Goal: Task Accomplishment & Management: Use online tool/utility

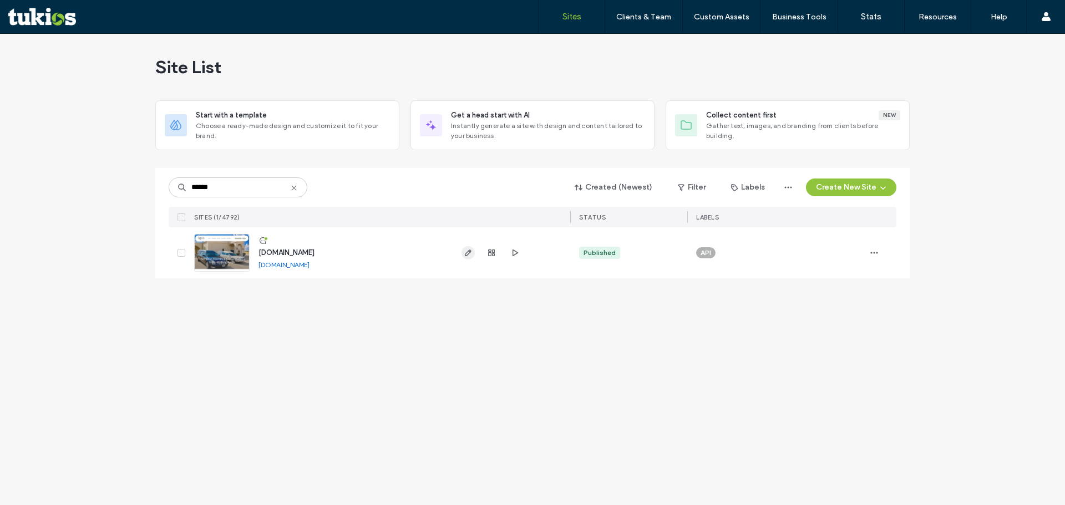
type input "******"
click at [467, 255] on icon "button" at bounding box center [468, 253] width 9 height 9
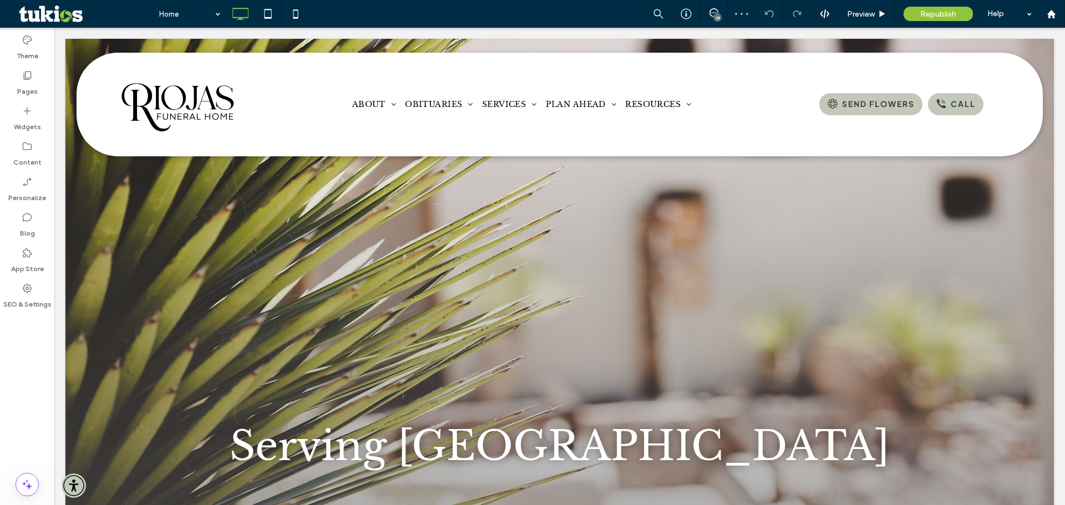
click at [463, 433] on div "Click to edit in Flex Mode" at bounding box center [559, 293] width 988 height 508
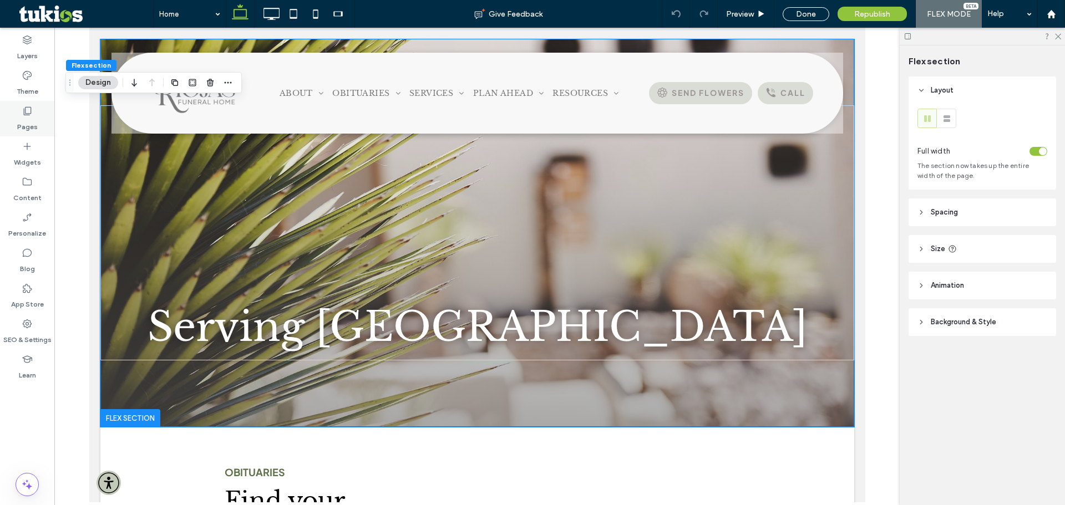
drag, startPoint x: 25, startPoint y: 113, endPoint x: 35, endPoint y: 124, distance: 14.9
click at [25, 113] on icon at bounding box center [27, 110] width 11 height 11
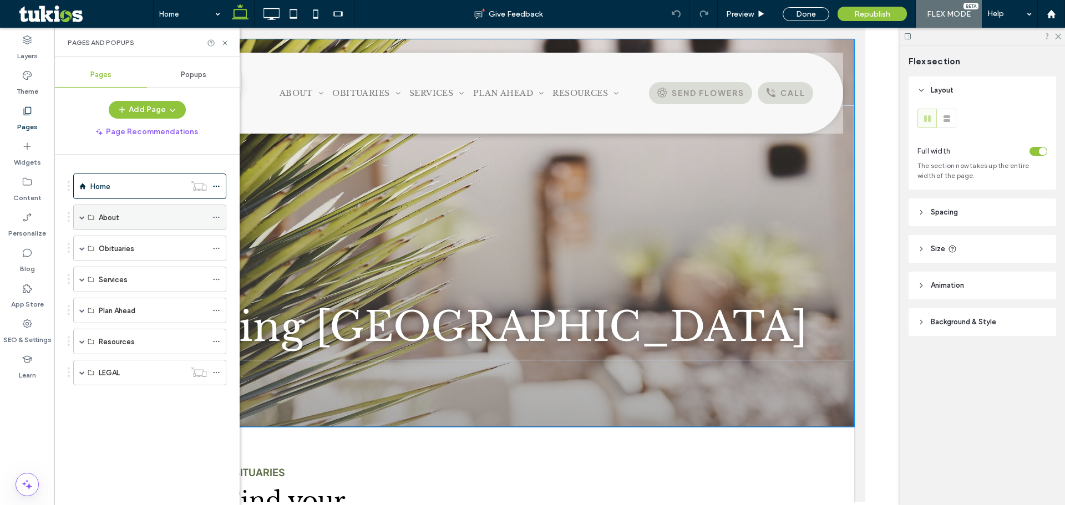
click at [80, 219] on span at bounding box center [82, 218] width 6 height 6
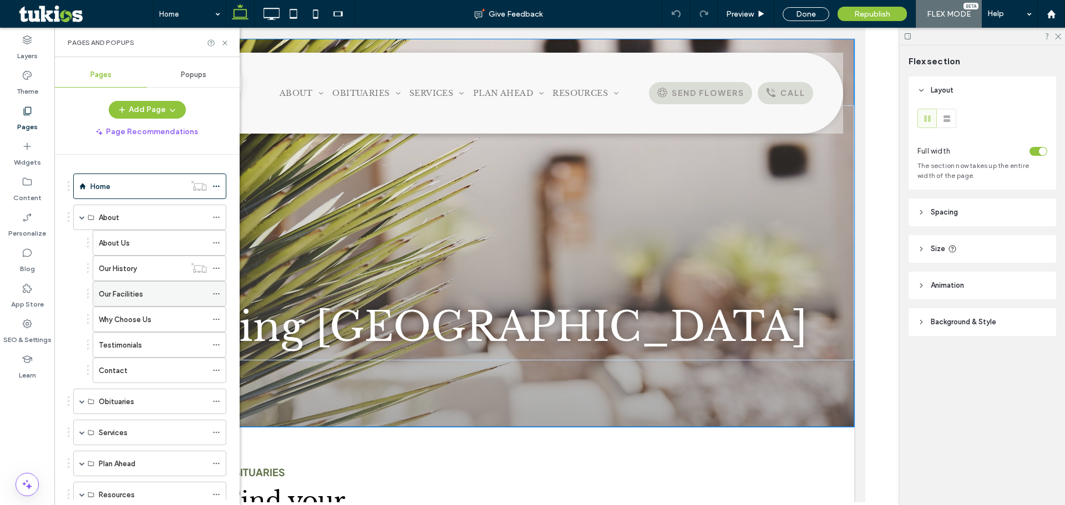
click at [129, 293] on label "Our Facilities" at bounding box center [121, 294] width 44 height 19
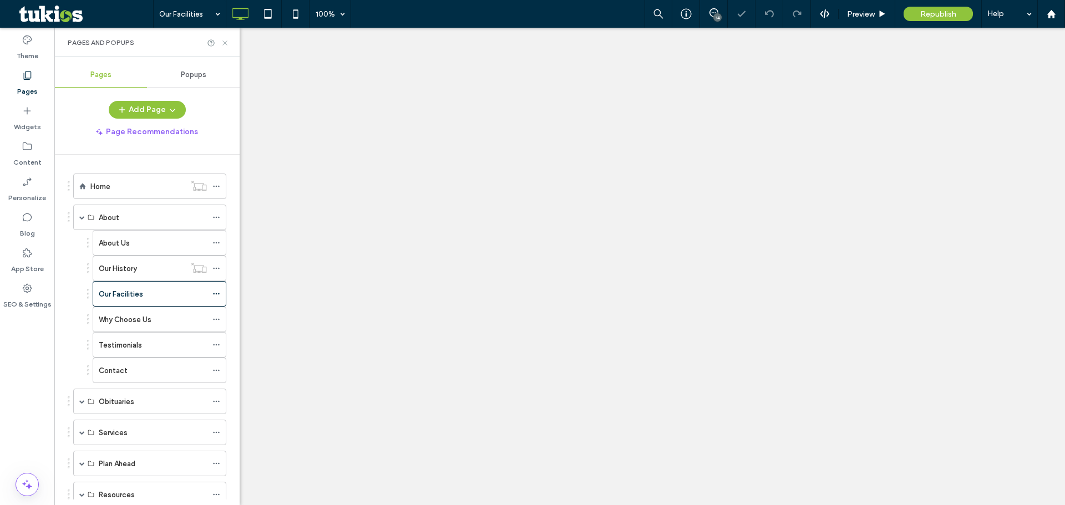
click at [227, 43] on icon at bounding box center [225, 43] width 8 height 8
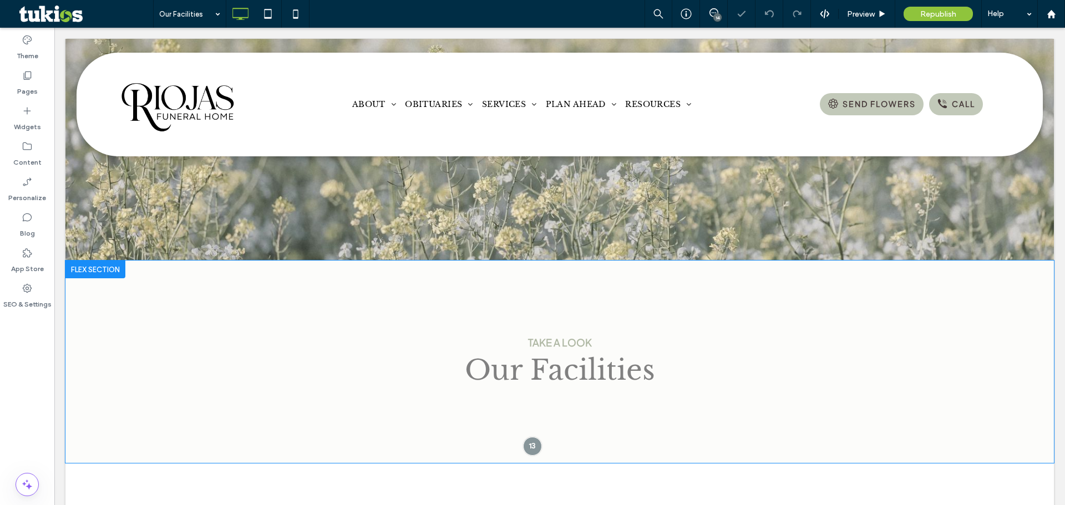
select select "Language Translate Widget"
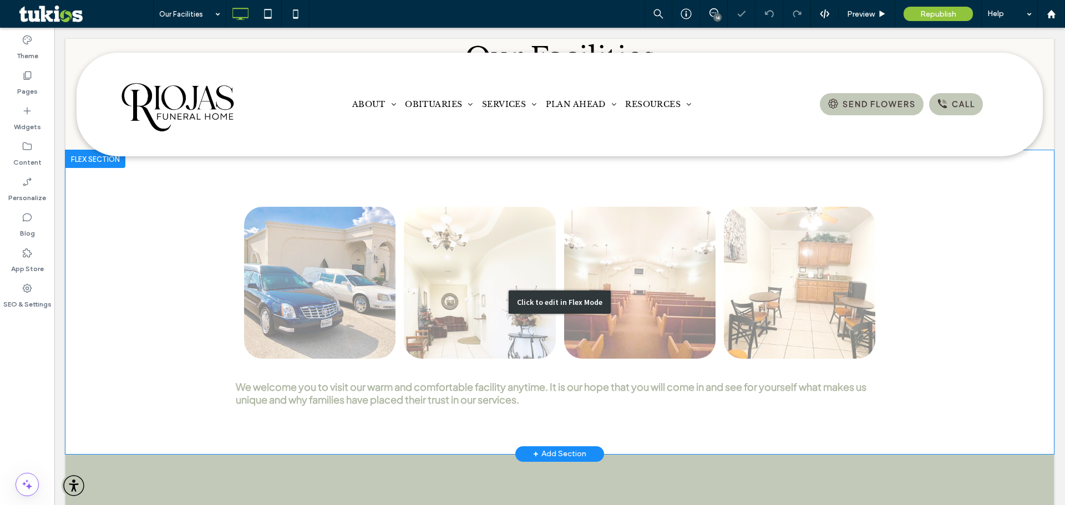
scroll to position [333, 0]
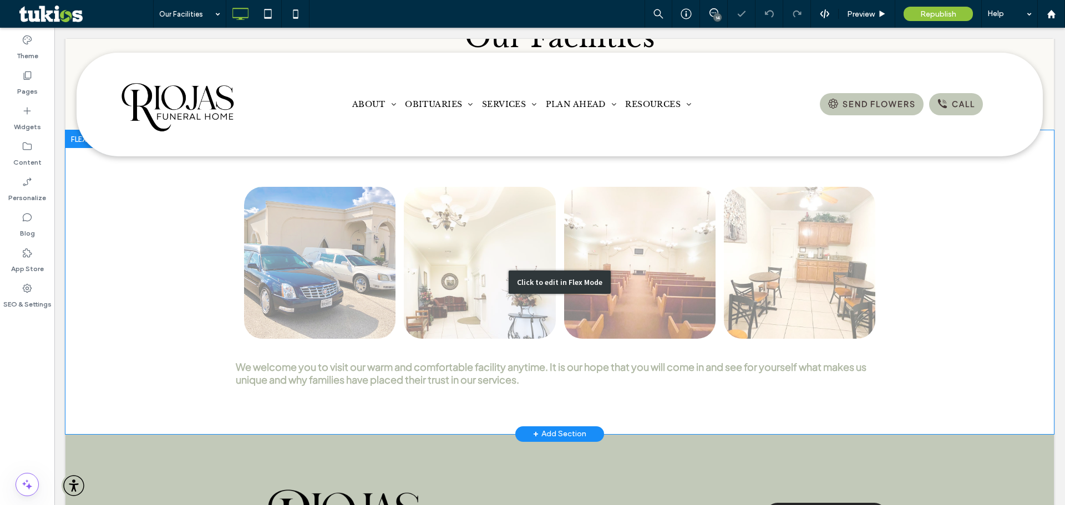
click at [311, 272] on div "Click to edit in Flex Mode" at bounding box center [559, 282] width 988 height 304
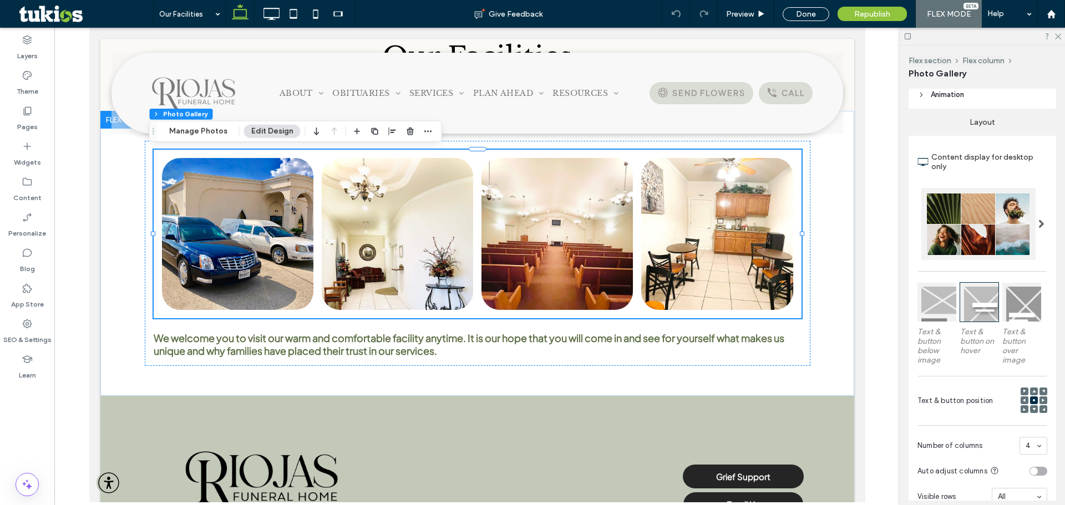
scroll to position [0, 0]
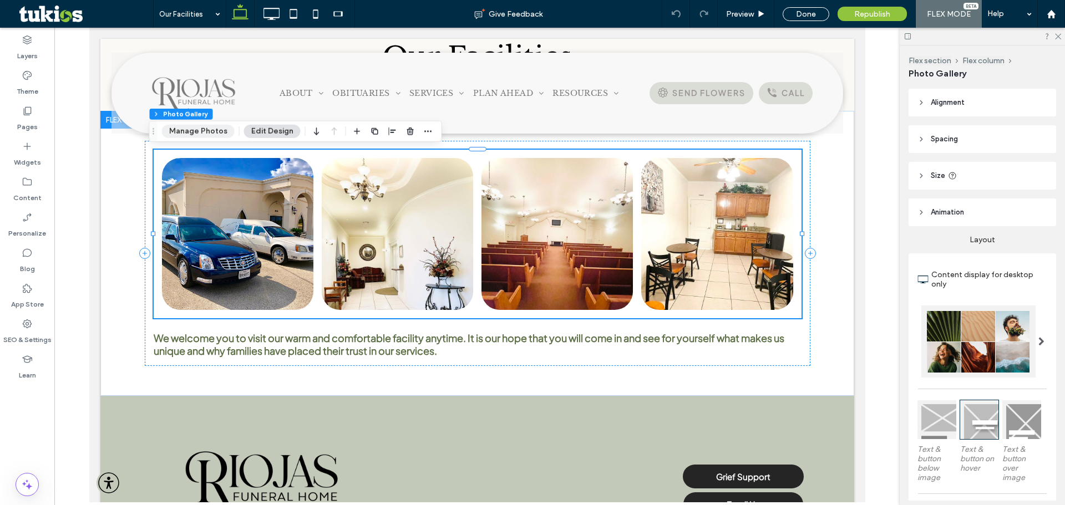
drag, startPoint x: 199, startPoint y: 131, endPoint x: 191, endPoint y: 184, distance: 53.2
click at [199, 131] on button "Manage Photos" at bounding box center [198, 131] width 73 height 13
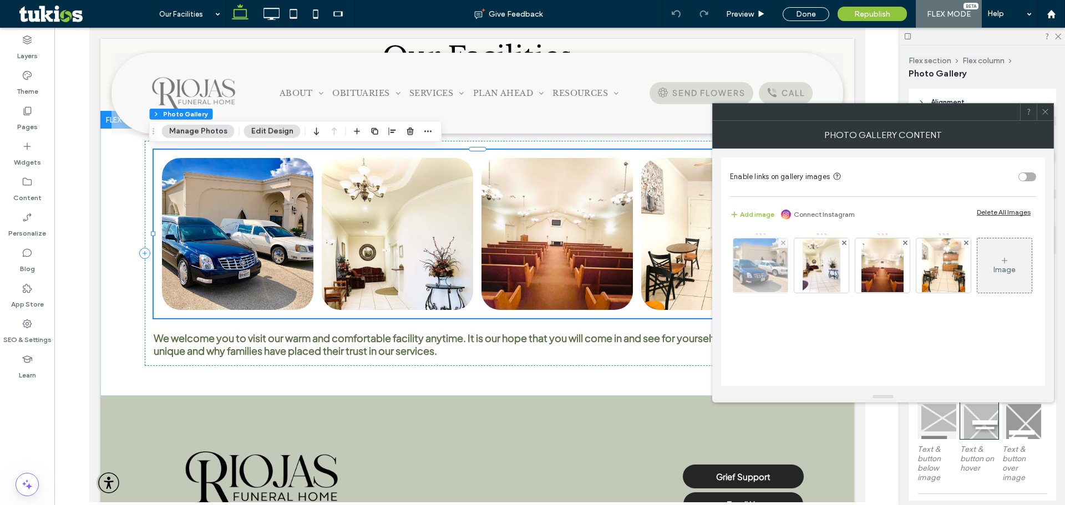
click at [761, 269] on img at bounding box center [760, 266] width 73 height 54
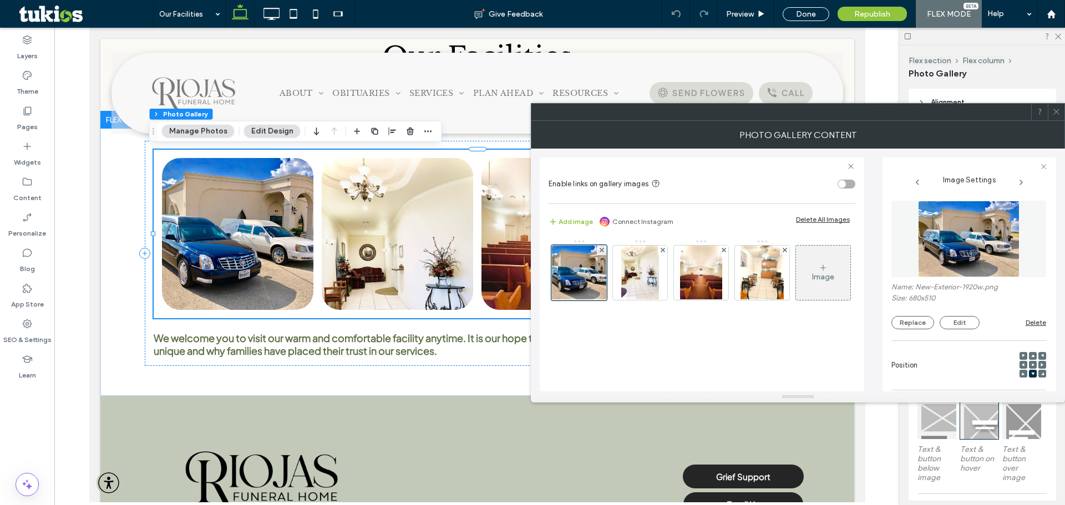
click at [1056, 109] on icon at bounding box center [1056, 112] width 8 height 8
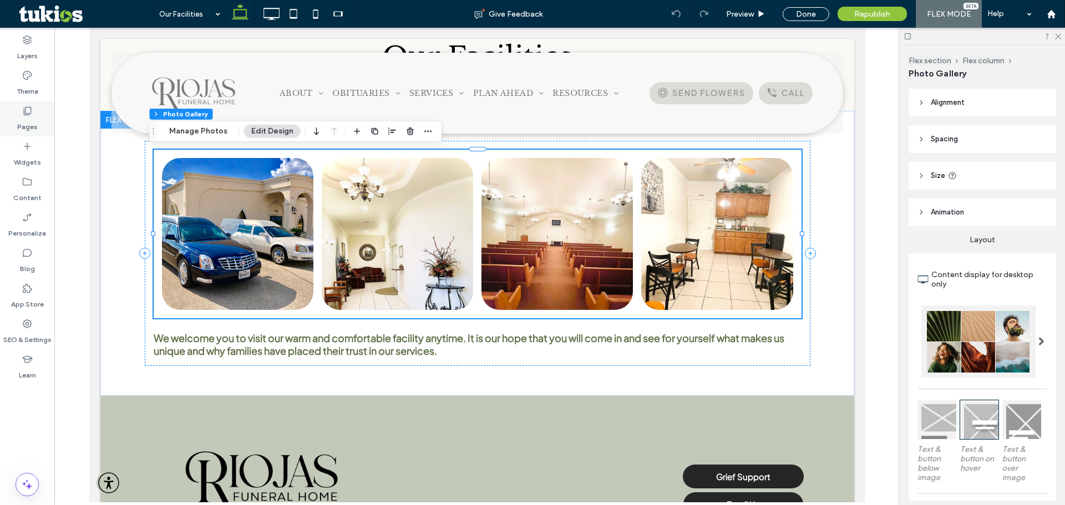
click at [23, 113] on icon at bounding box center [27, 110] width 11 height 11
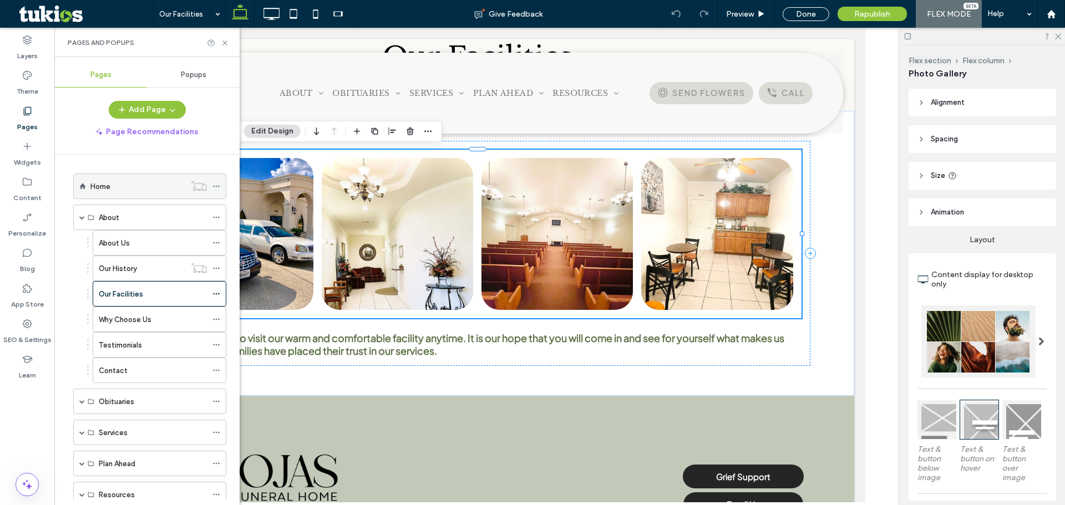
click at [111, 190] on div "Home" at bounding box center [137, 187] width 95 height 12
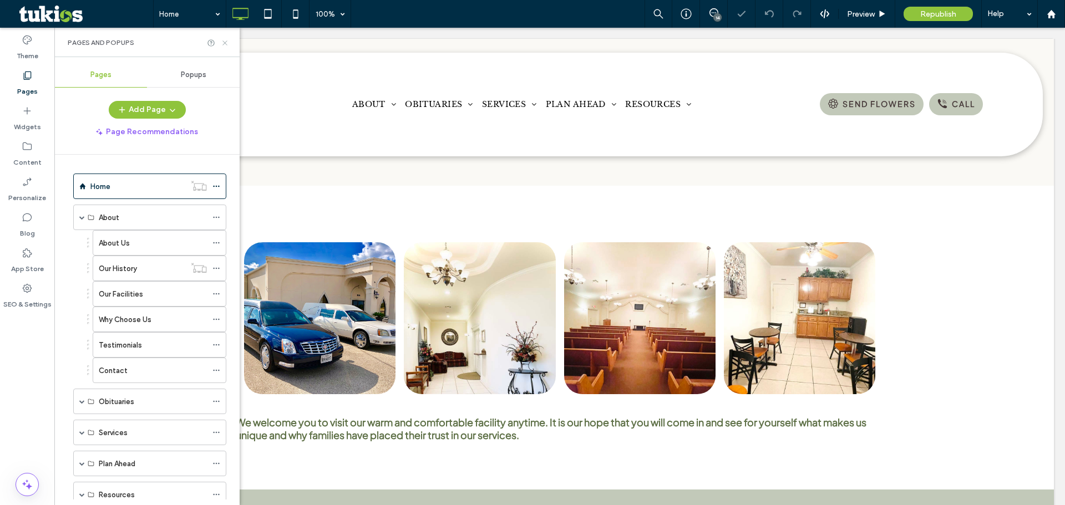
click at [226, 43] on icon at bounding box center [225, 43] width 8 height 8
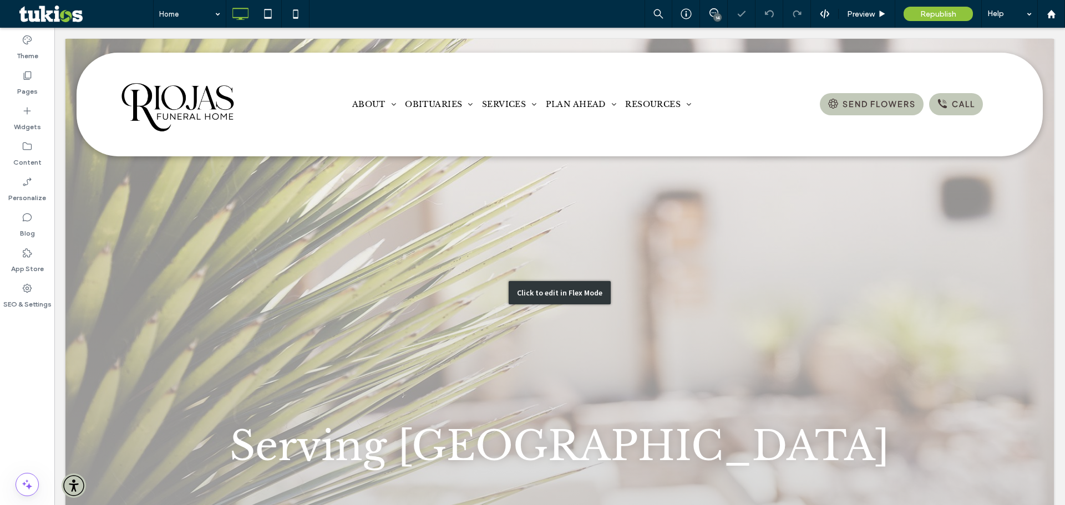
click at [103, 298] on div "Click to edit in Flex Mode" at bounding box center [559, 293] width 988 height 508
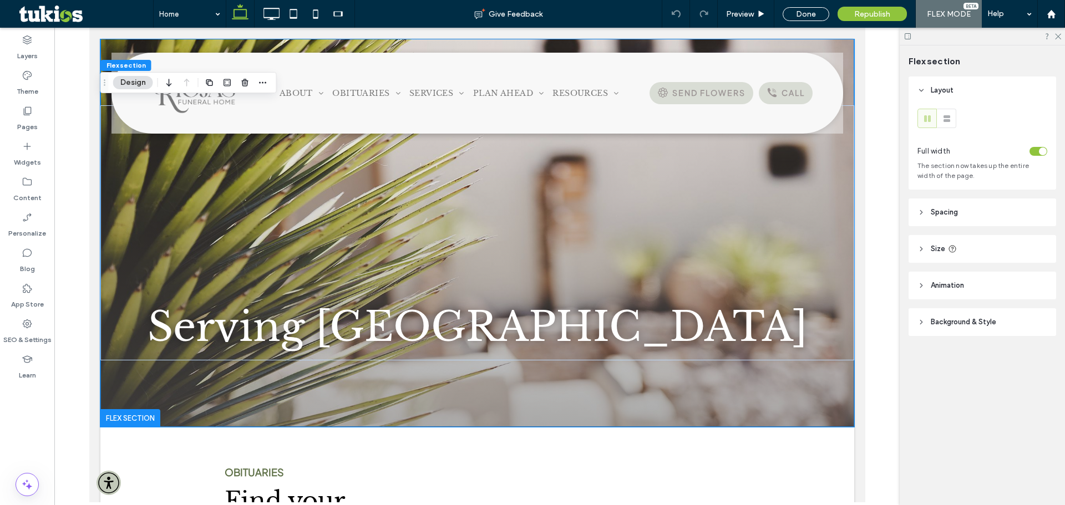
click at [975, 318] on span "Background & Style" at bounding box center [963, 322] width 65 height 11
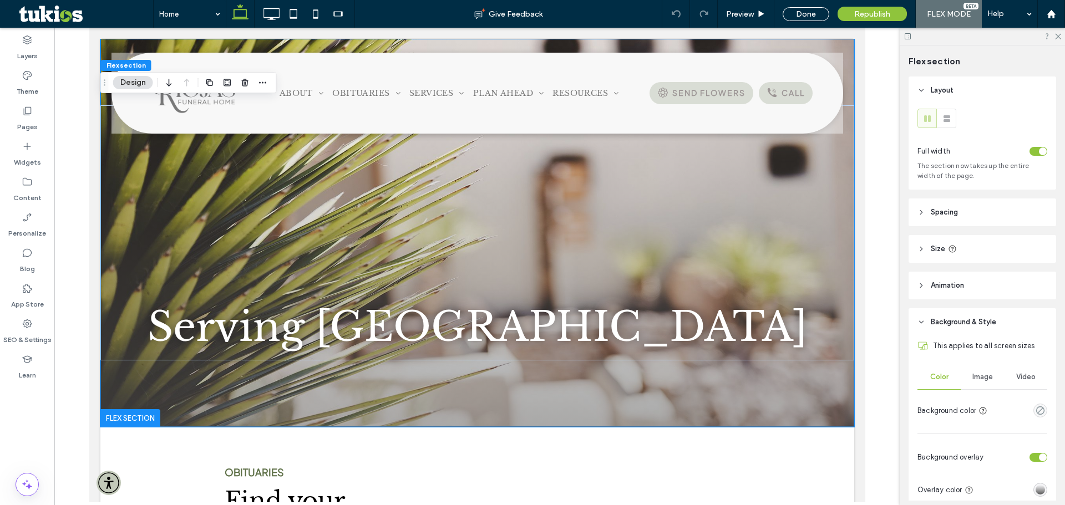
click at [974, 380] on span "Image" at bounding box center [982, 377] width 21 height 9
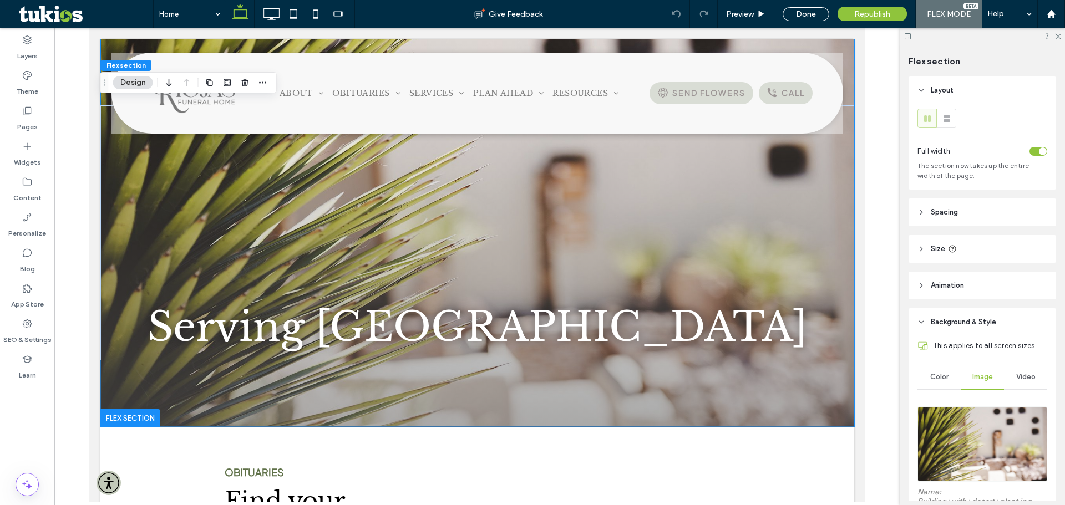
scroll to position [111, 0]
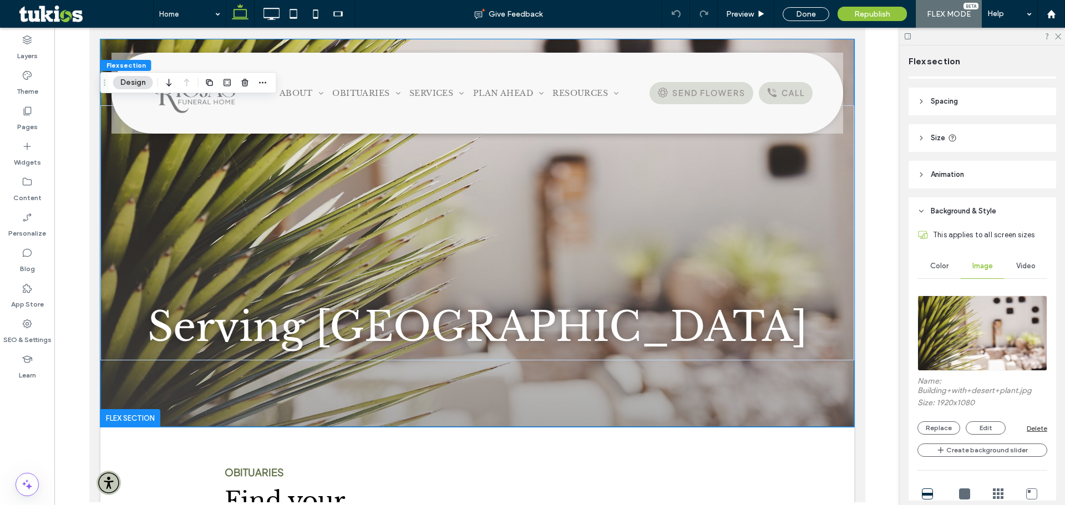
click at [979, 326] on img at bounding box center [982, 333] width 130 height 75
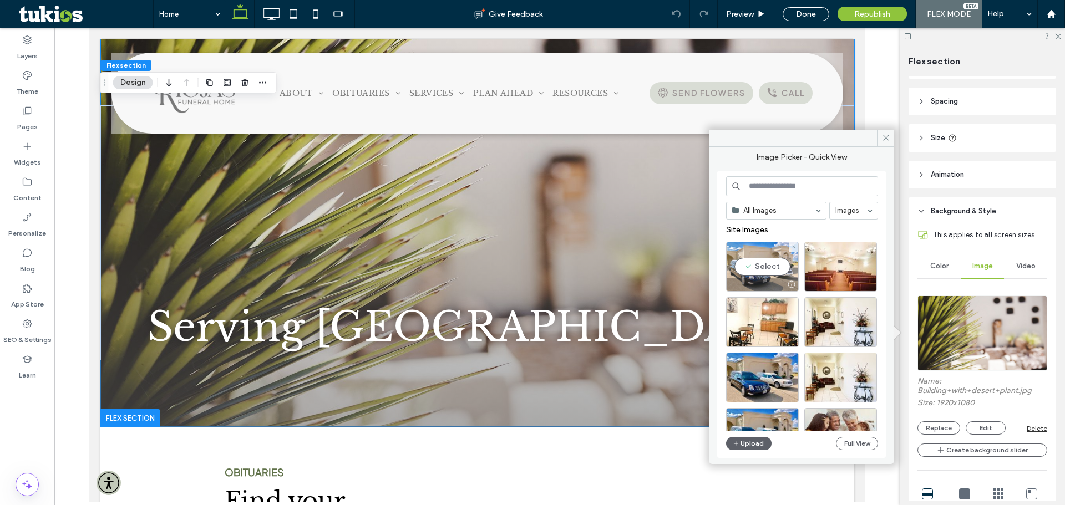
click at [753, 263] on div "Select" at bounding box center [762, 267] width 73 height 50
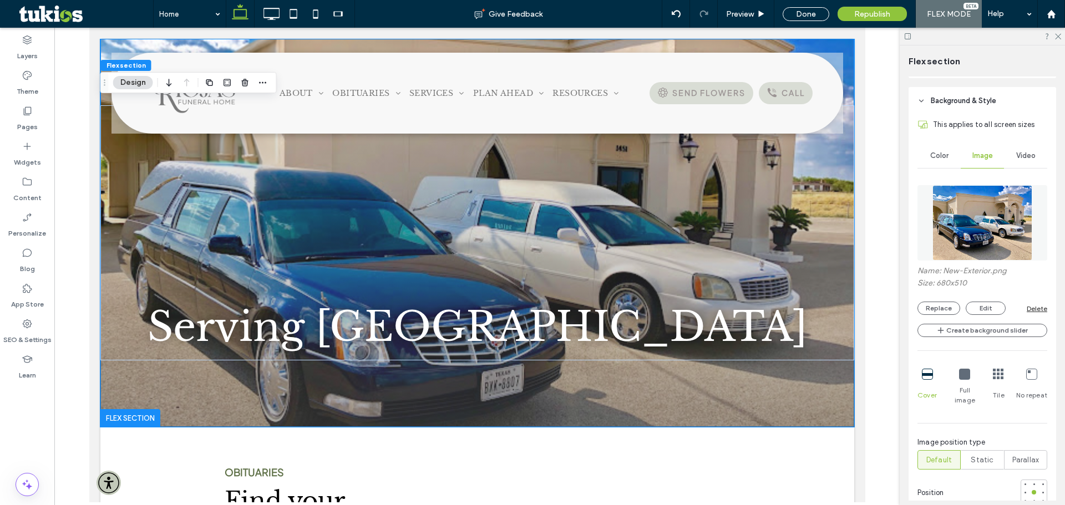
scroll to position [222, 0]
click at [1032, 481] on div at bounding box center [1034, 483] width 4 height 4
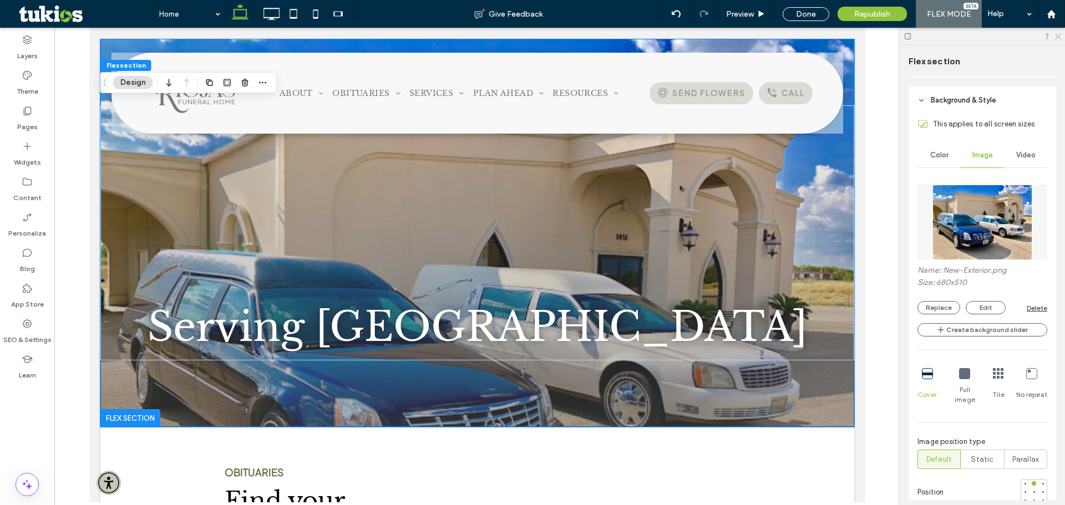
click at [1057, 34] on icon at bounding box center [1057, 35] width 7 height 7
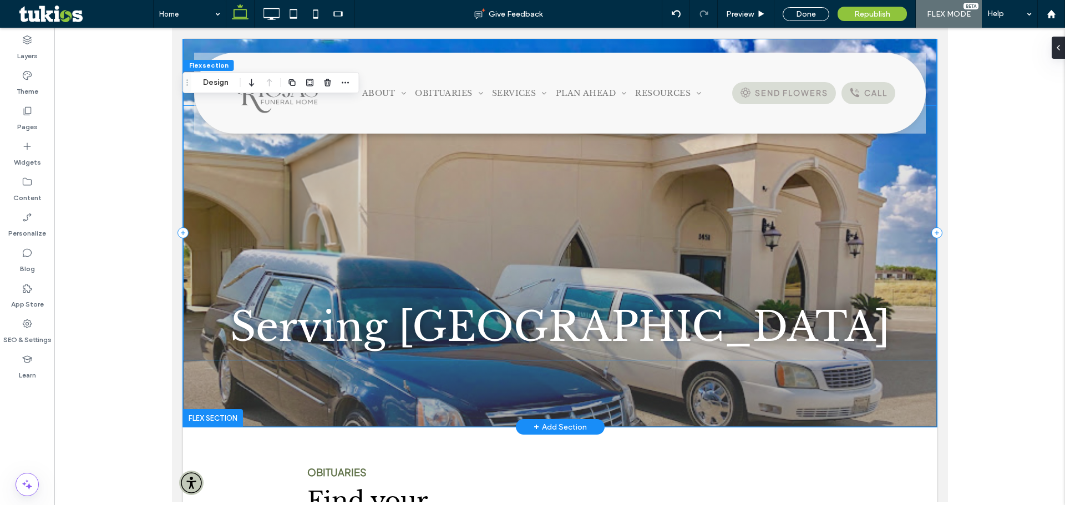
click at [538, 336] on span "Serving Maverick County" at bounding box center [560, 326] width 660 height 49
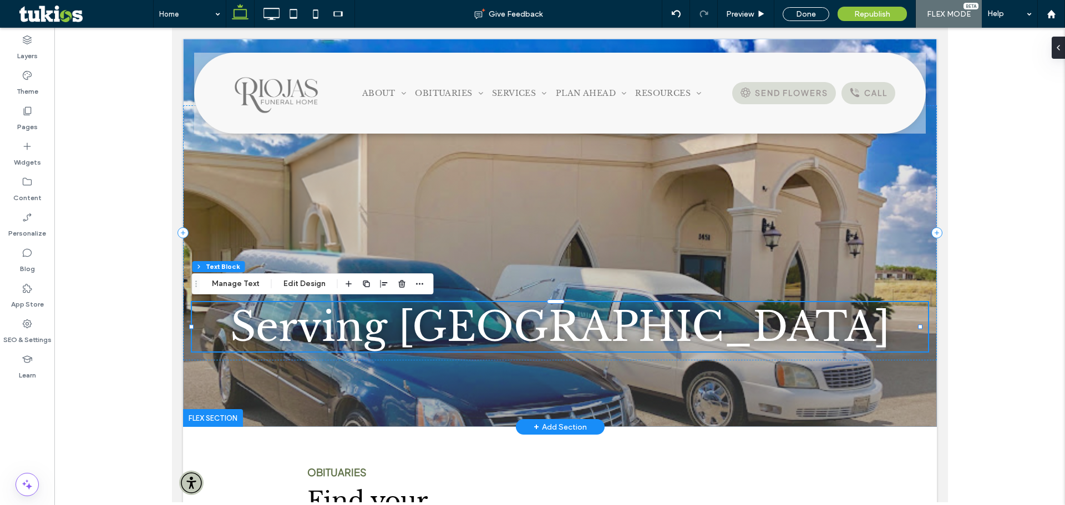
click at [422, 344] on span "Serving Maverick County" at bounding box center [560, 326] width 660 height 49
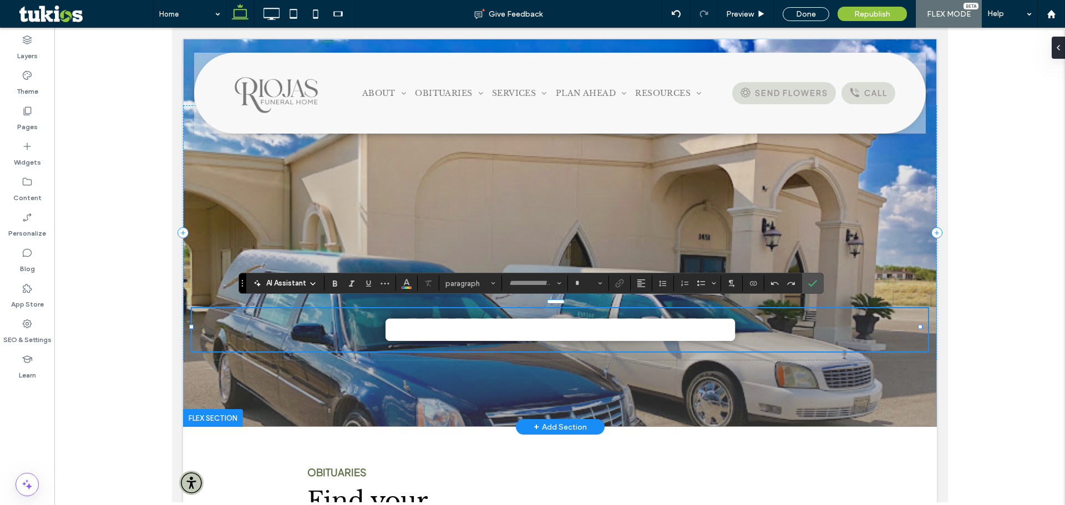
type input "**********"
type input "**"
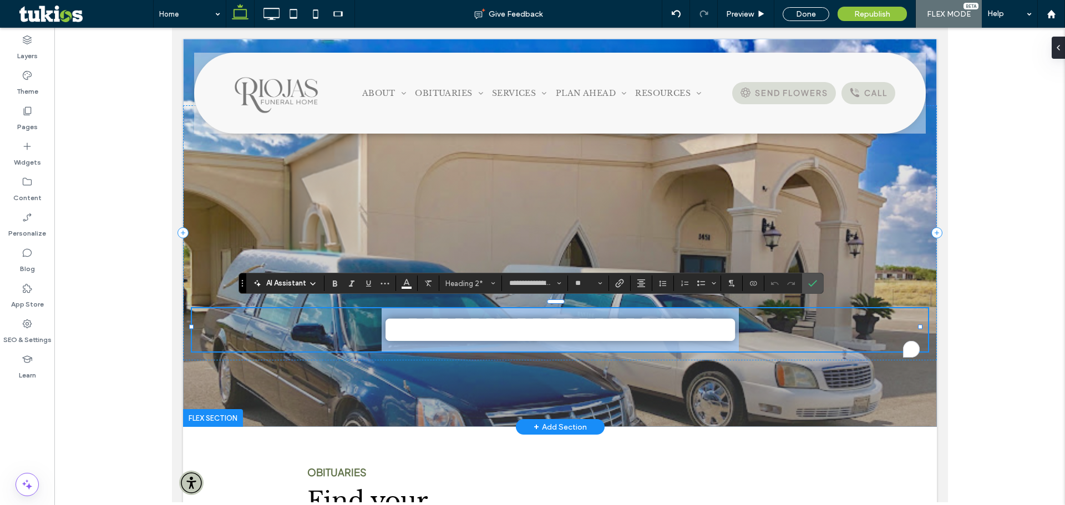
click at [438, 333] on span "**********" at bounding box center [559, 329] width 357 height 39
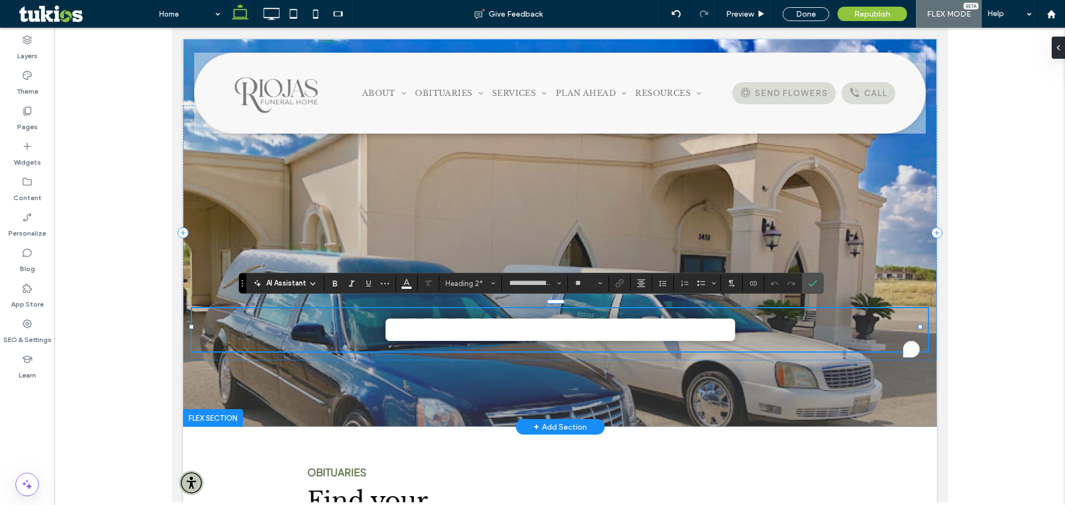
click at [738, 325] on span "**********" at bounding box center [559, 329] width 357 height 39
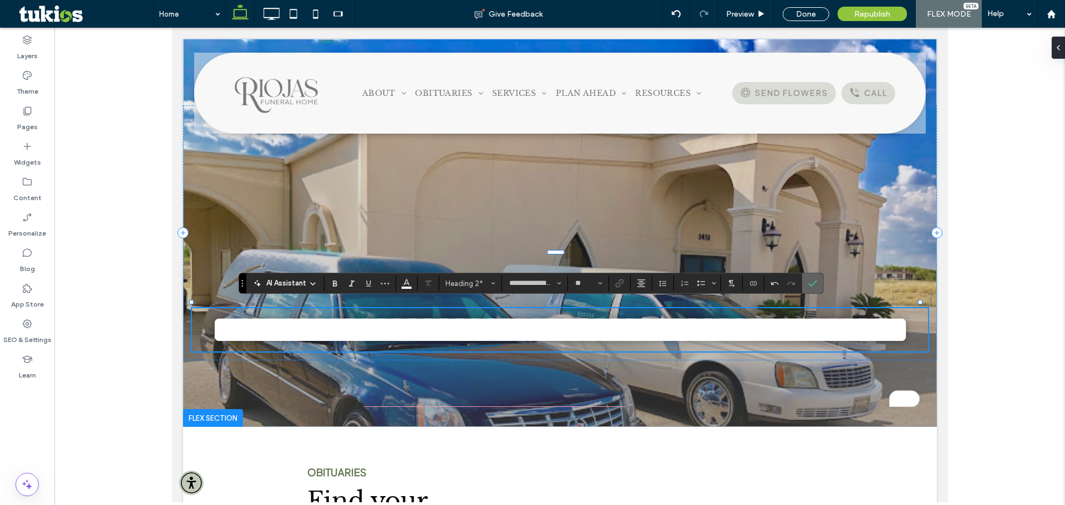
click at [821, 282] on section at bounding box center [812, 283] width 21 height 20
click at [812, 285] on use "Confirm" at bounding box center [812, 283] width 9 height 7
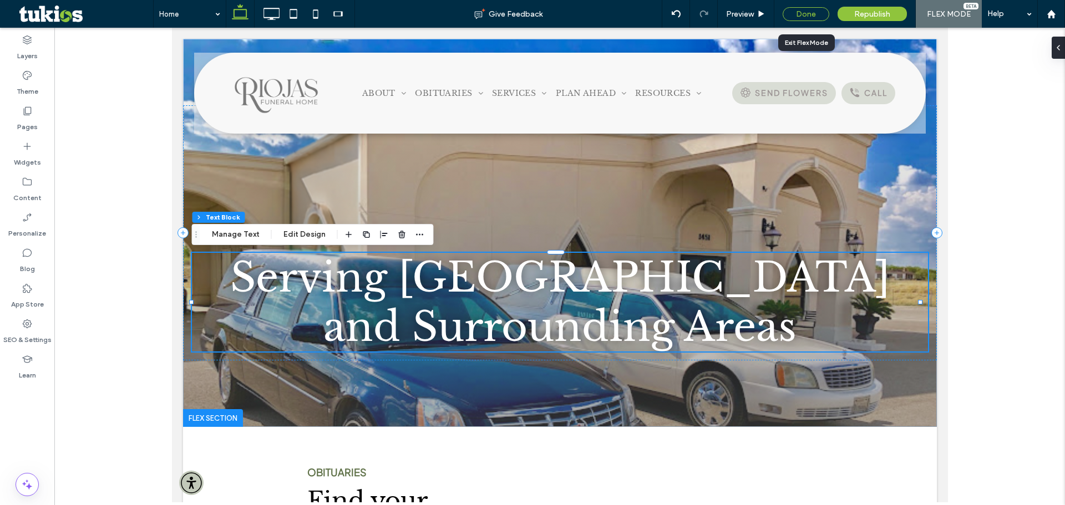
drag, startPoint x: 795, startPoint y: 9, endPoint x: 581, endPoint y: 433, distance: 475.1
click at [795, 9] on div "Done" at bounding box center [806, 14] width 47 height 14
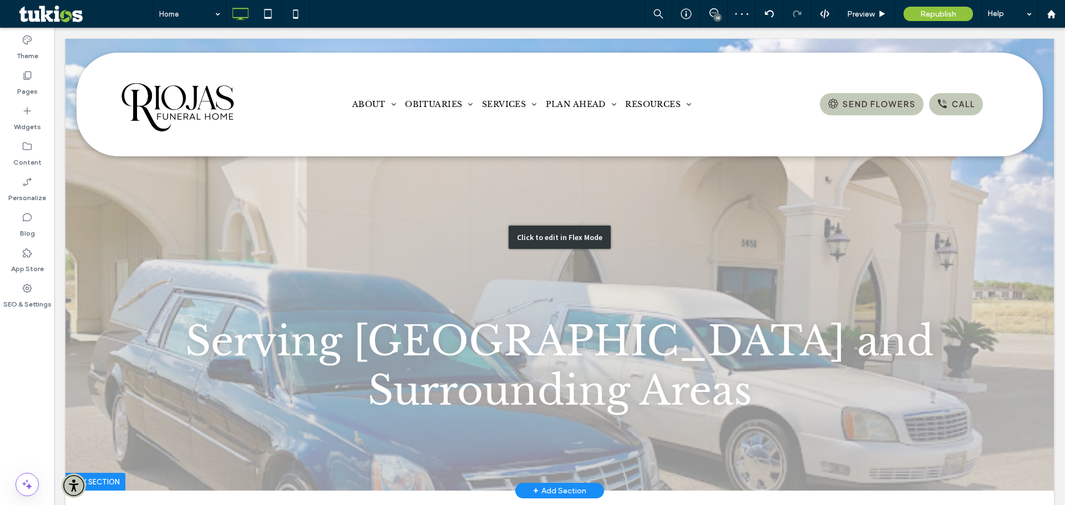
scroll to position [0, 0]
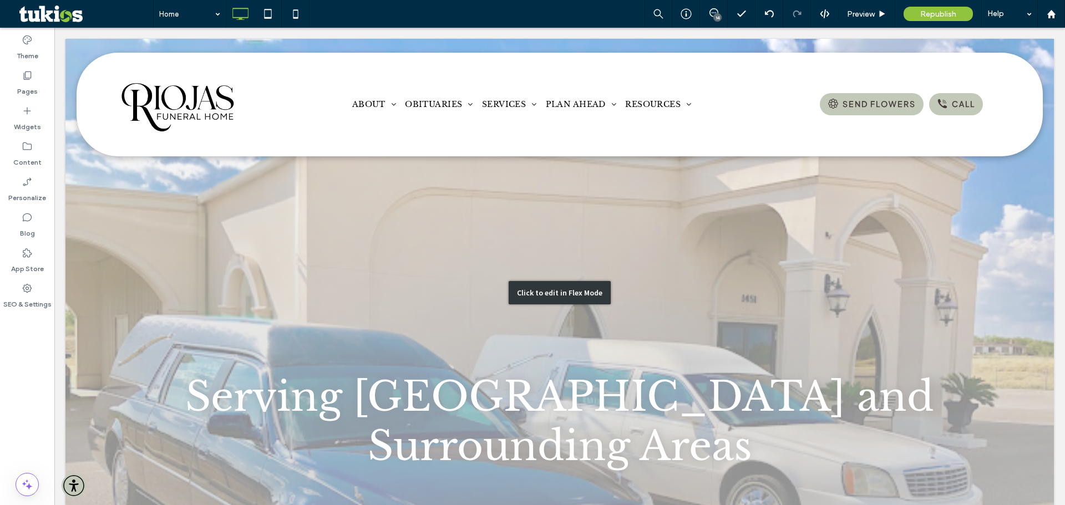
click at [589, 291] on div "Click to edit in Flex Mode" at bounding box center [560, 292] width 102 height 23
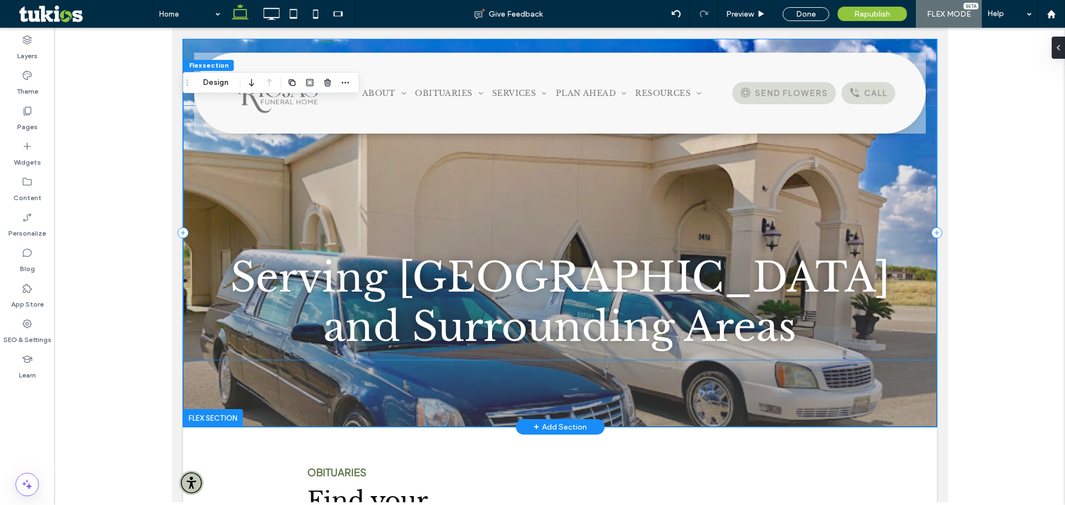
click at [789, 194] on div "Serving Maverick County and Surrounding Areas" at bounding box center [560, 232] width 754 height 255
click at [516, 192] on div "Serving Maverick County and Surrounding Areas" at bounding box center [560, 232] width 754 height 255
click at [487, 399] on div "Serving Maverick County and Surrounding Areas" at bounding box center [560, 233] width 754 height 388
click at [485, 217] on div "Serving Maverick County and Surrounding Areas" at bounding box center [560, 232] width 754 height 255
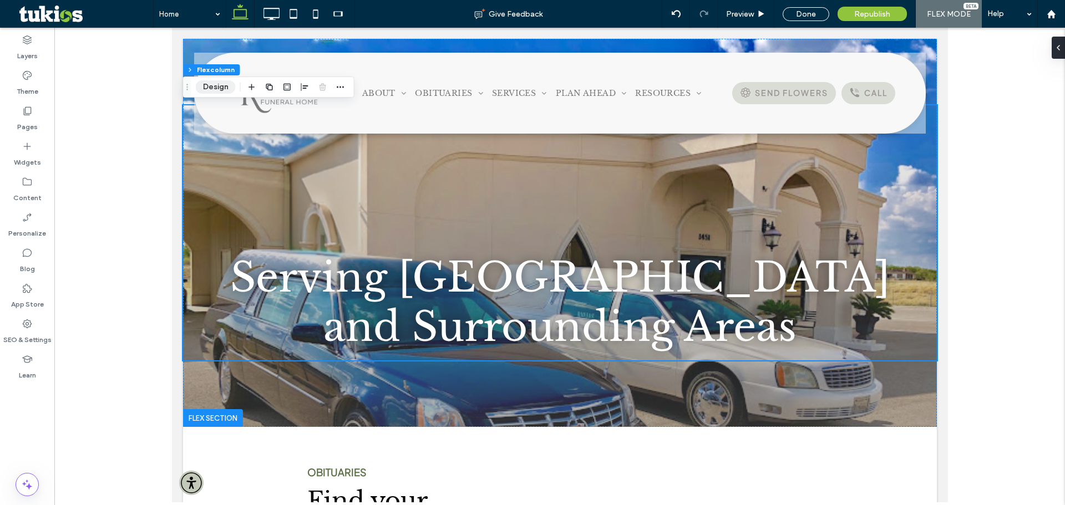
click at [196, 87] on button "Design" at bounding box center [216, 86] width 40 height 13
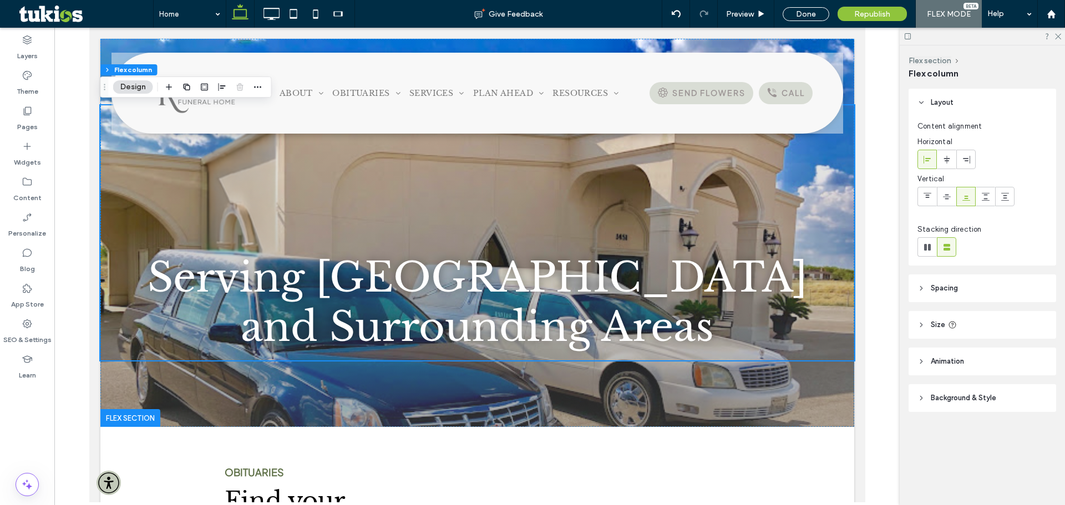
click at [1010, 398] on header "Background & Style" at bounding box center [983, 398] width 148 height 28
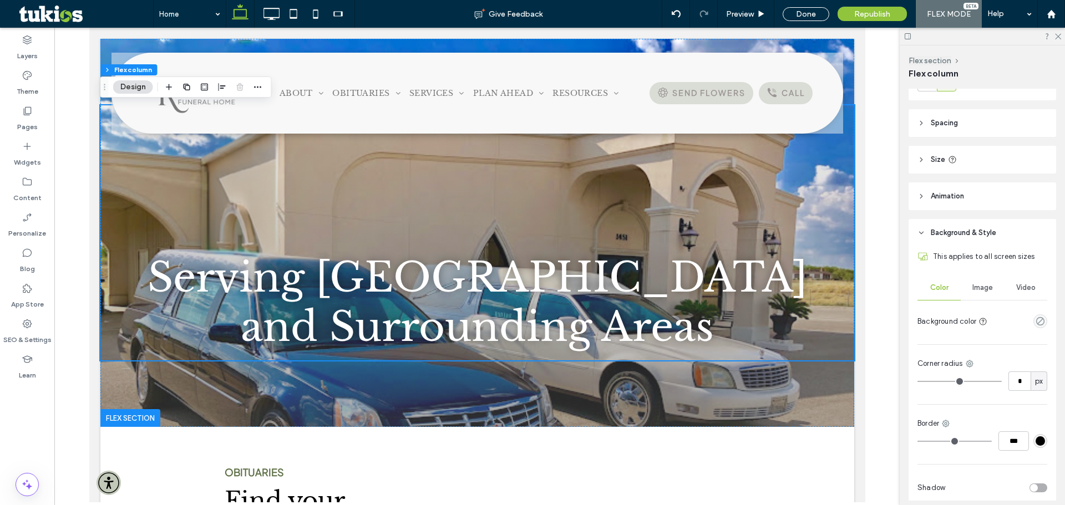
scroll to position [166, 0]
click at [980, 285] on span "Image" at bounding box center [982, 286] width 21 height 9
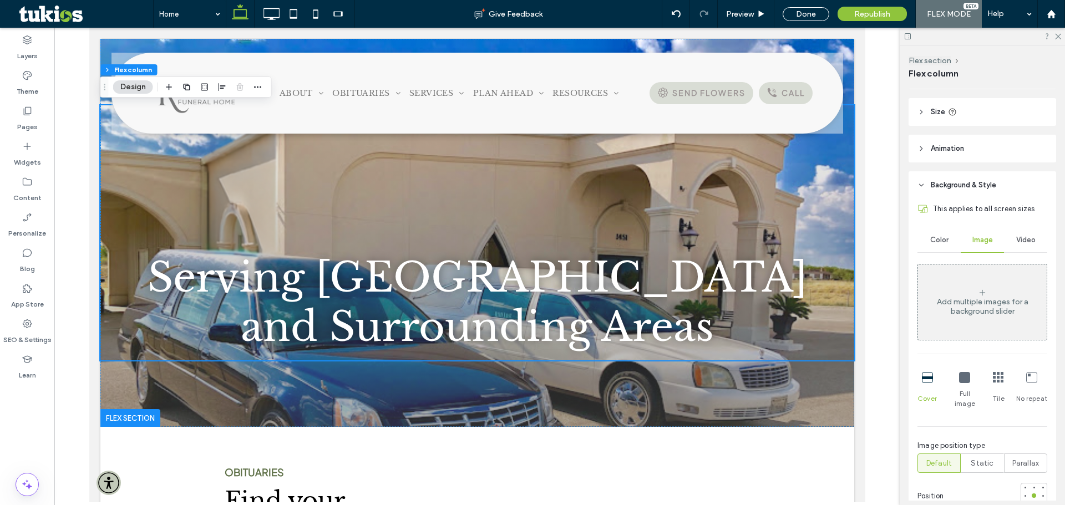
scroll to position [277, 0]
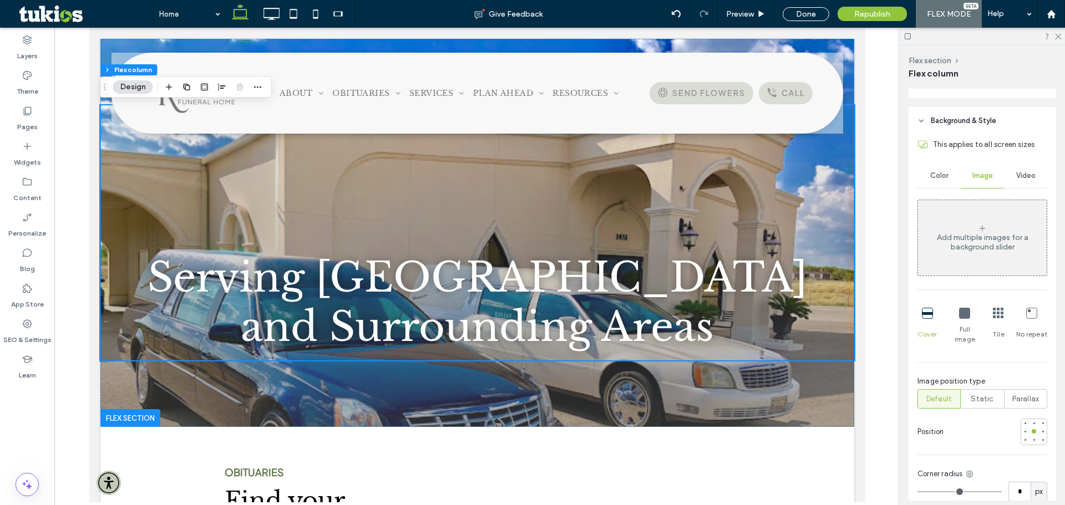
click at [962, 315] on icon at bounding box center [964, 313] width 11 height 11
click at [924, 313] on icon at bounding box center [927, 313] width 11 height 11
click at [1059, 35] on use at bounding box center [1058, 37] width 6 height 6
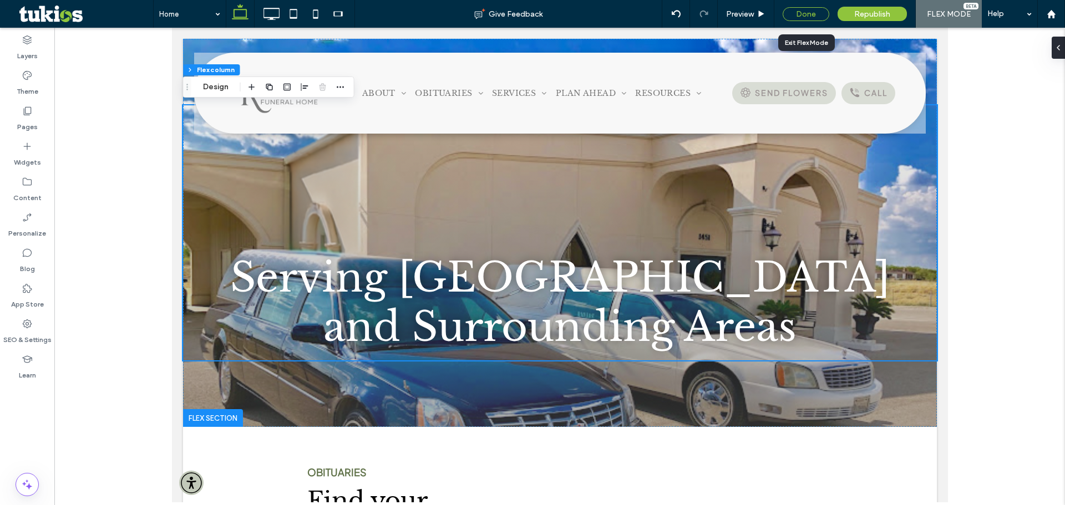
click at [814, 13] on div "Done" at bounding box center [806, 14] width 47 height 14
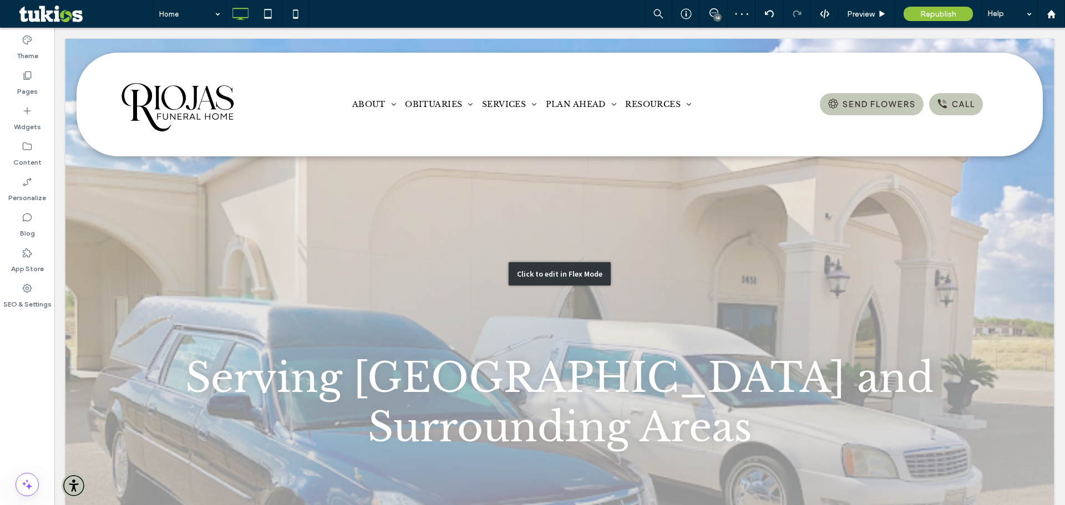
scroll to position [0, 0]
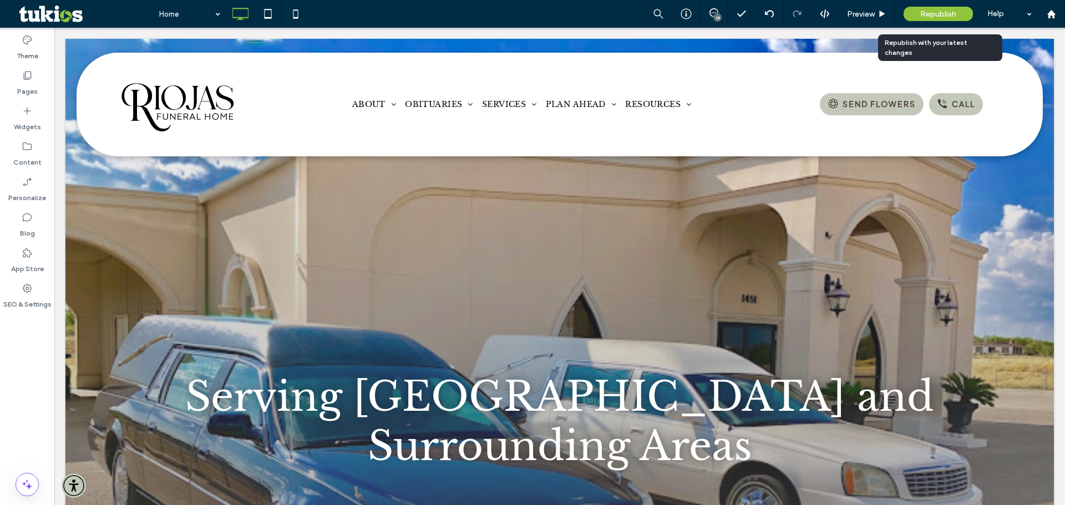
click at [931, 16] on span "Republish" at bounding box center [938, 13] width 36 height 9
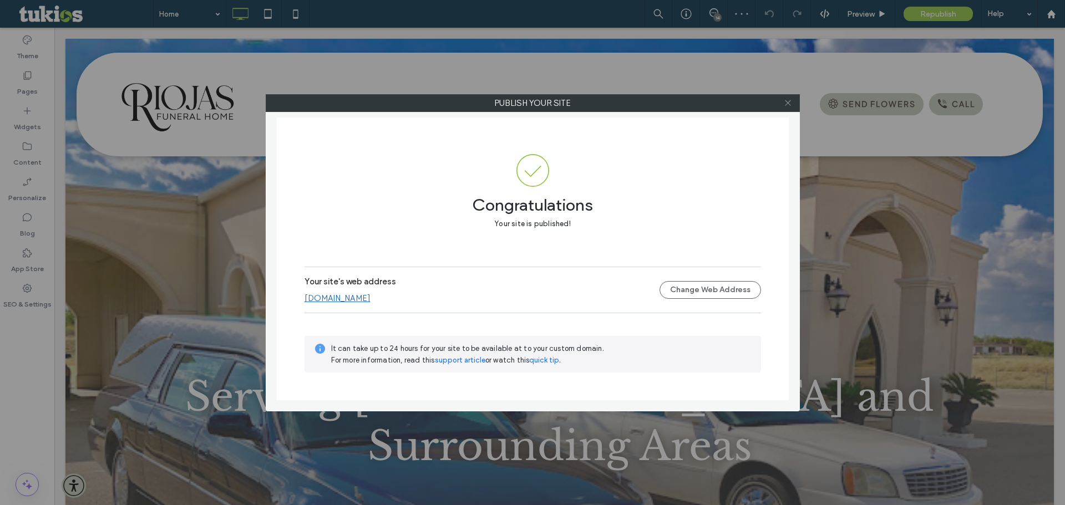
click at [786, 103] on icon at bounding box center [788, 103] width 8 height 8
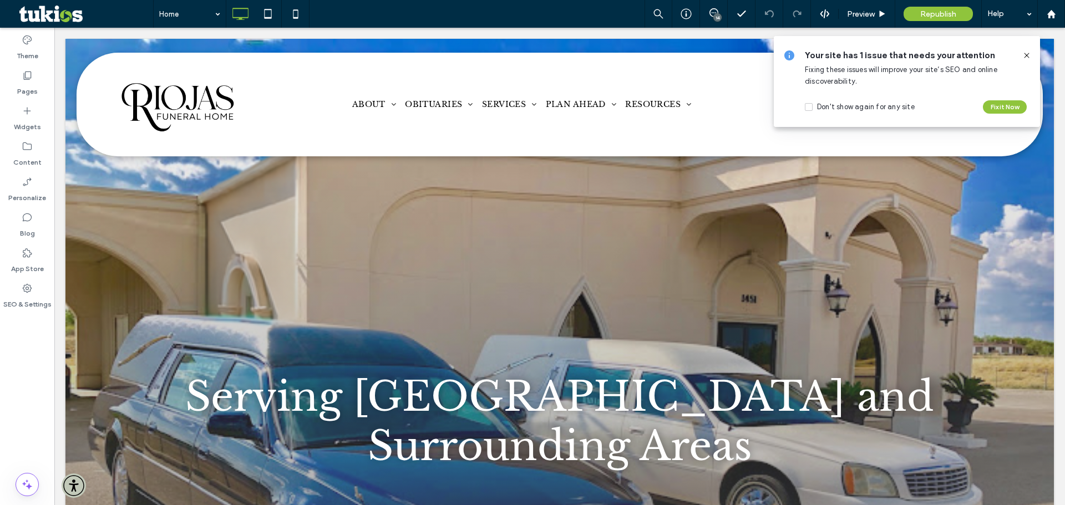
drag, startPoint x: 1028, startPoint y: 54, endPoint x: 565, endPoint y: 40, distance: 464.0
click at [1028, 54] on icon at bounding box center [1026, 55] width 9 height 9
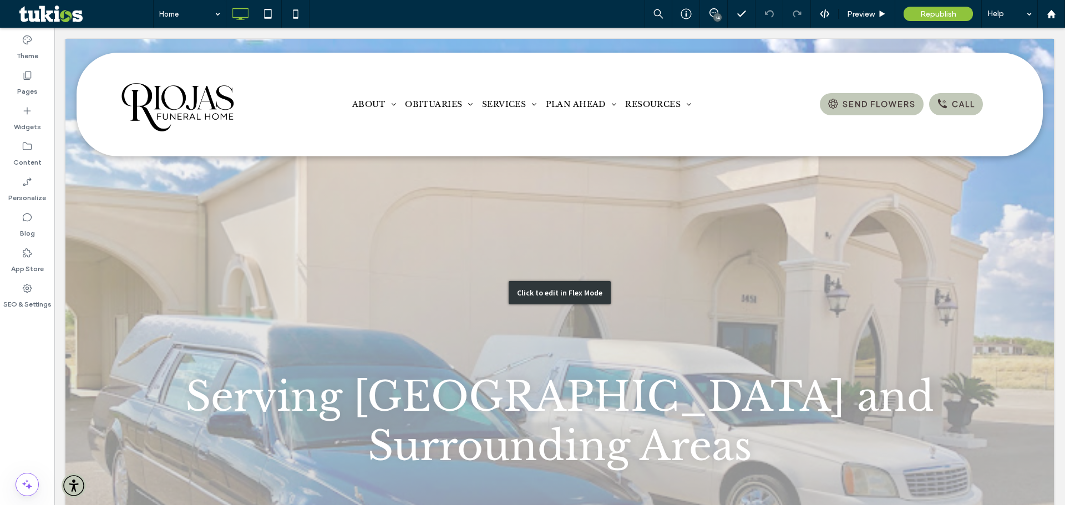
click at [391, 306] on div "Click to edit in Flex Mode" at bounding box center [559, 293] width 988 height 508
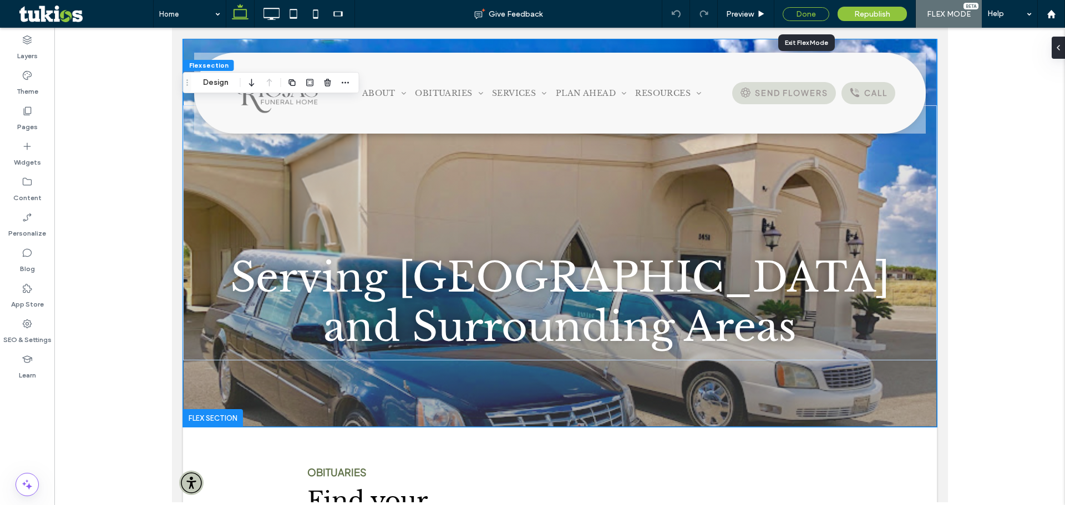
click at [807, 17] on div "Done" at bounding box center [806, 14] width 47 height 14
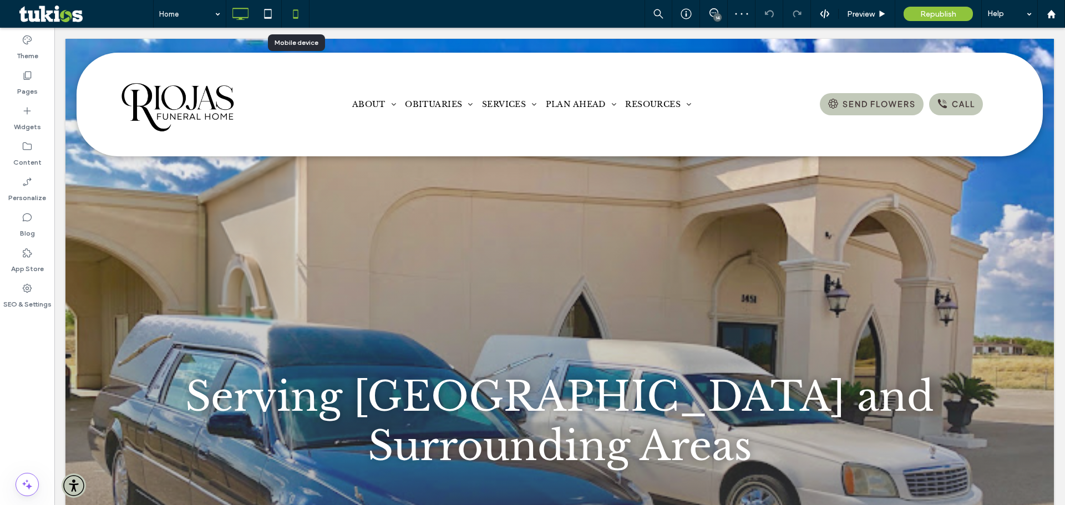
click at [291, 11] on icon at bounding box center [296, 14] width 22 height 22
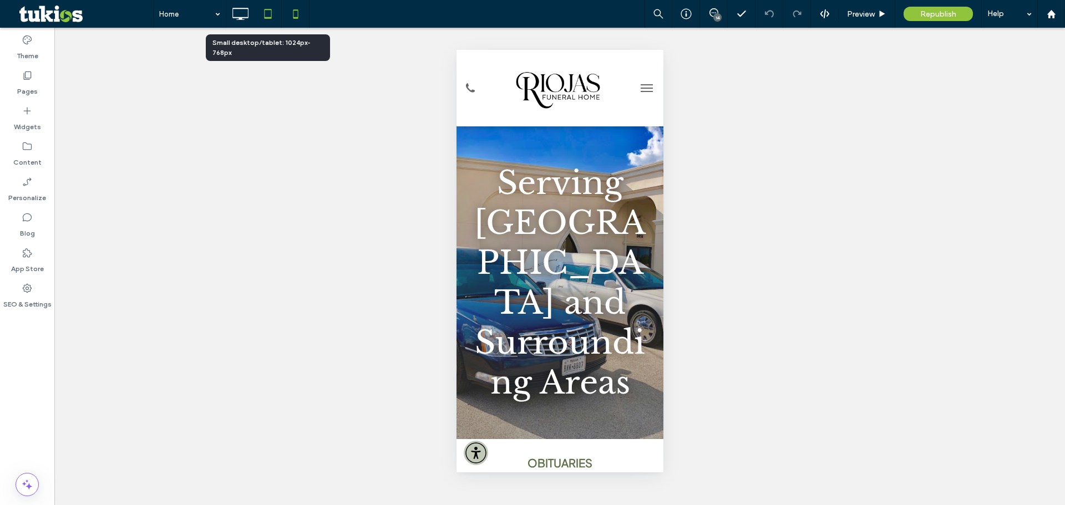
click at [269, 8] on icon at bounding box center [268, 14] width 22 height 22
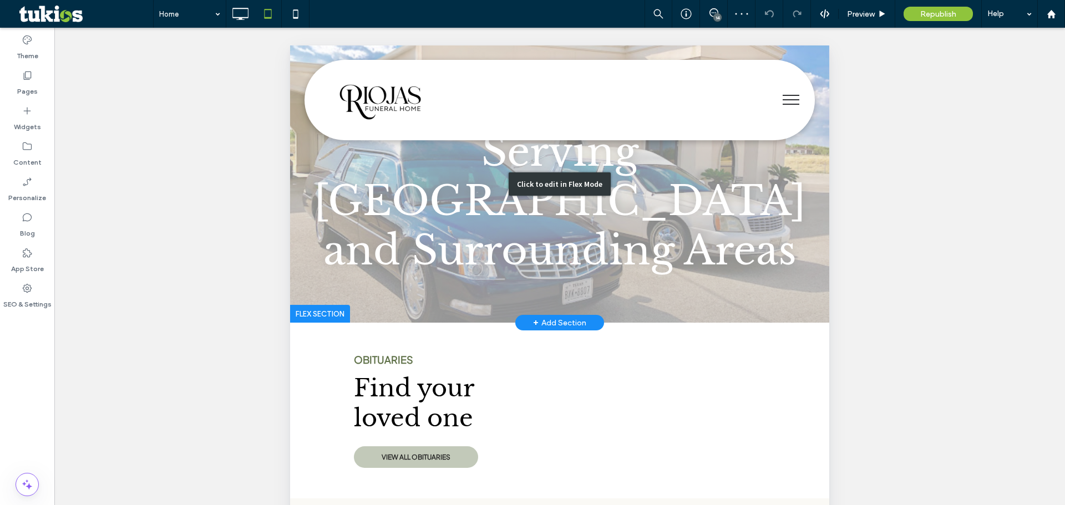
click at [525, 185] on div "Click to edit in Flex Mode" at bounding box center [560, 184] width 102 height 23
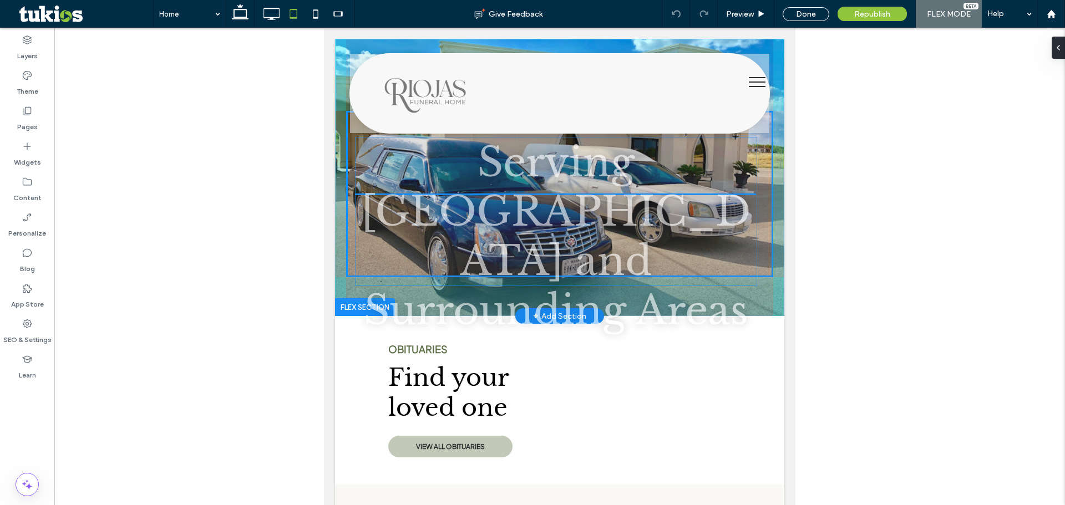
drag, startPoint x: 526, startPoint y: 211, endPoint x: 527, endPoint y: 228, distance: 17.2
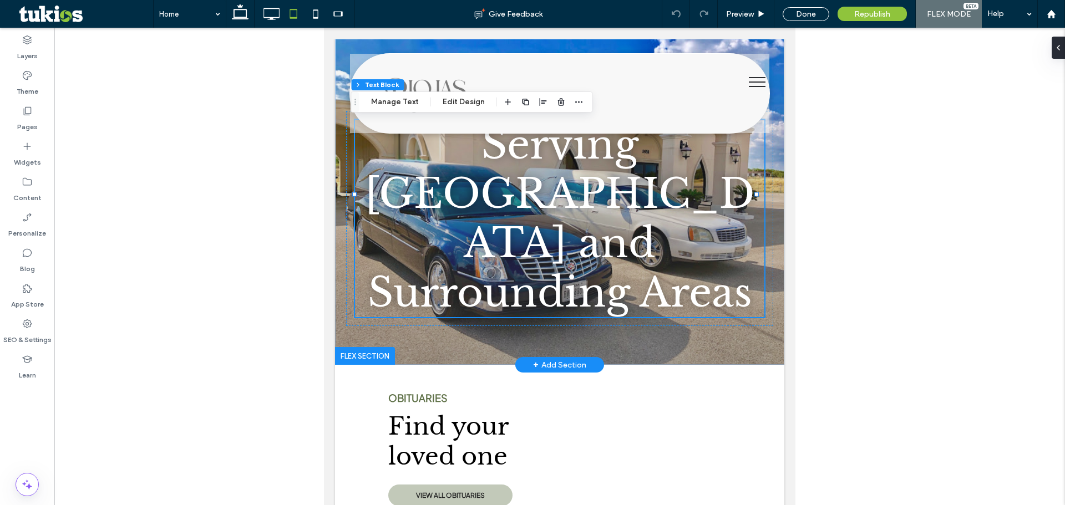
click at [272, 49] on div at bounding box center [559, 381] width 1011 height 707
click at [267, 19] on icon at bounding box center [271, 14] width 22 height 22
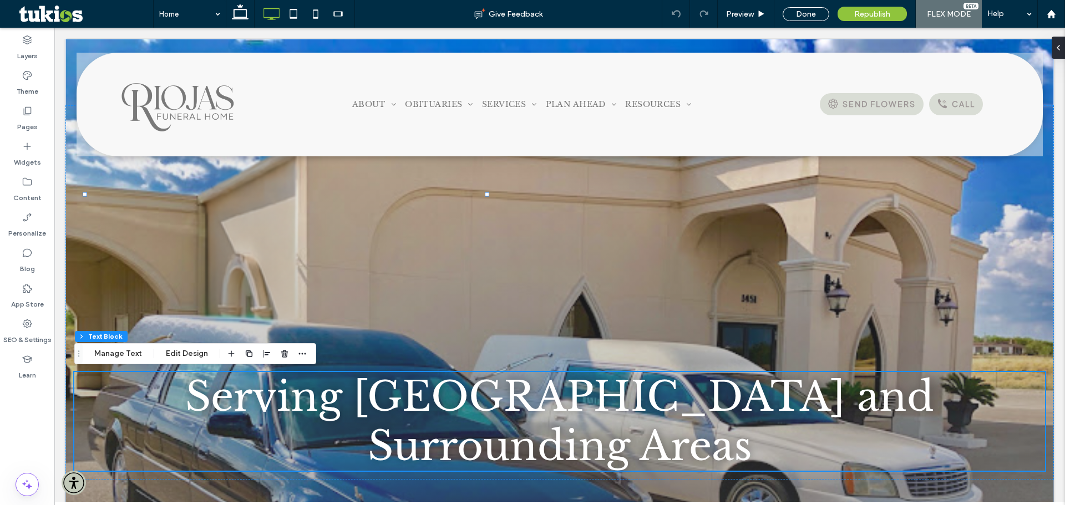
scroll to position [11, 0]
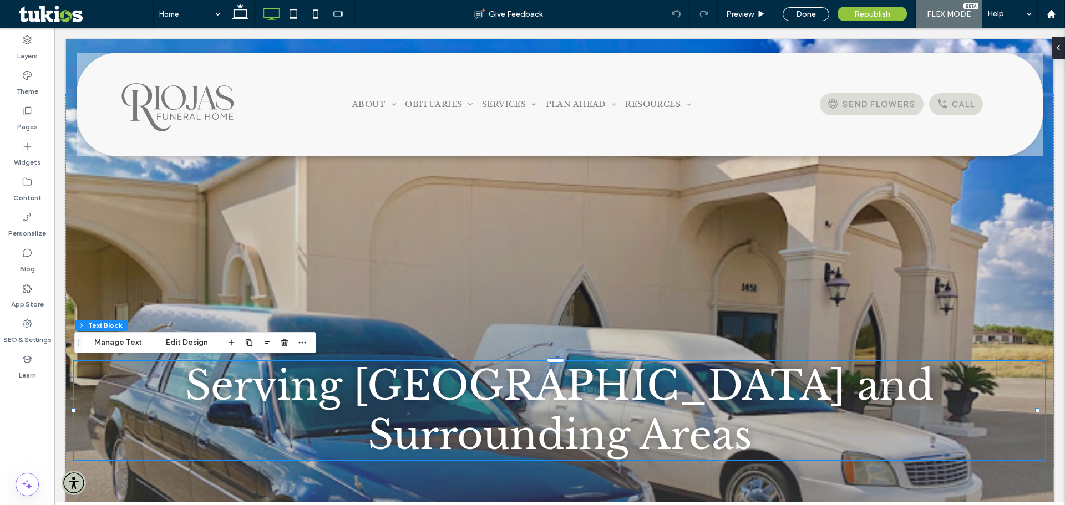
click at [804, 11] on div "Done" at bounding box center [806, 14] width 47 height 14
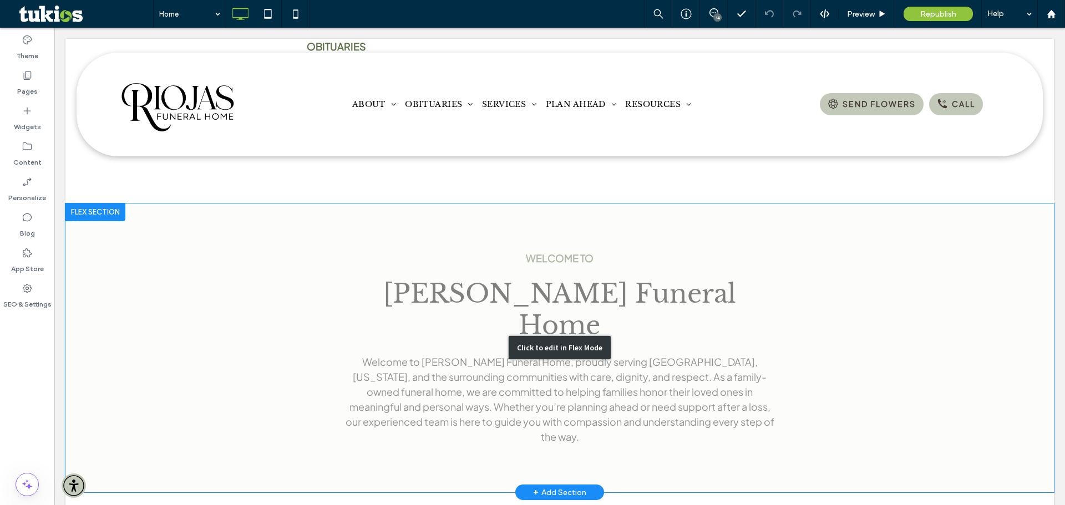
scroll to position [610, 0]
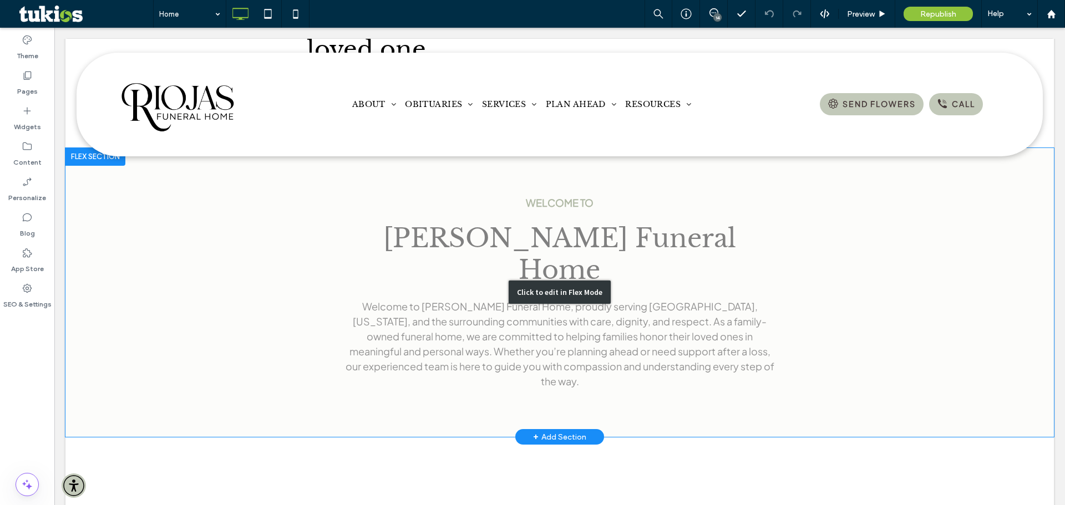
click at [524, 281] on div "Click to edit in Flex Mode" at bounding box center [560, 292] width 102 height 23
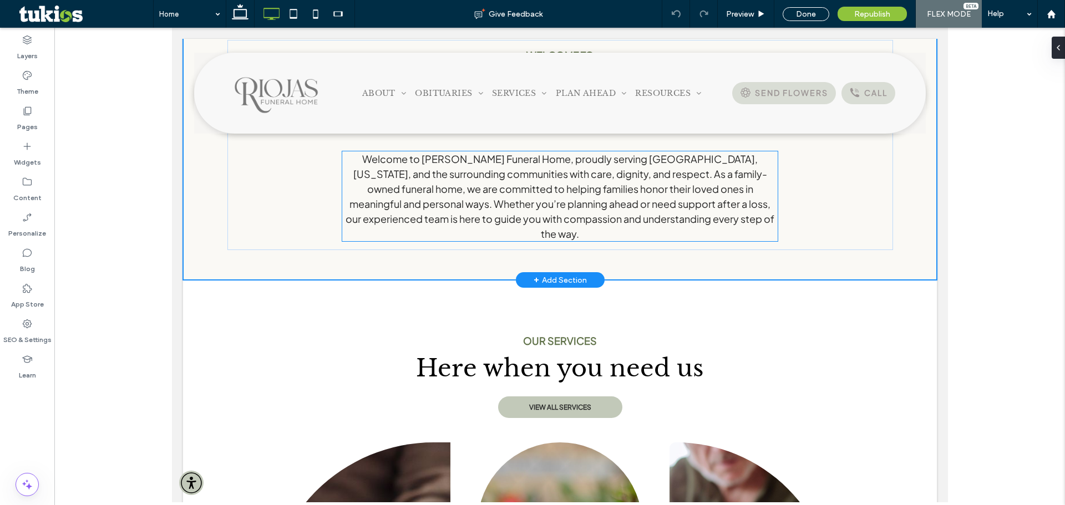
scroll to position [481, 0]
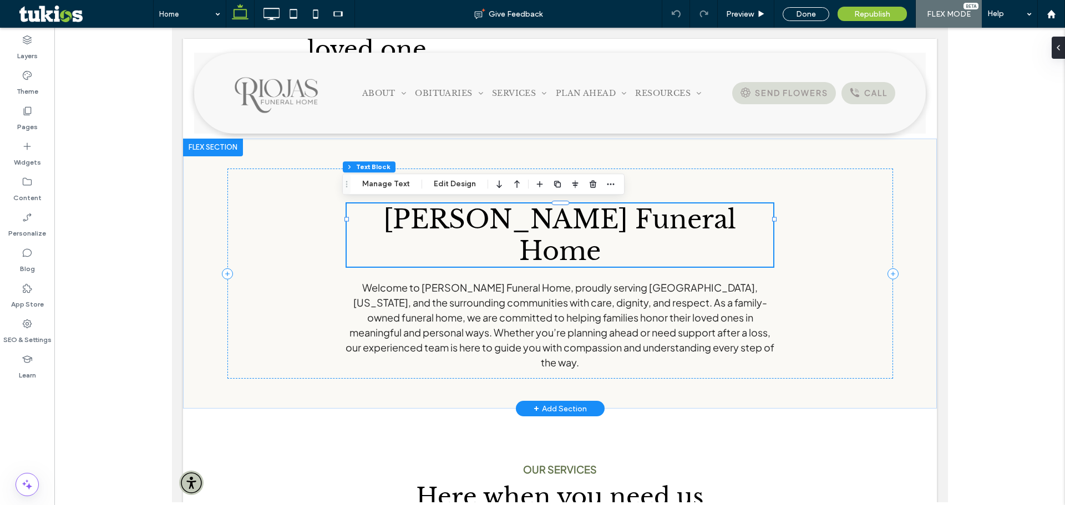
click at [558, 227] on span "Riojas Funeral Home" at bounding box center [559, 235] width 353 height 63
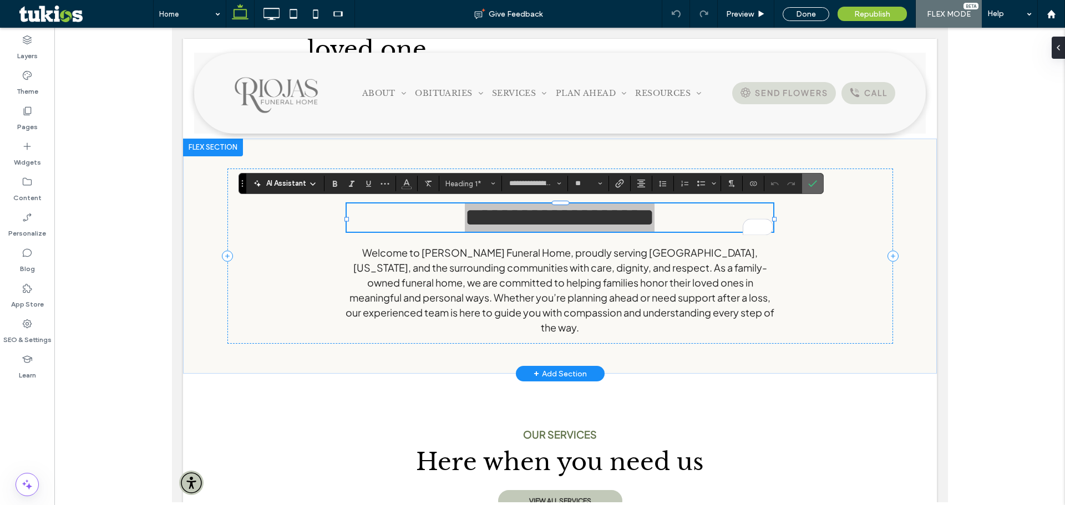
click at [808, 180] on label "Confirm" at bounding box center [812, 184] width 17 height 20
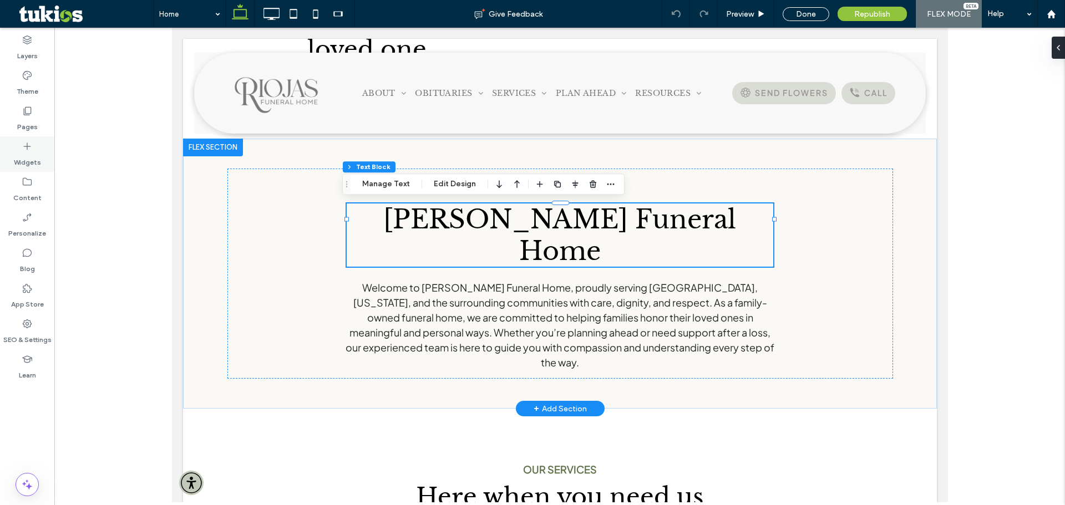
click at [29, 150] on icon at bounding box center [27, 146] width 11 height 11
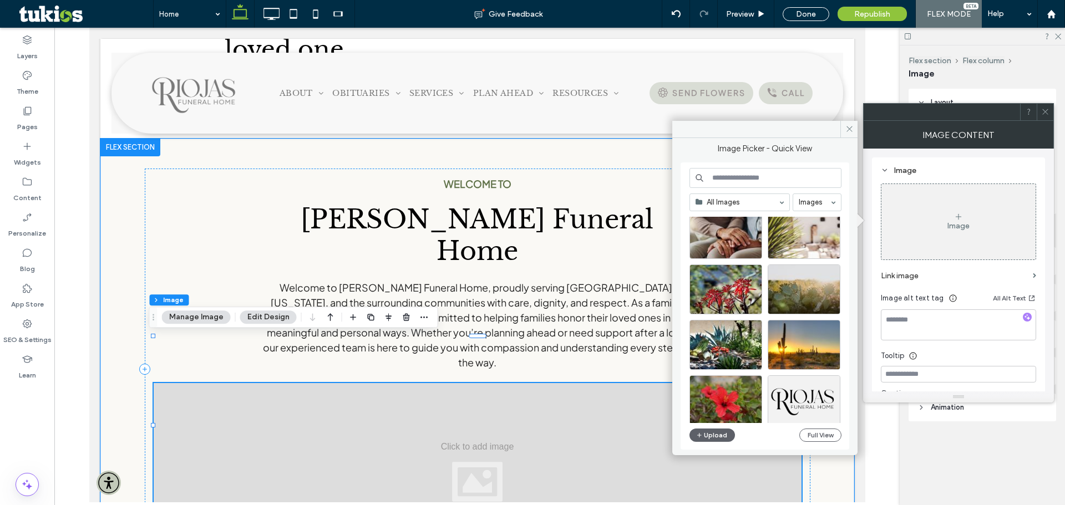
scroll to position [476, 0]
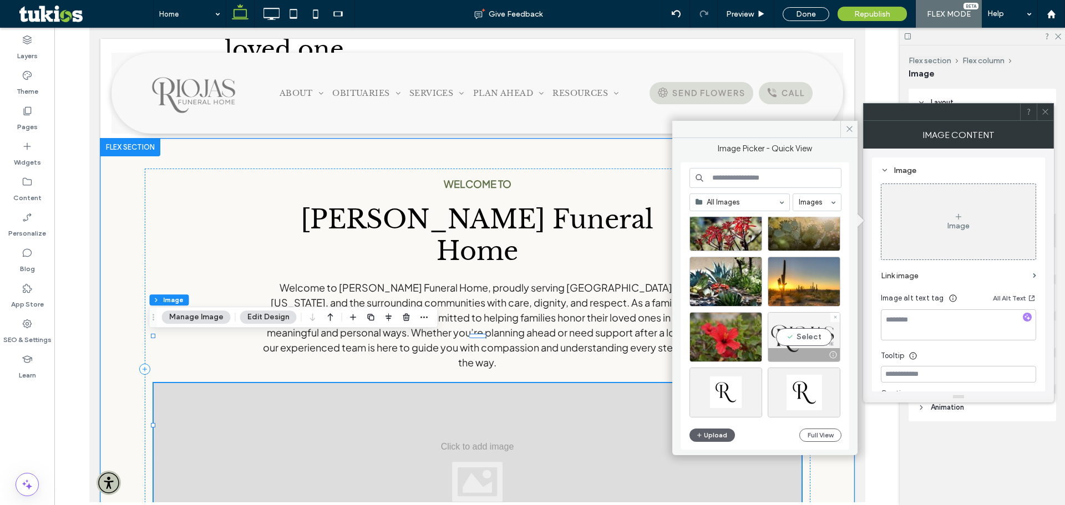
click at [809, 332] on div "Select" at bounding box center [804, 337] width 73 height 50
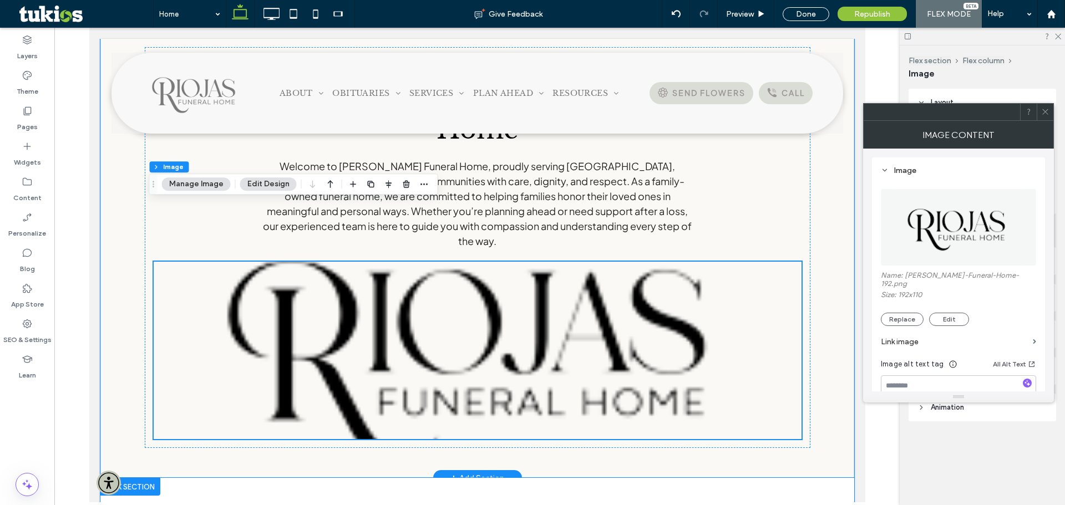
scroll to position [648, 0]
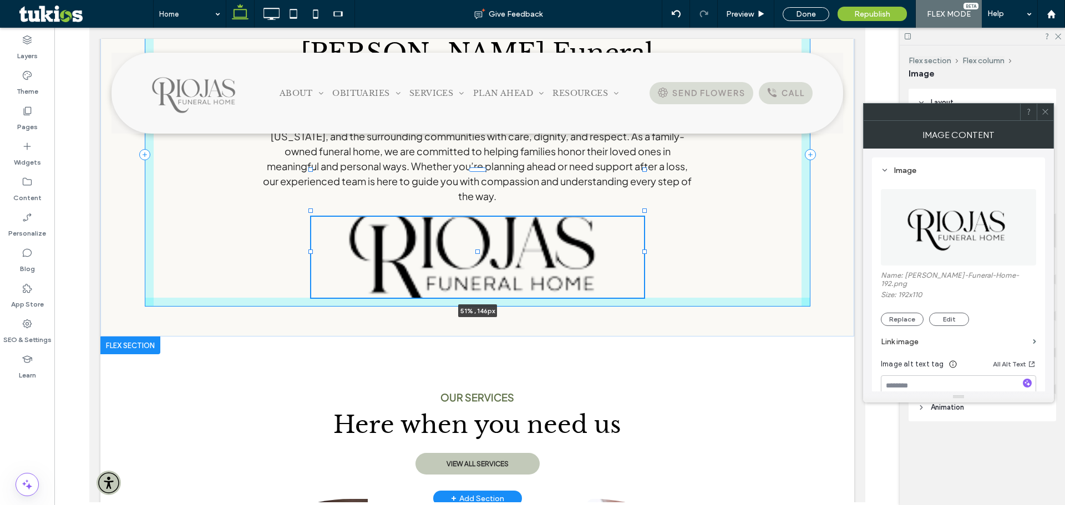
drag, startPoint x: 798, startPoint y: 348, endPoint x: 642, endPoint y: 300, distance: 163.2
type input "**"
type input "***"
type input "****"
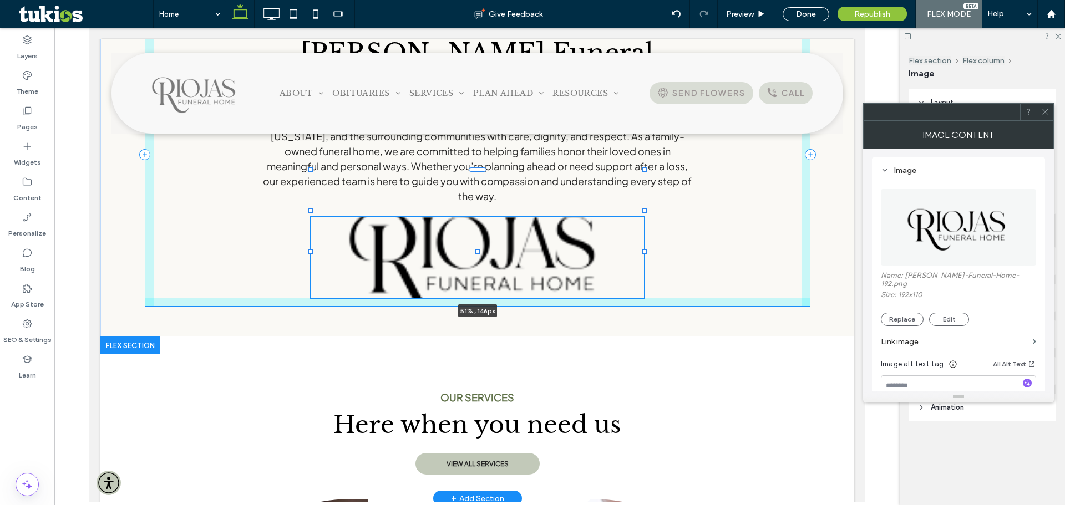
type input "***"
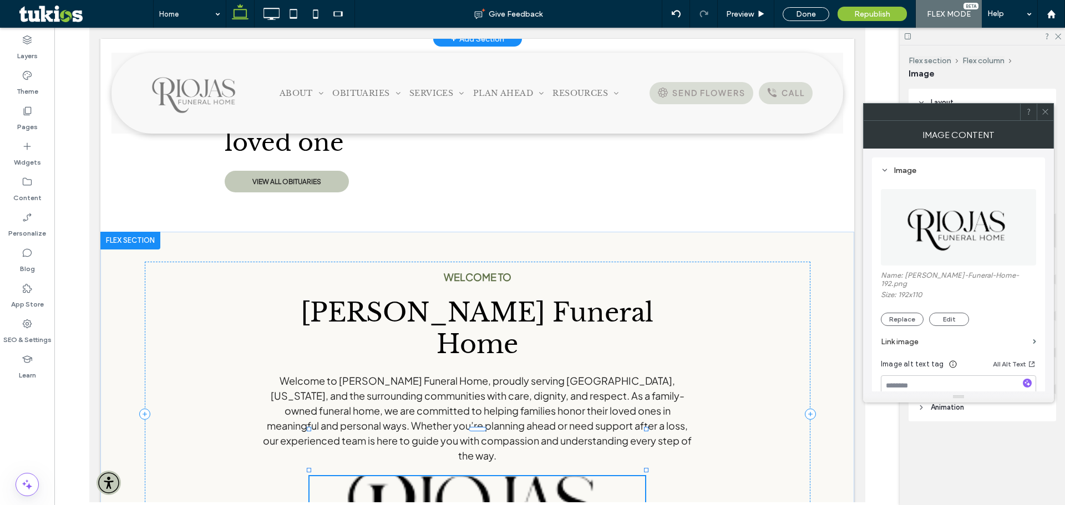
scroll to position [397, 0]
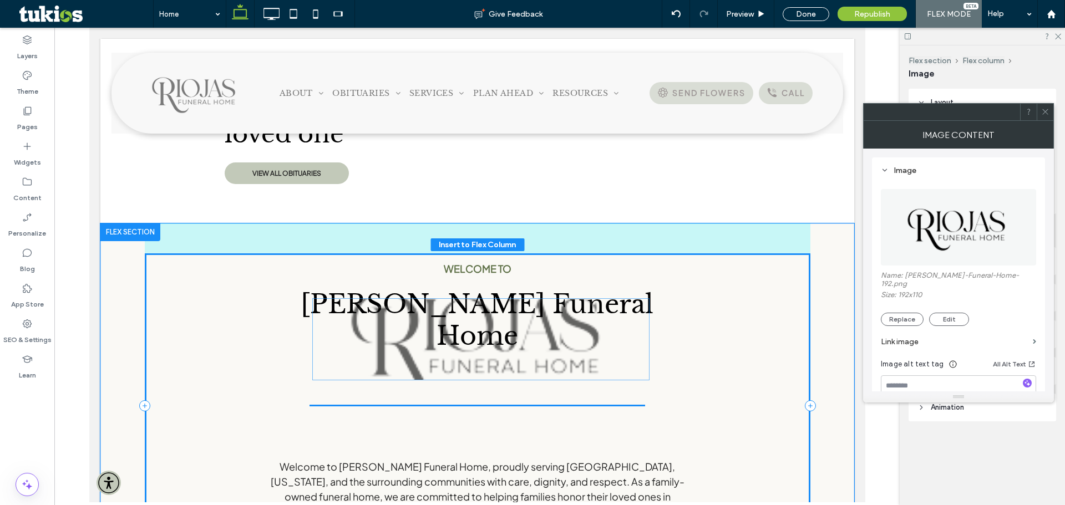
drag, startPoint x: 485, startPoint y: 455, endPoint x: 493, endPoint y: 325, distance: 130.0
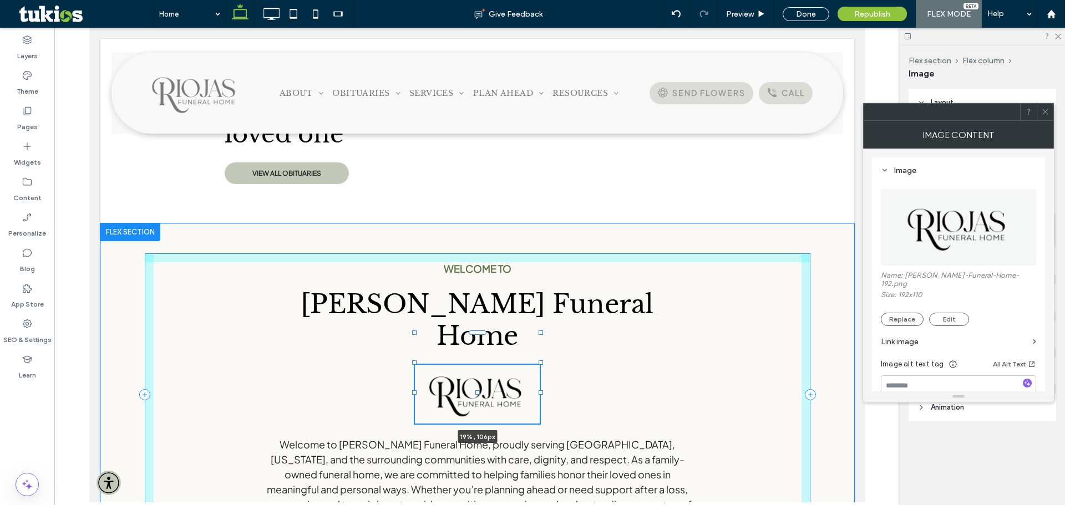
drag, startPoint x: 641, startPoint y: 412, endPoint x: 599, endPoint y: 390, distance: 48.1
click at [536, 401] on div "WELCOME TO Riojas Funeral Home 19% , 106px Welcome to Riojas Funeral Home, prou…" at bounding box center [477, 395] width 666 height 343
type input "**"
type input "***"
type input "****"
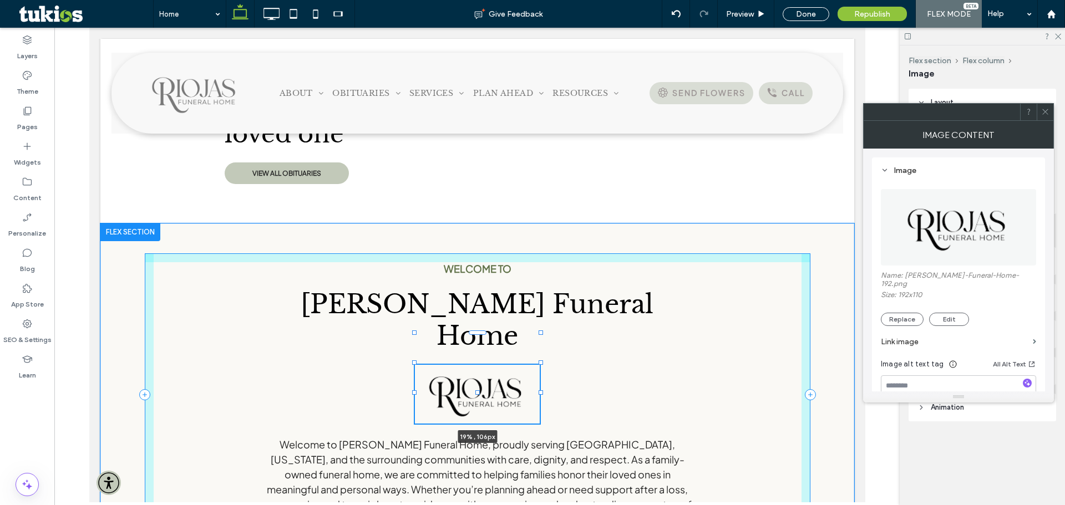
type input "***"
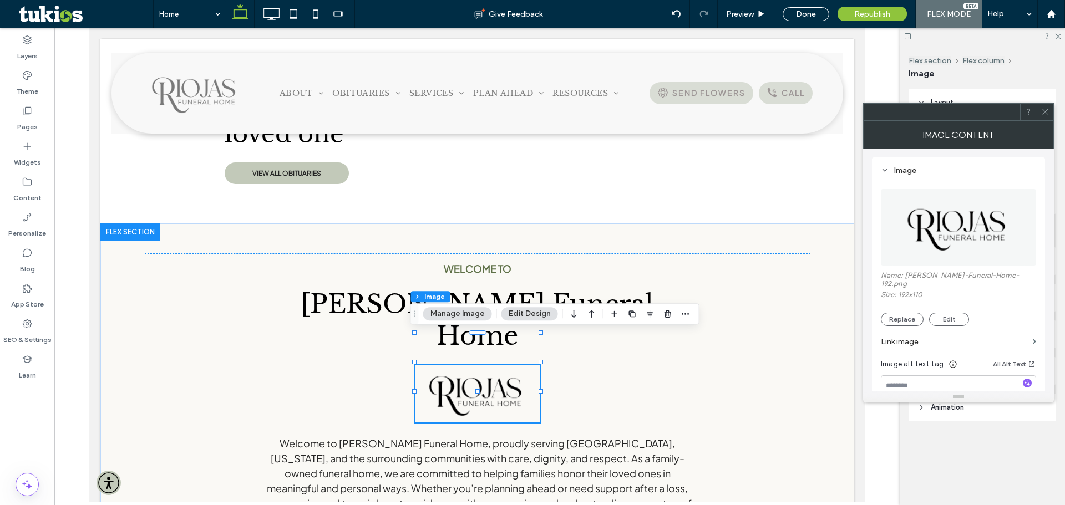
click at [1043, 111] on icon at bounding box center [1045, 112] width 8 height 8
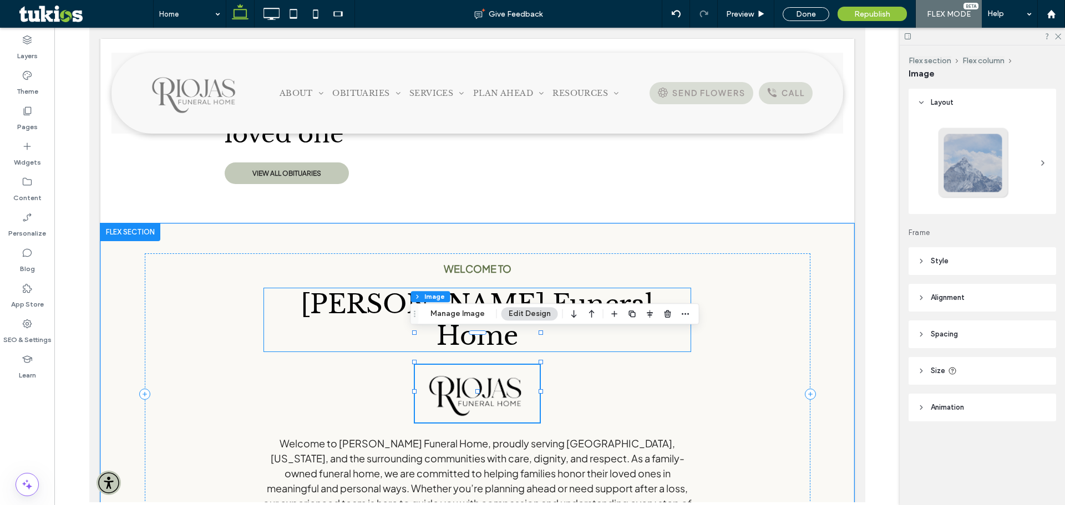
click at [597, 300] on span "Riojas Funeral Home" at bounding box center [476, 319] width 353 height 63
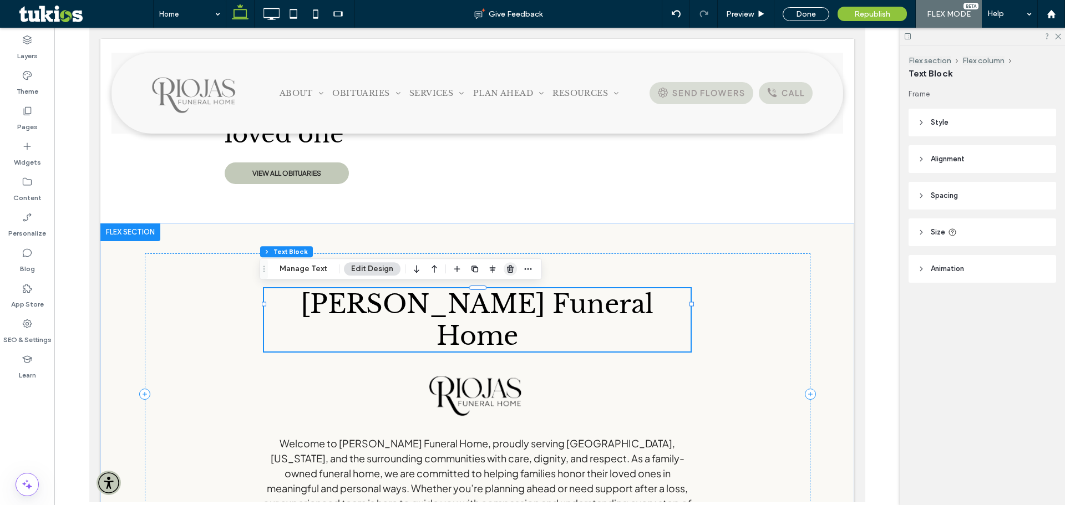
click at [504, 266] on span "button" at bounding box center [510, 268] width 13 height 13
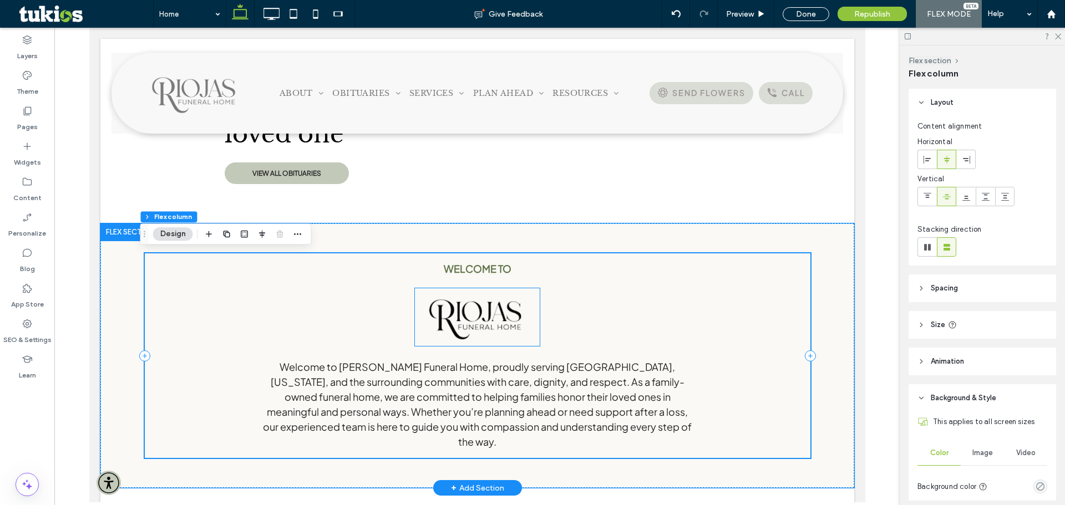
click at [530, 338] on img at bounding box center [476, 317] width 125 height 58
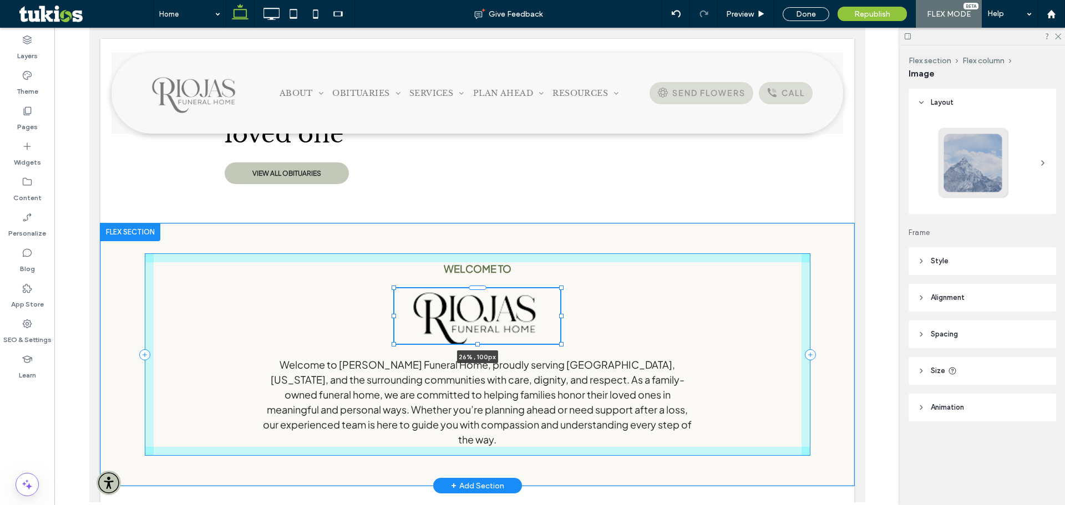
drag, startPoint x: 535, startPoint y: 345, endPoint x: 555, endPoint y: 344, distance: 20.6
click at [559, 344] on div at bounding box center [561, 344] width 4 height 4
type input "**"
type input "****"
type input "***"
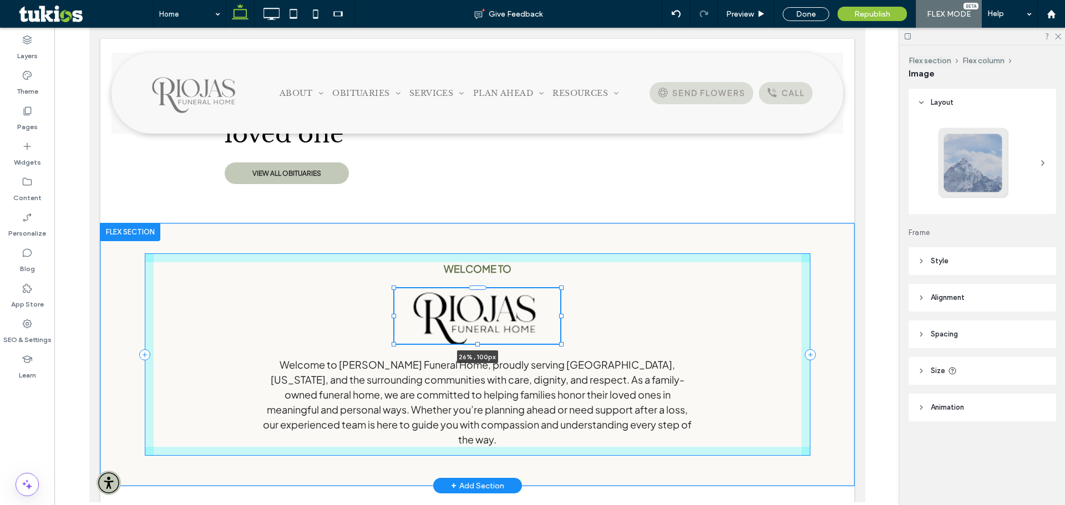
type input "***"
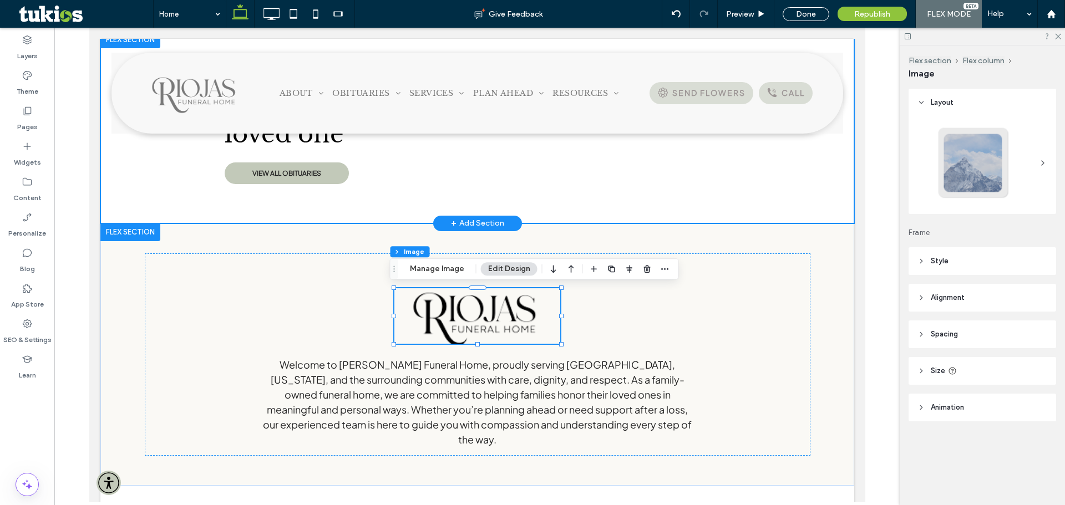
click at [662, 201] on div "OBITUARIES Find your loved one VIEW ALL OBITUARIES" at bounding box center [477, 127] width 666 height 193
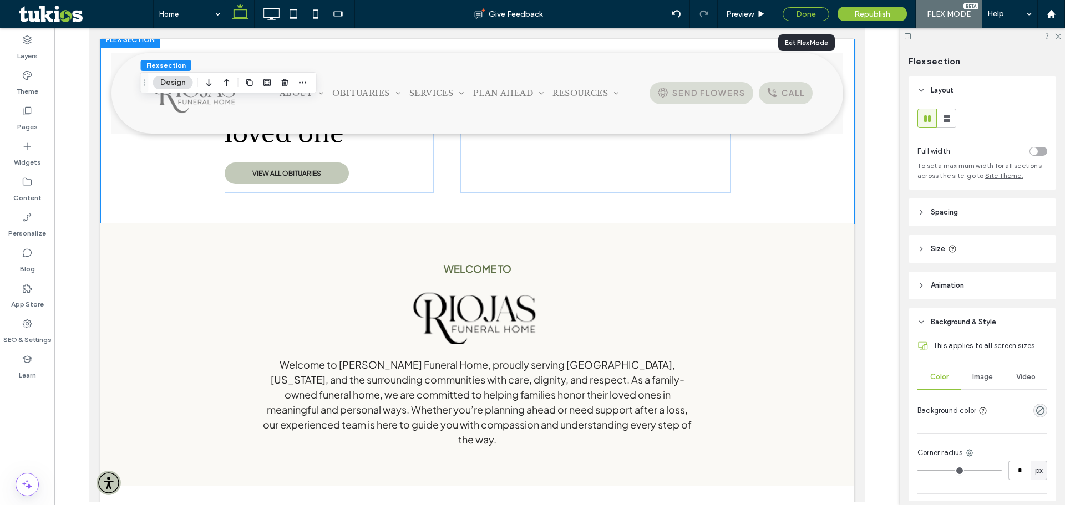
click at [799, 16] on div "Done" at bounding box center [806, 14] width 47 height 14
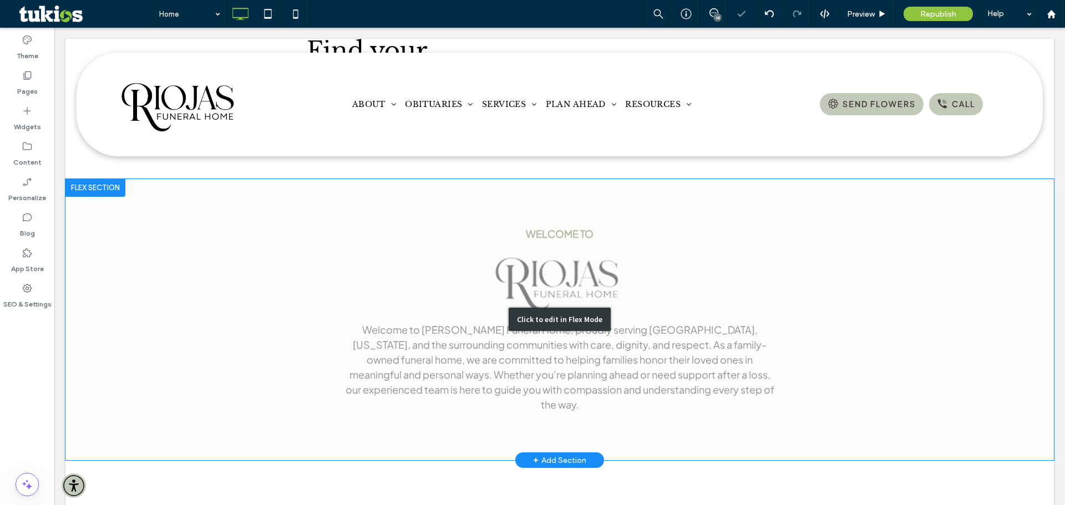
scroll to position [563, 0]
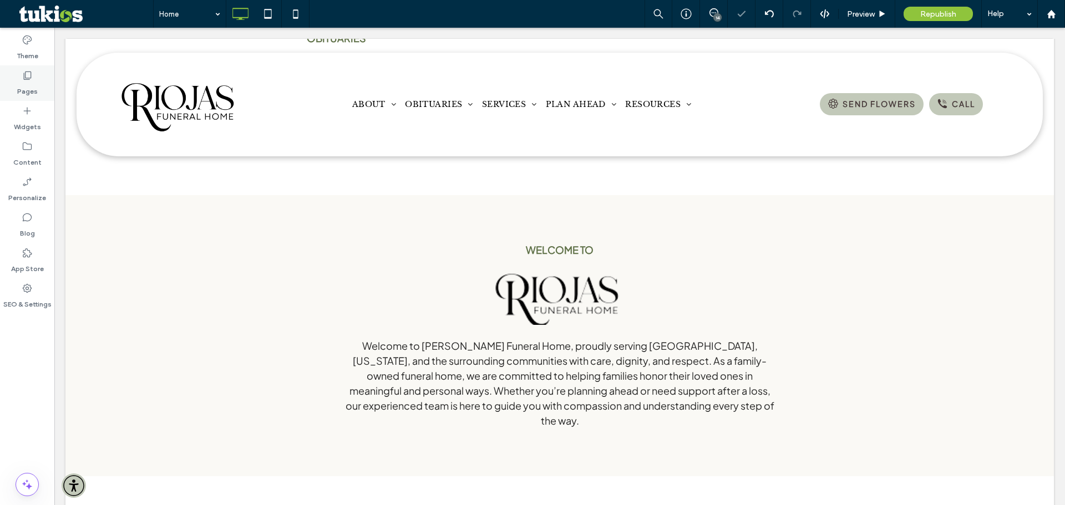
click at [27, 92] on label "Pages" at bounding box center [27, 89] width 21 height 16
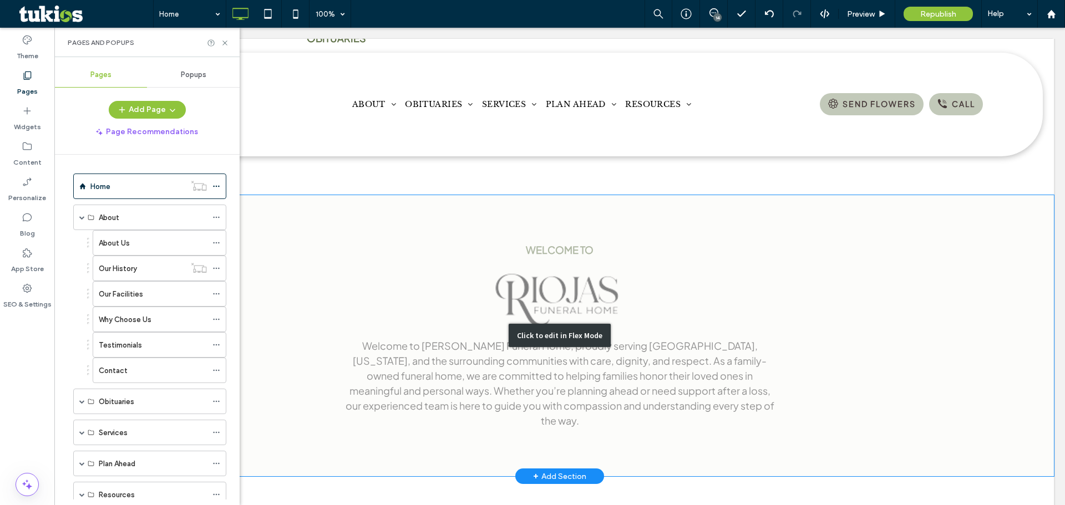
click at [567, 286] on div "Click to edit in Flex Mode" at bounding box center [559, 336] width 988 height 282
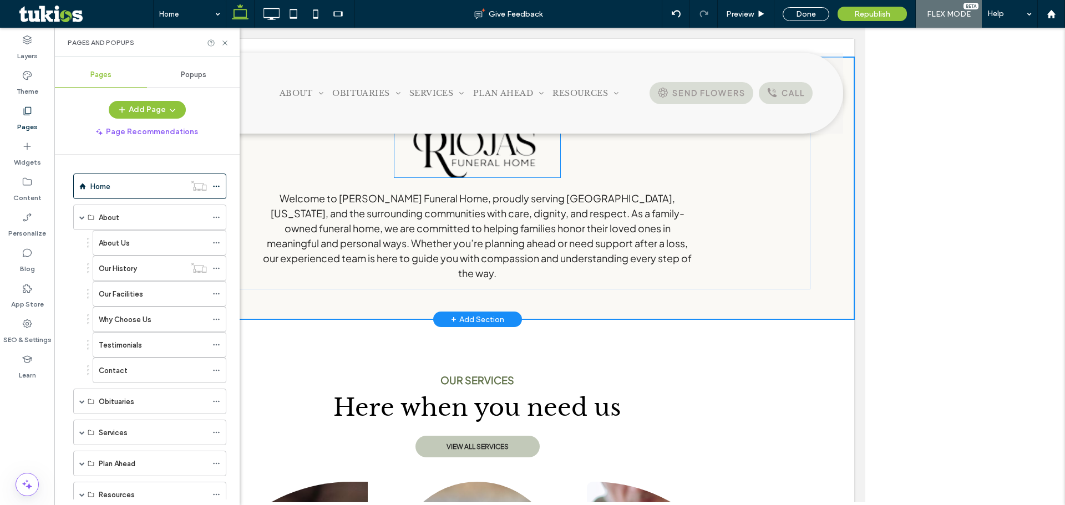
scroll to position [434, 0]
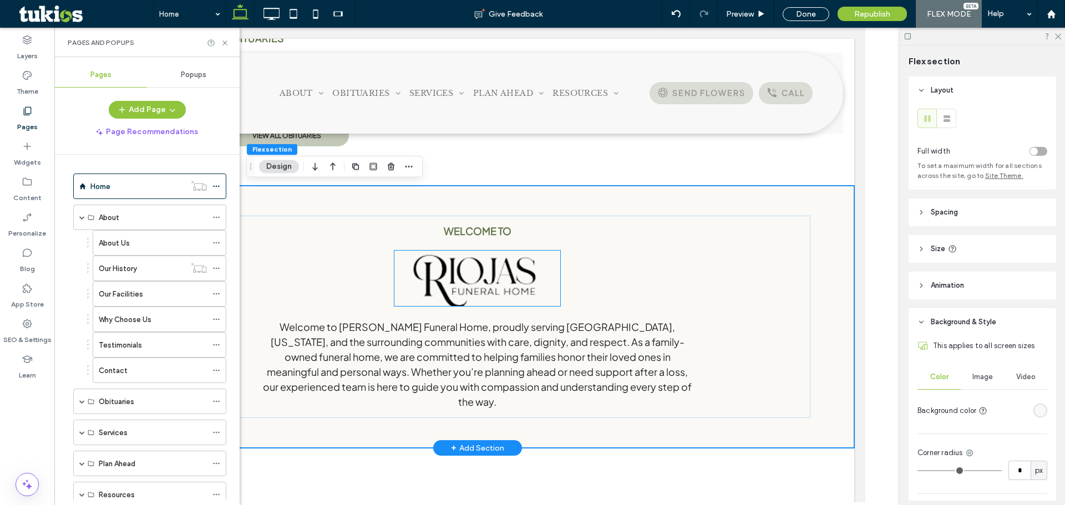
click at [545, 291] on img at bounding box center [477, 278] width 166 height 55
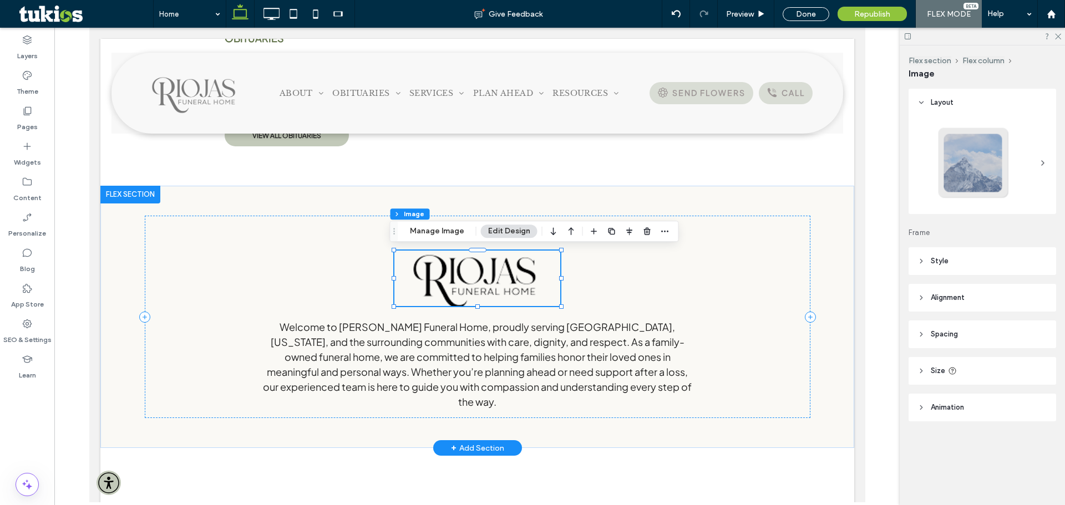
click at [481, 272] on img at bounding box center [477, 278] width 166 height 55
drag, startPoint x: 441, startPoint y: 235, endPoint x: 371, endPoint y: 220, distance: 71.6
click at [441, 235] on button "Manage Image" at bounding box center [437, 231] width 69 height 13
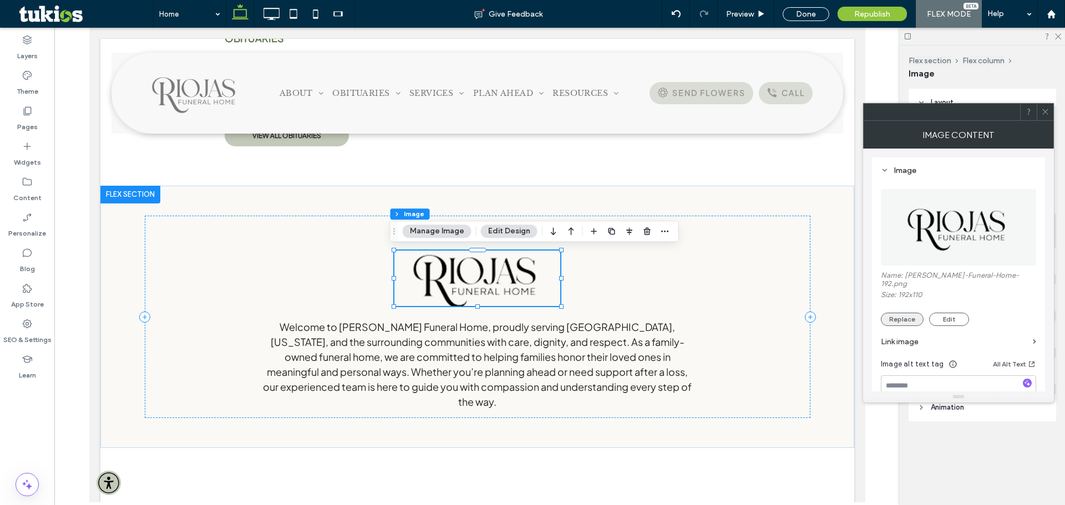
click at [910, 313] on button "Replace" at bounding box center [902, 319] width 43 height 13
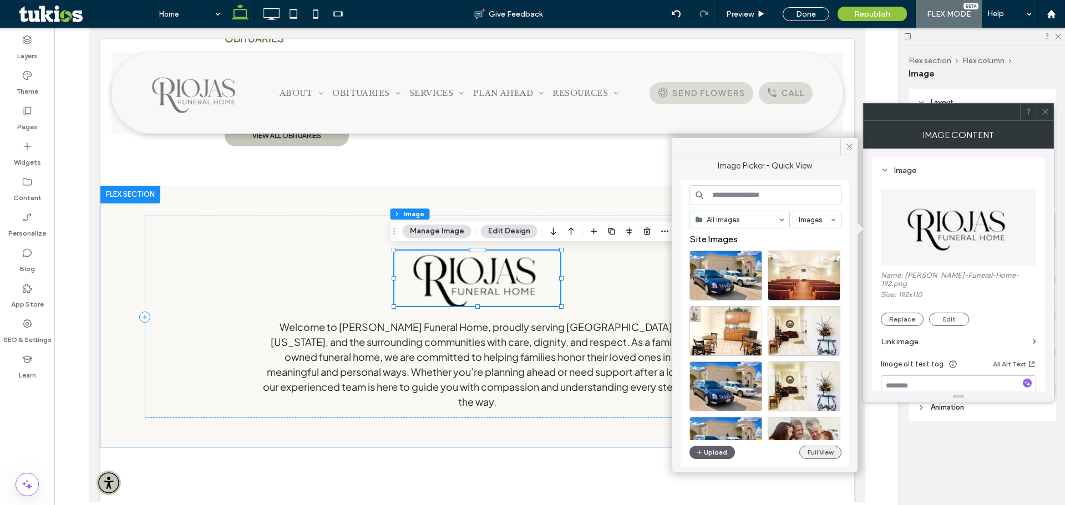
click at [802, 450] on button "Full View" at bounding box center [820, 452] width 42 height 13
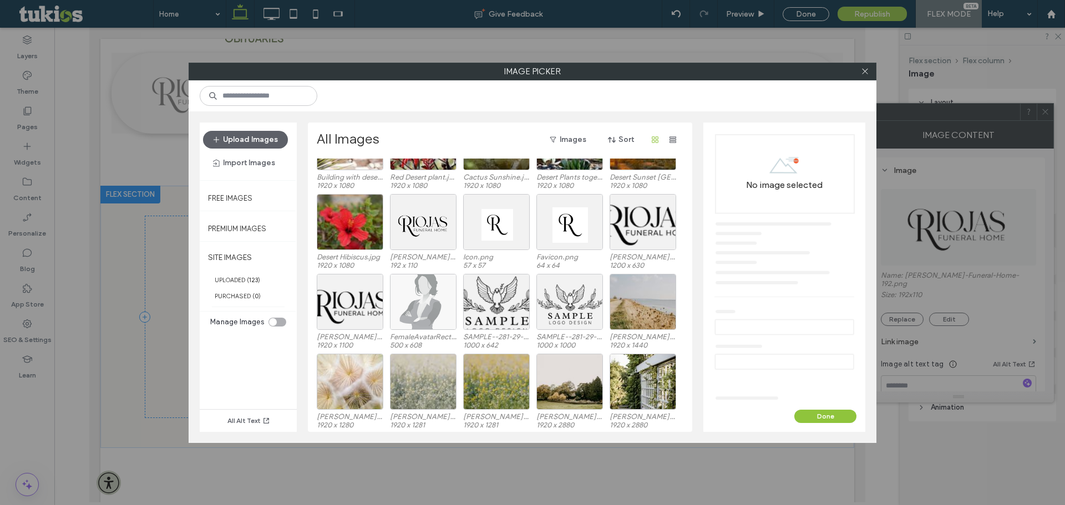
scroll to position [333, 0]
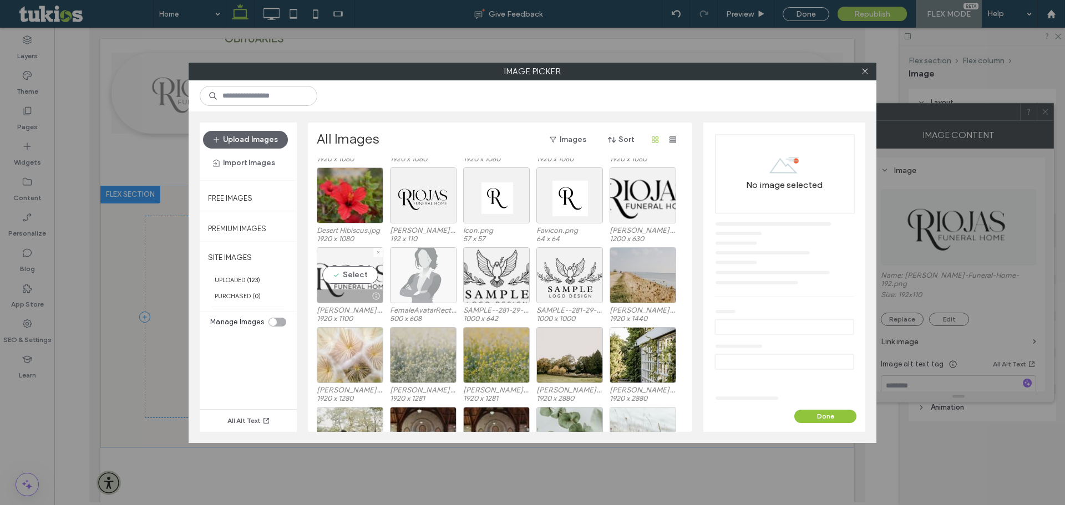
click at [358, 277] on div "Select" at bounding box center [350, 275] width 67 height 56
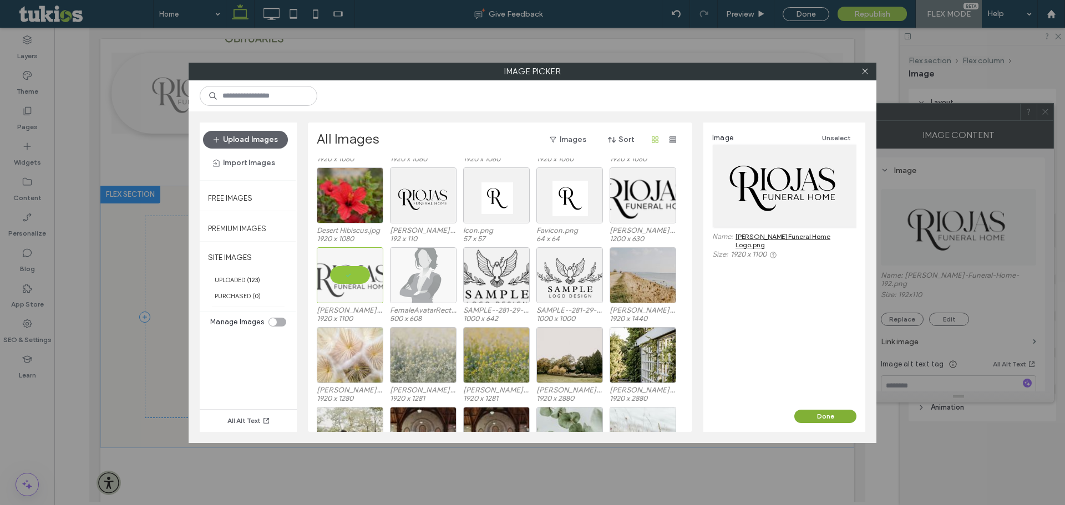
click at [823, 410] on button "Done" at bounding box center [825, 416] width 62 height 13
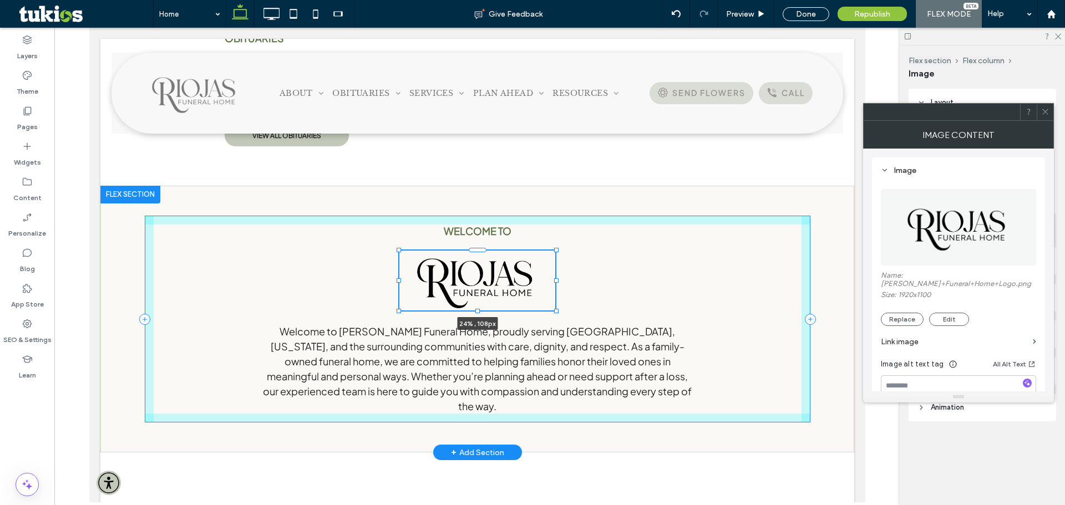
click at [554, 308] on div at bounding box center [556, 310] width 4 height 4
type input "**"
type input "****"
type input "***"
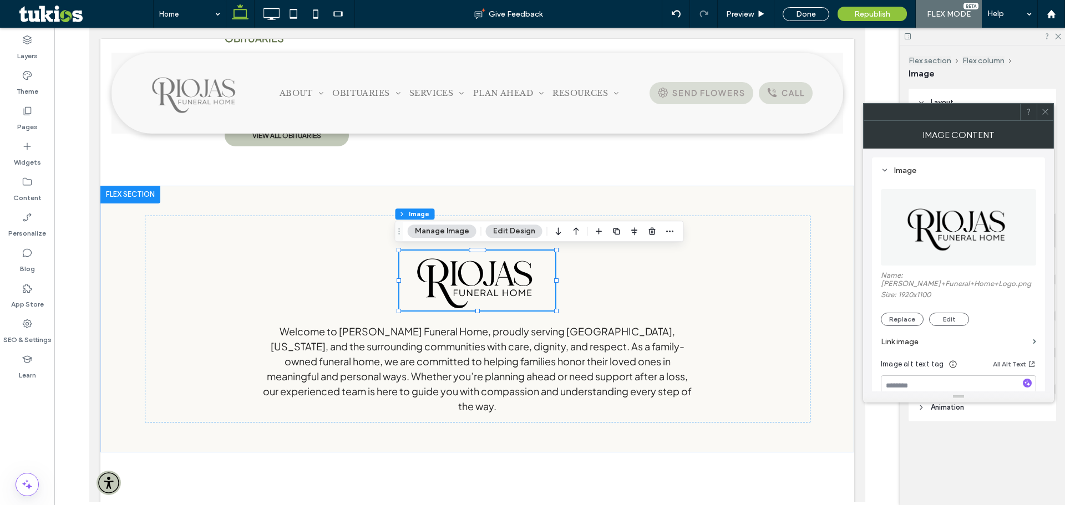
click at [1042, 112] on icon at bounding box center [1045, 112] width 8 height 8
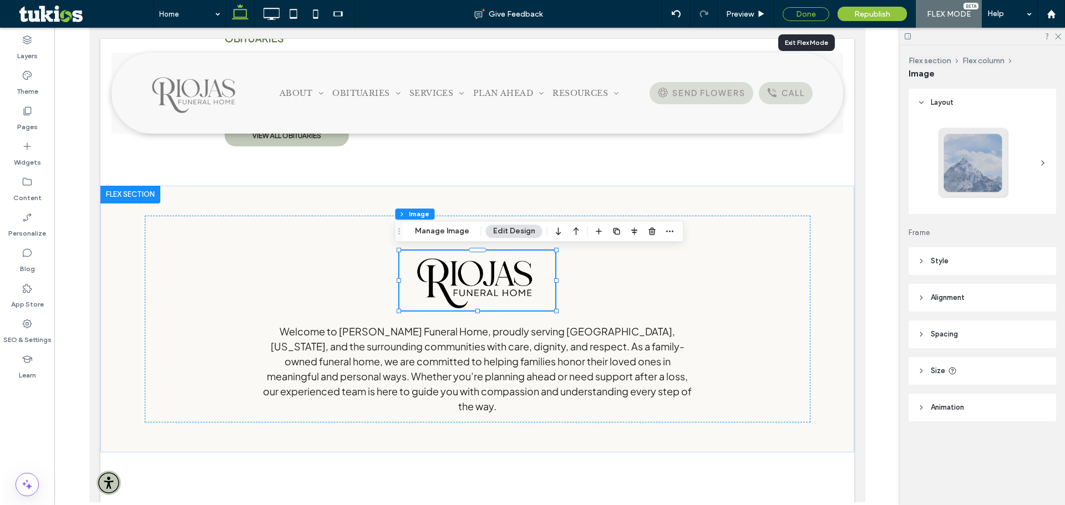
click at [813, 15] on div "Done" at bounding box center [806, 14] width 47 height 14
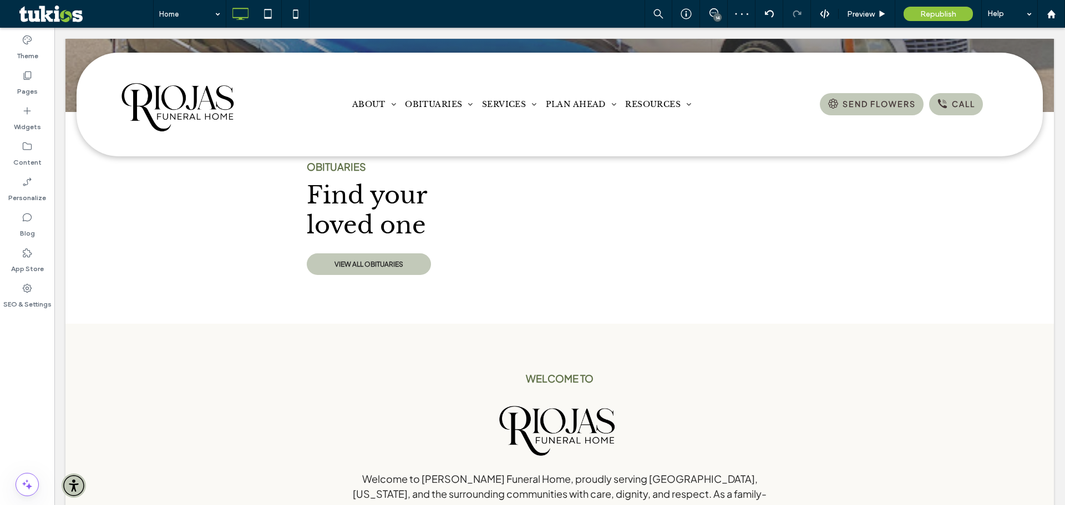
scroll to position [563, 0]
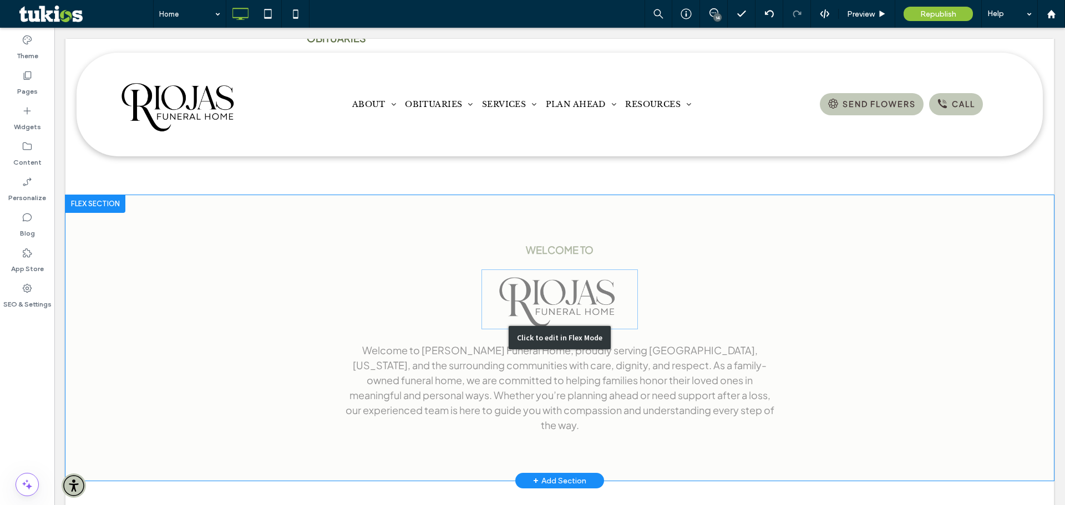
click at [561, 285] on div "Click to edit in Flex Mode" at bounding box center [559, 338] width 988 height 286
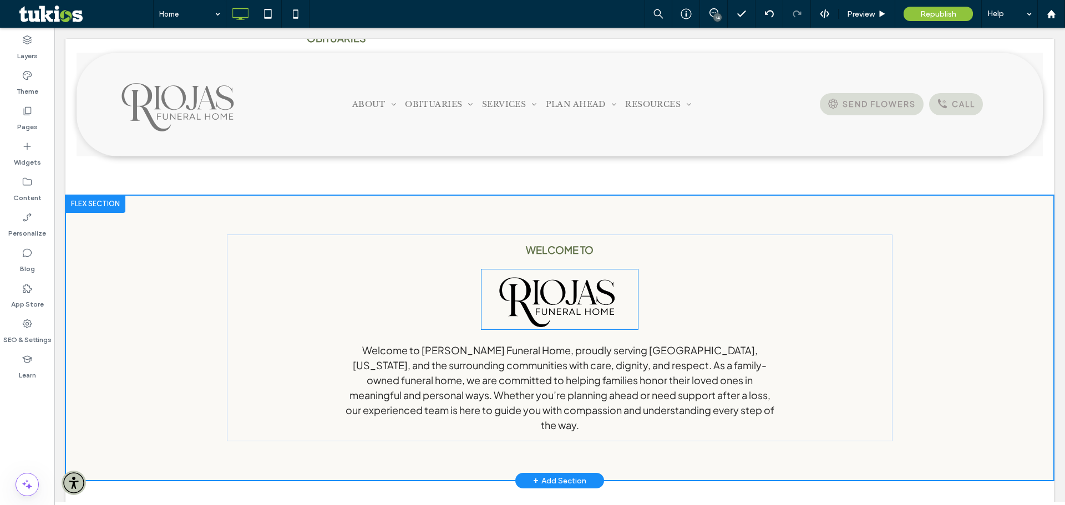
scroll to position [434, 0]
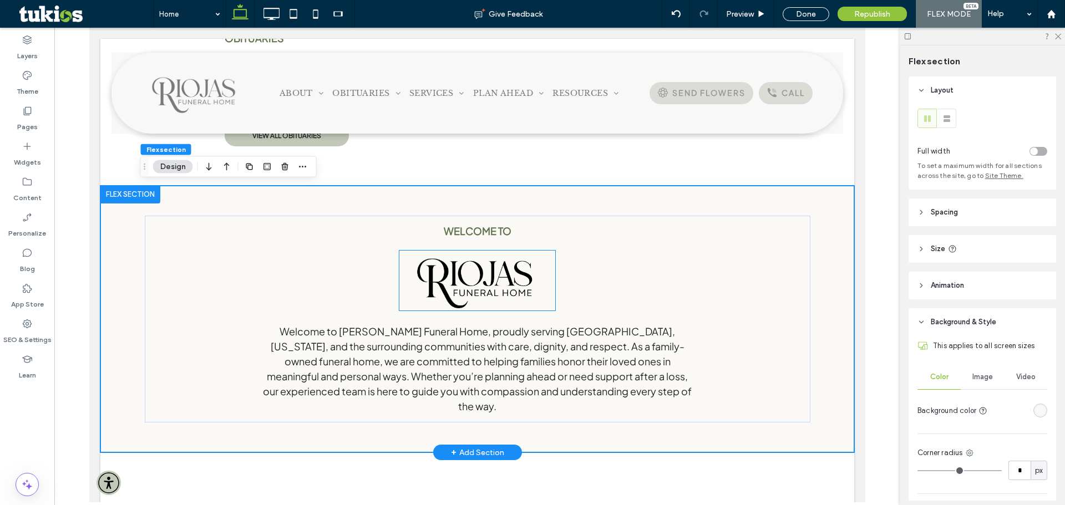
click at [502, 266] on img at bounding box center [477, 281] width 156 height 60
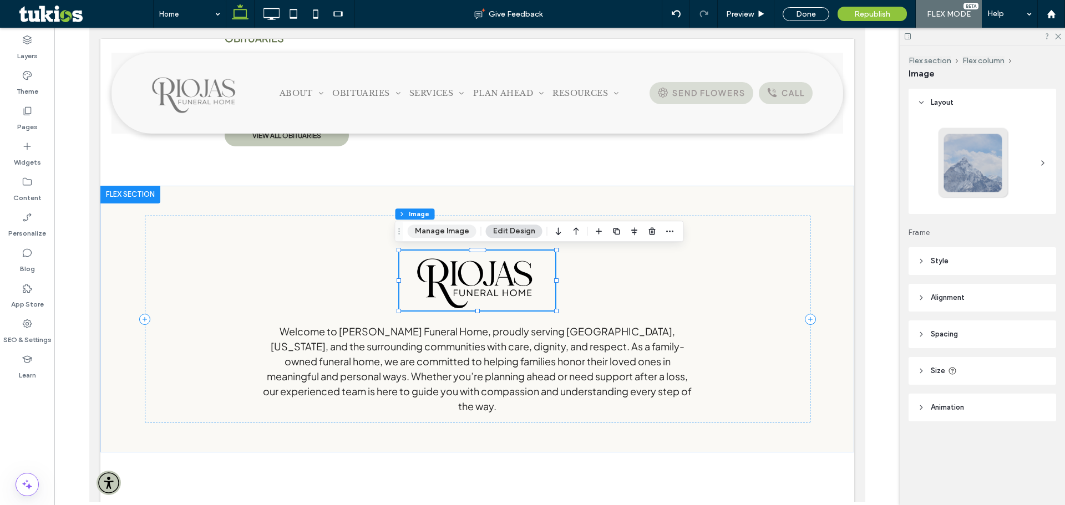
click at [450, 227] on button "Manage Image" at bounding box center [442, 231] width 69 height 13
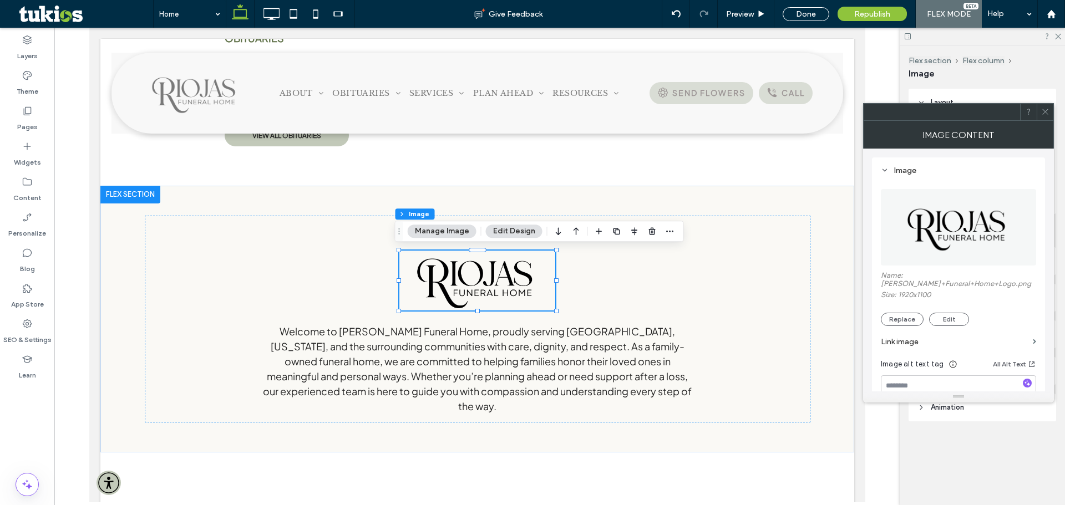
click at [955, 222] on img at bounding box center [958, 227] width 133 height 77
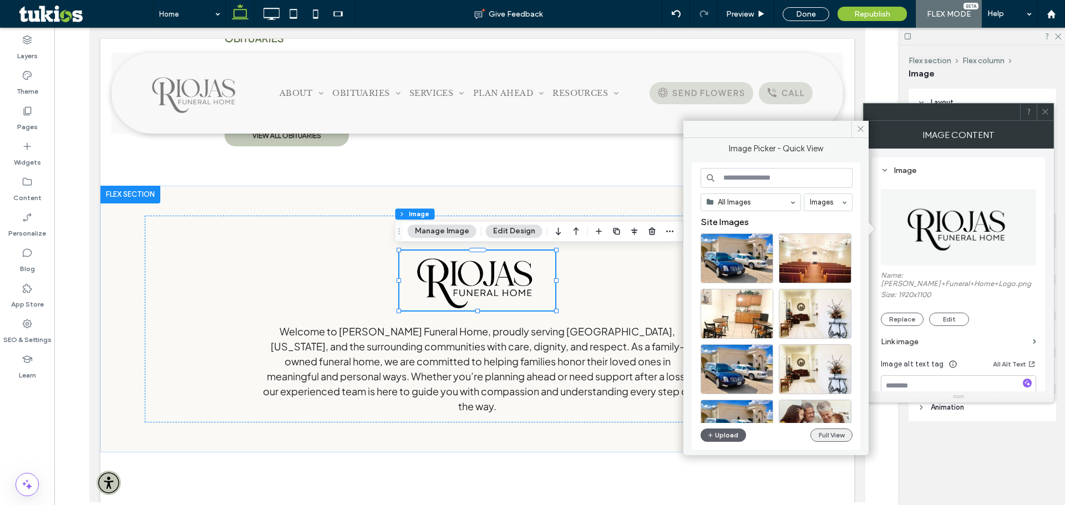
click at [819, 433] on button "Full View" at bounding box center [831, 435] width 42 height 13
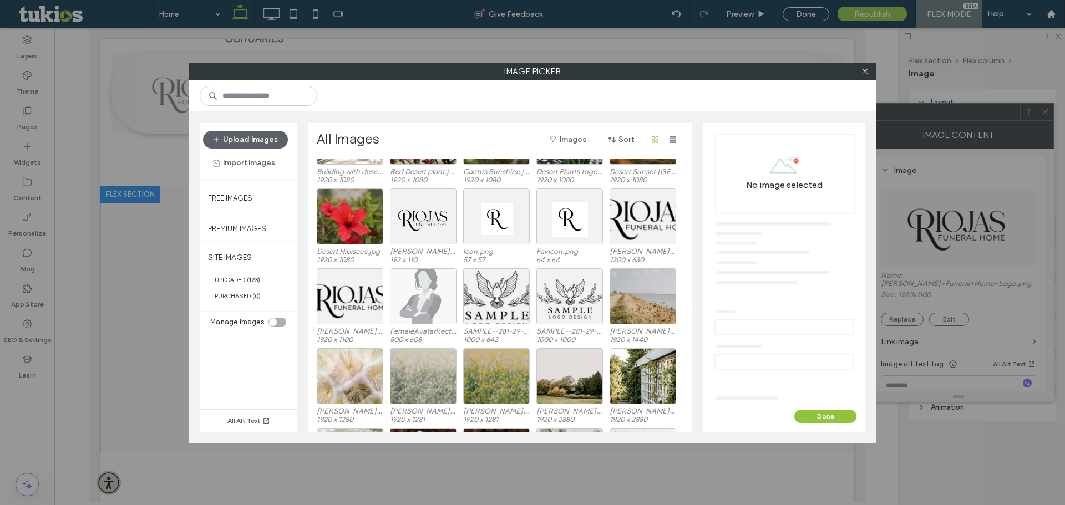
scroll to position [256, 0]
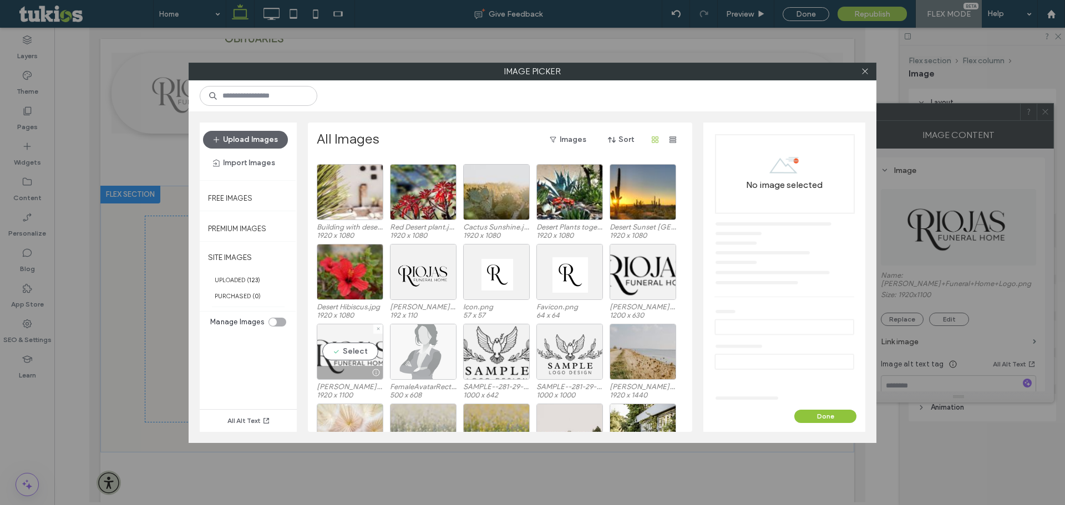
click at [353, 356] on div "Select" at bounding box center [350, 352] width 67 height 56
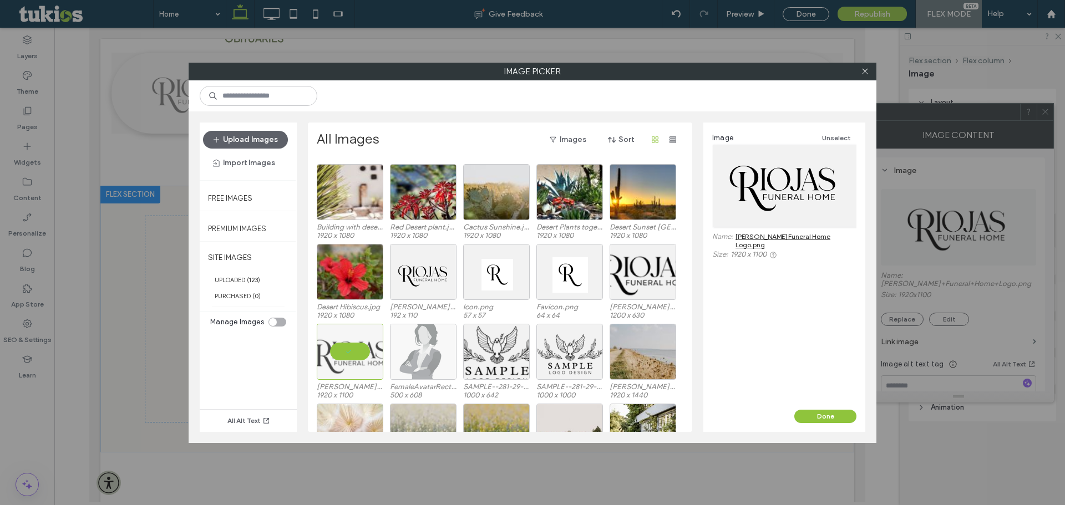
click at [804, 239] on link "Riojas Funeral Home Logo.png" at bounding box center [796, 240] width 121 height 17
click at [866, 70] on use at bounding box center [865, 72] width 6 height 6
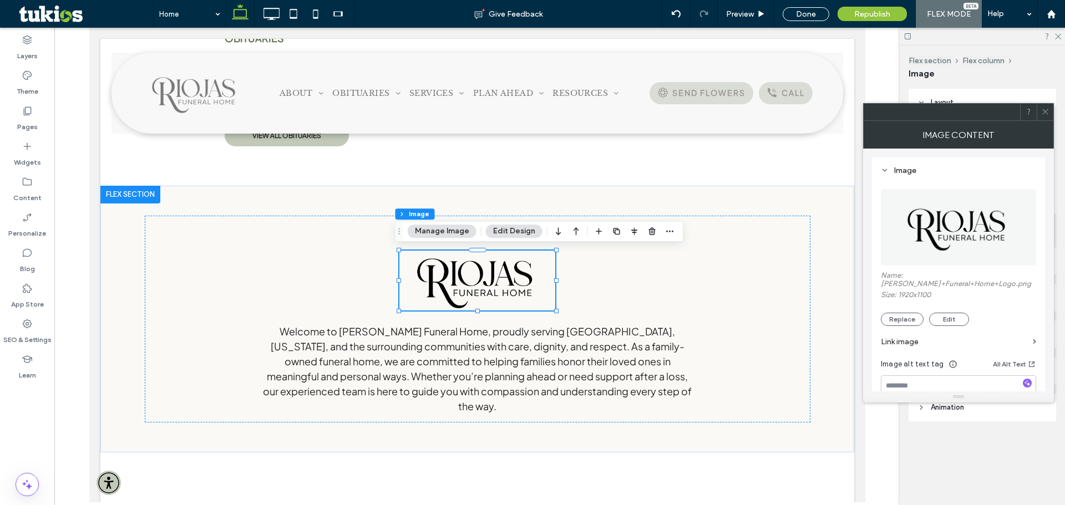
drag, startPoint x: 1045, startPoint y: 111, endPoint x: 758, endPoint y: 159, distance: 290.1
click at [1045, 111] on icon at bounding box center [1045, 112] width 8 height 8
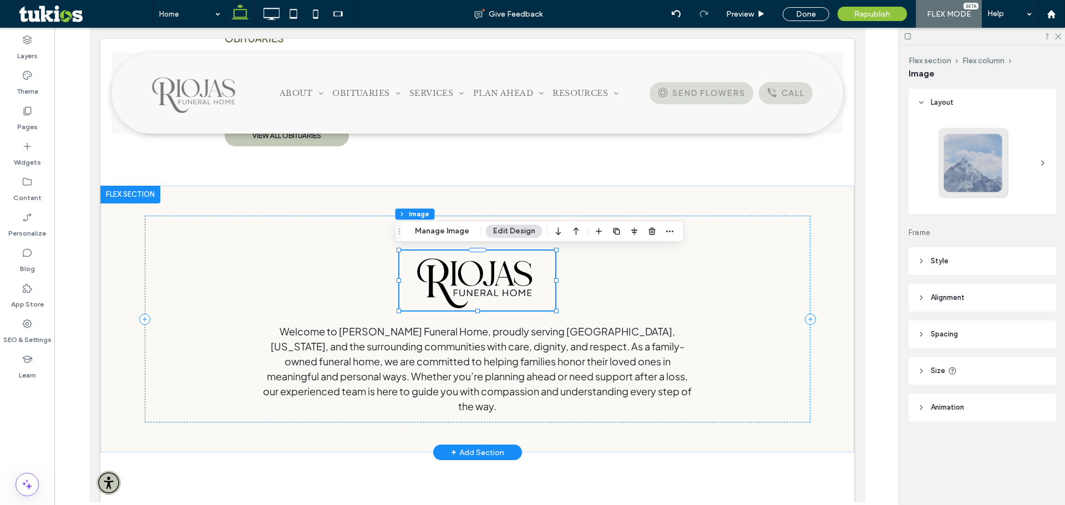
click at [518, 273] on img at bounding box center [477, 281] width 156 height 60
drag, startPoint x: 440, startPoint y: 230, endPoint x: 363, endPoint y: 258, distance: 81.9
click at [440, 230] on button "Manage Image" at bounding box center [442, 231] width 69 height 13
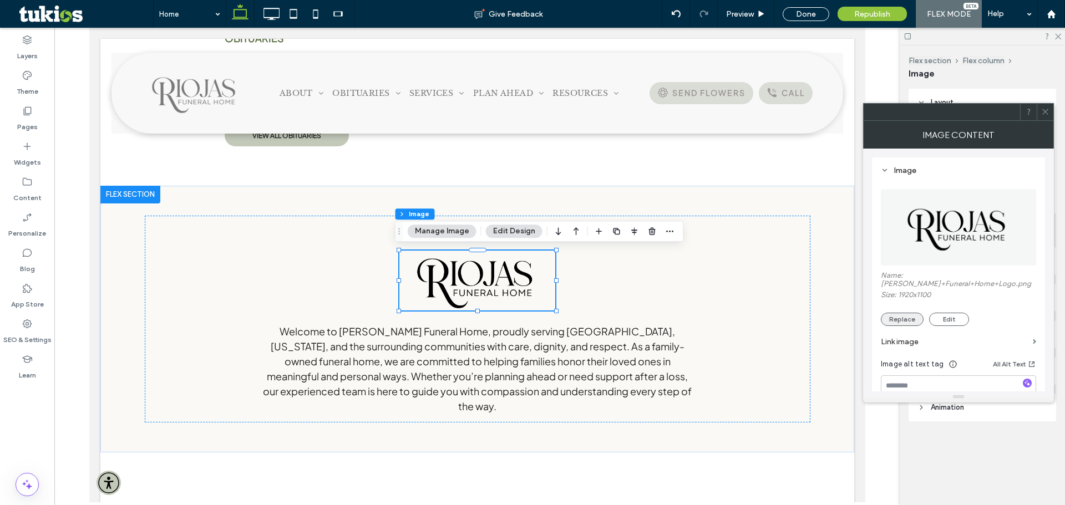
click at [889, 313] on button "Replace" at bounding box center [902, 319] width 43 height 13
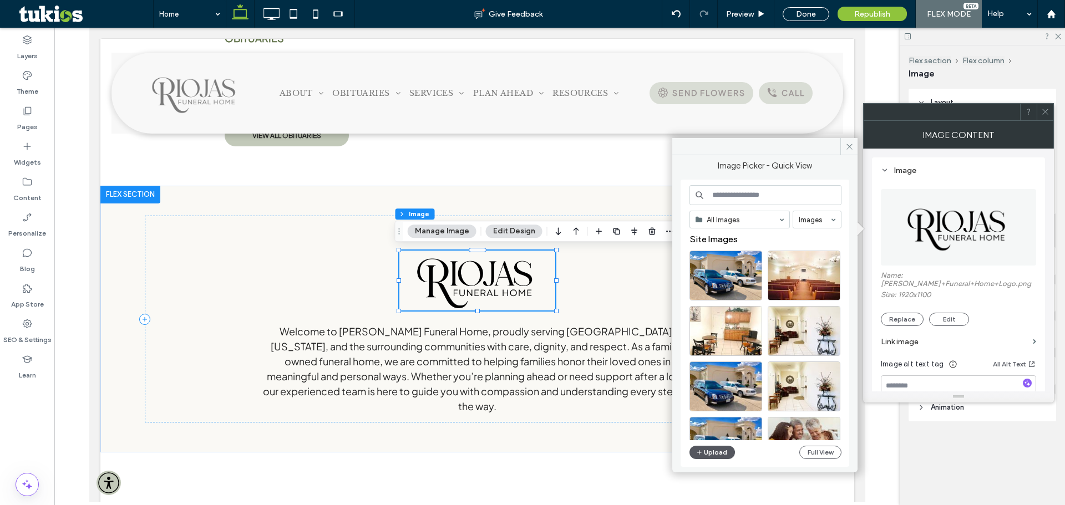
click at [708, 453] on button "Upload" at bounding box center [712, 452] width 45 height 13
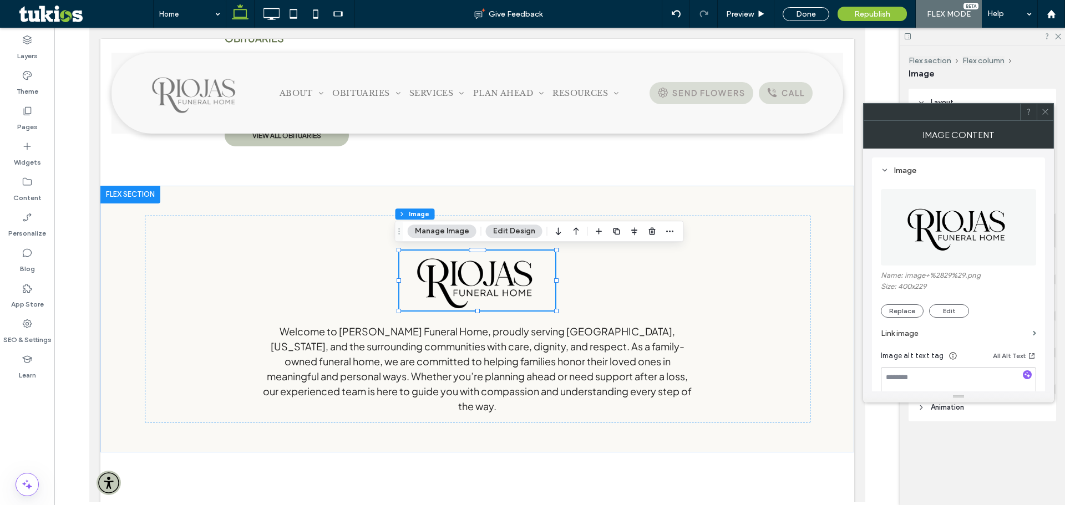
click at [1050, 109] on div at bounding box center [1045, 112] width 17 height 17
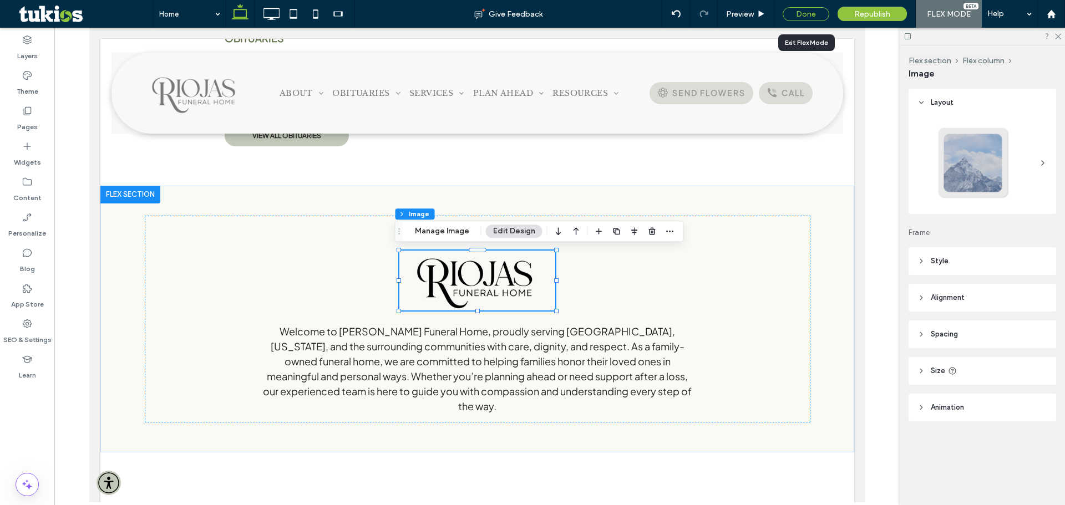
drag, startPoint x: 803, startPoint y: 15, endPoint x: 68, endPoint y: 346, distance: 806.7
click at [803, 15] on div "Done" at bounding box center [806, 14] width 47 height 14
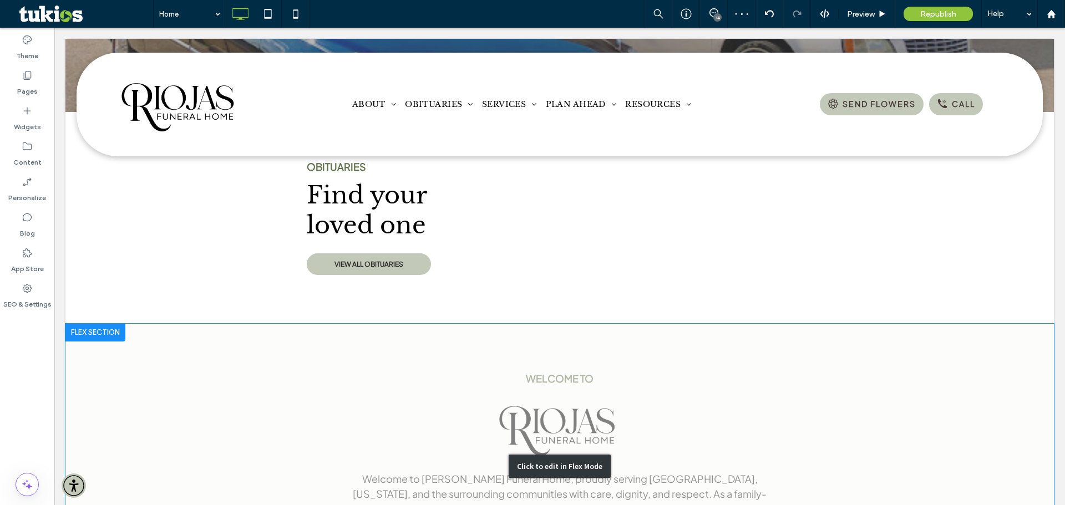
scroll to position [563, 0]
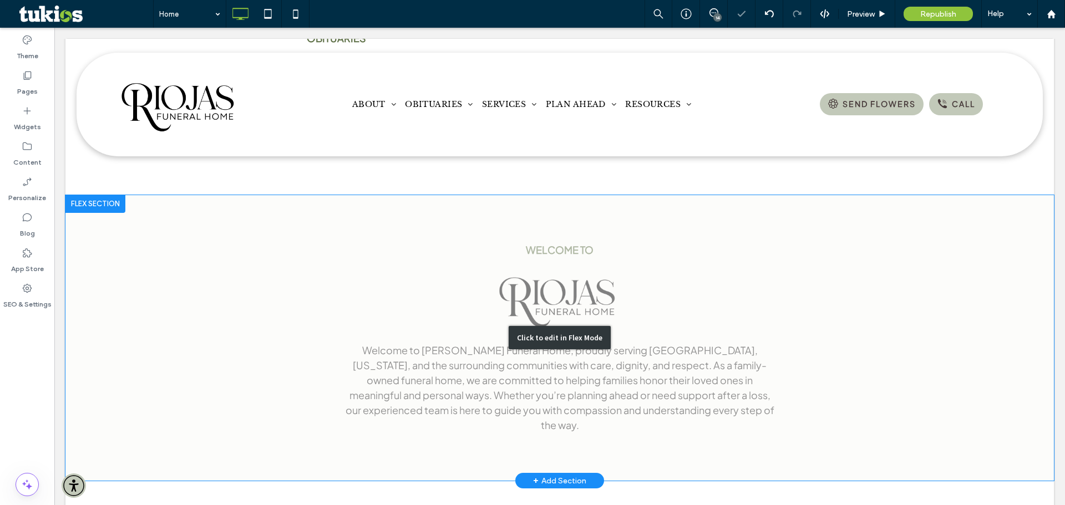
click at [569, 315] on div "Click to edit in Flex Mode" at bounding box center [559, 338] width 988 height 286
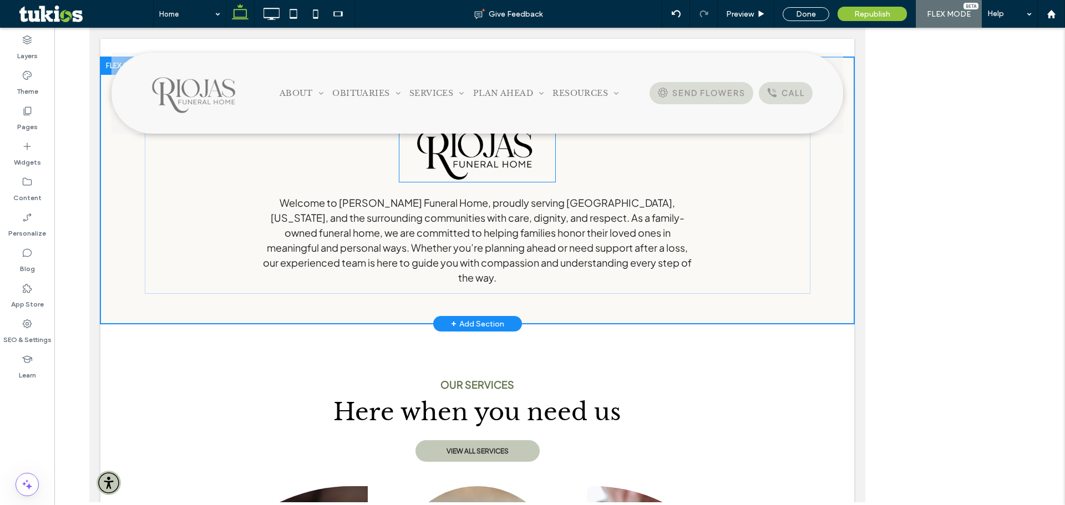
scroll to position [434, 0]
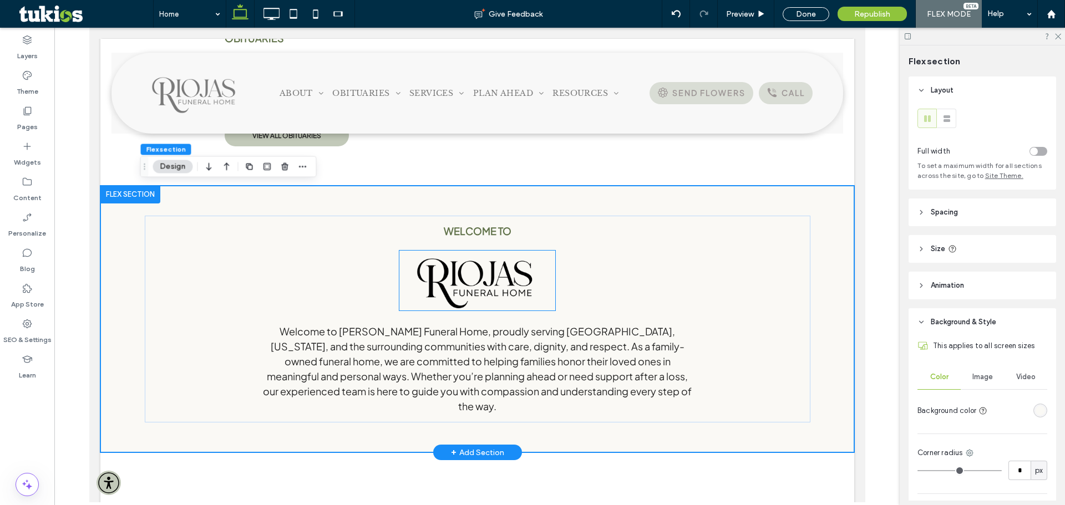
click at [529, 298] on img at bounding box center [477, 281] width 156 height 60
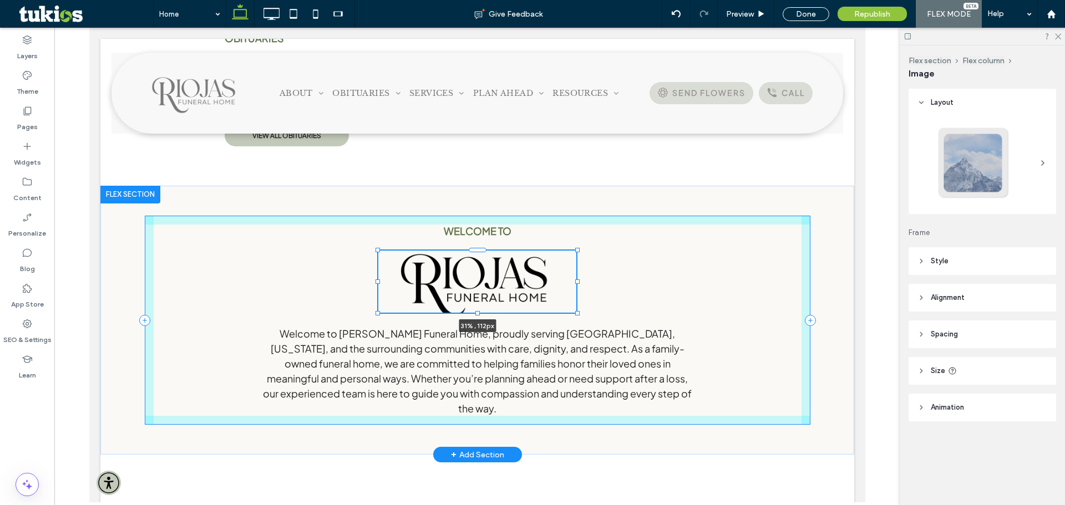
drag, startPoint x: 551, startPoint y: 311, endPoint x: 572, endPoint y: 312, distance: 21.1
click at [575, 312] on div at bounding box center [577, 313] width 4 height 4
type input "**"
type input "****"
type input "***"
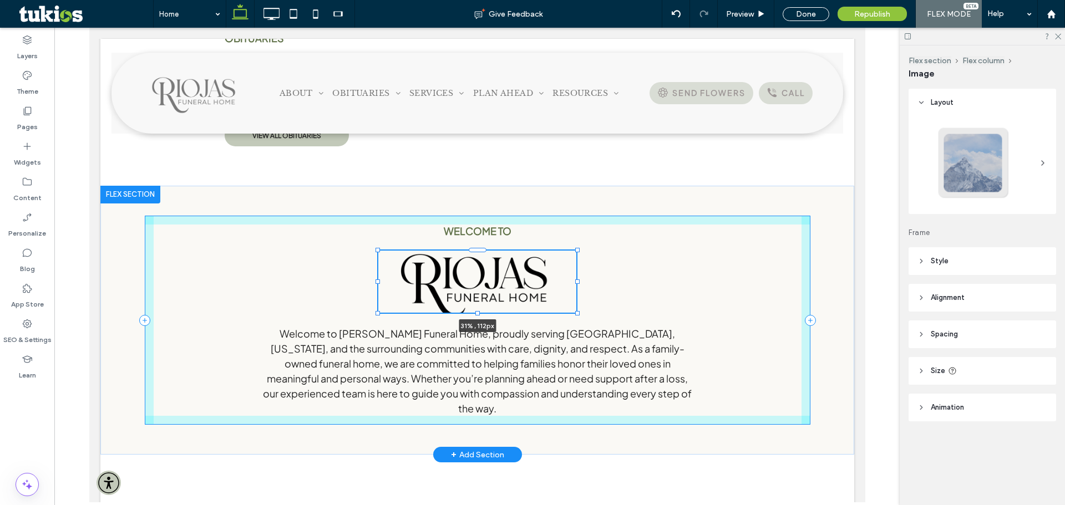
type input "***"
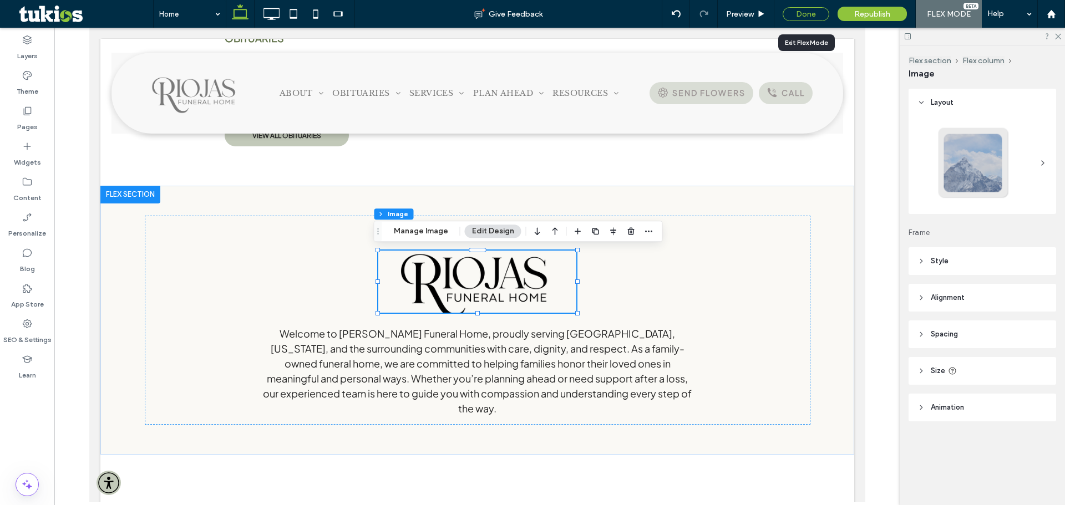
click at [805, 19] on div "Done" at bounding box center [806, 14] width 47 height 14
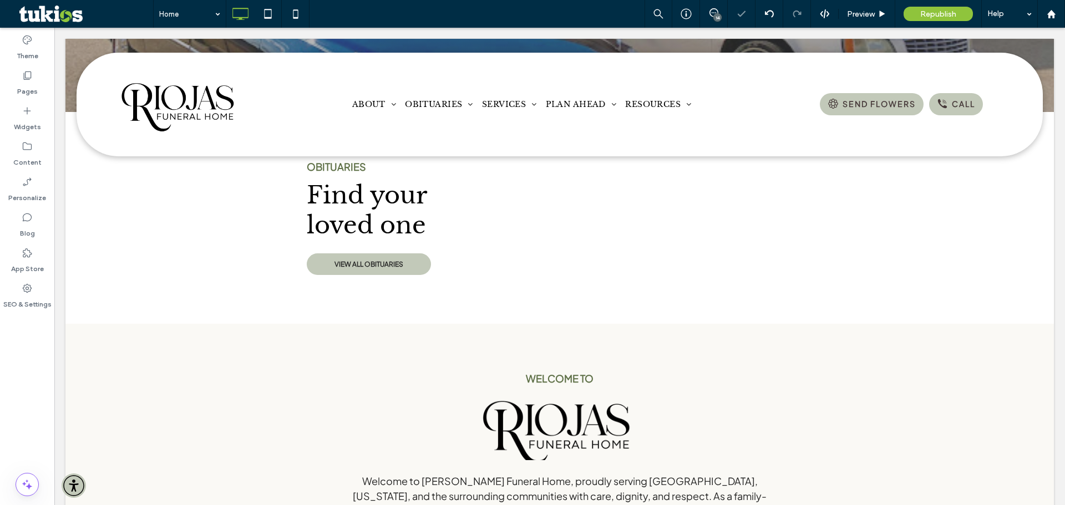
scroll to position [563, 0]
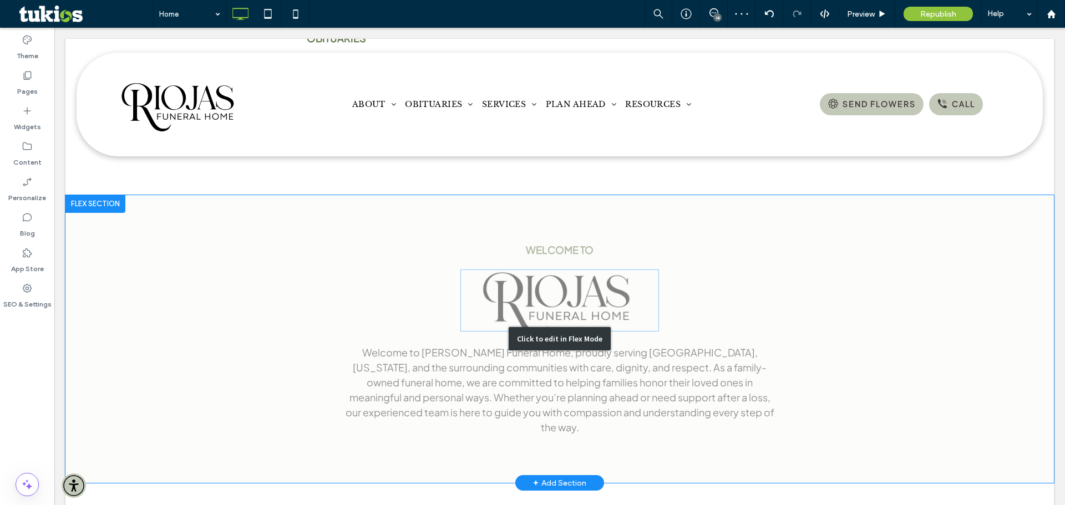
drag, startPoint x: 531, startPoint y: 302, endPoint x: 530, endPoint y: 310, distance: 7.9
click at [533, 302] on div "Click to edit in Flex Mode" at bounding box center [559, 339] width 988 height 288
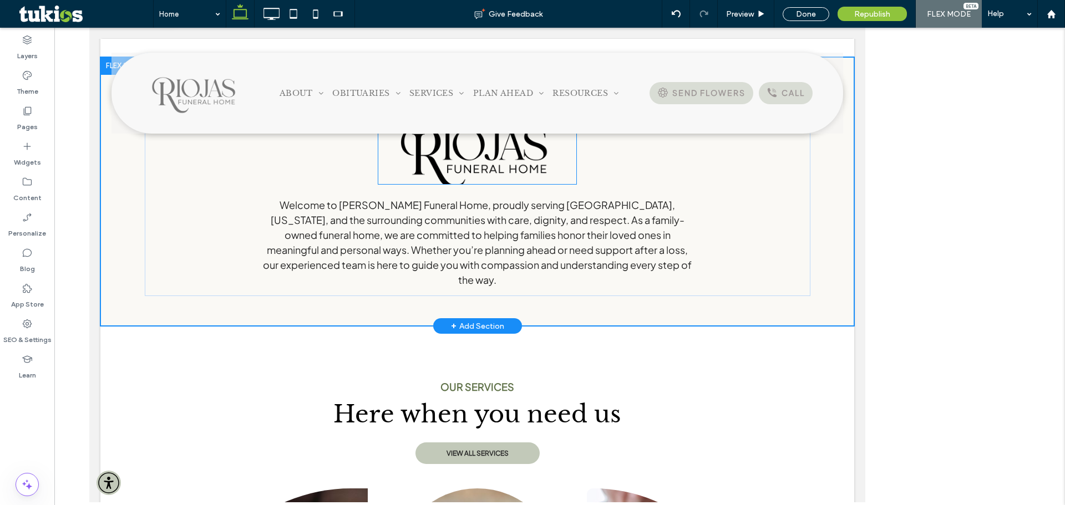
scroll to position [434, 0]
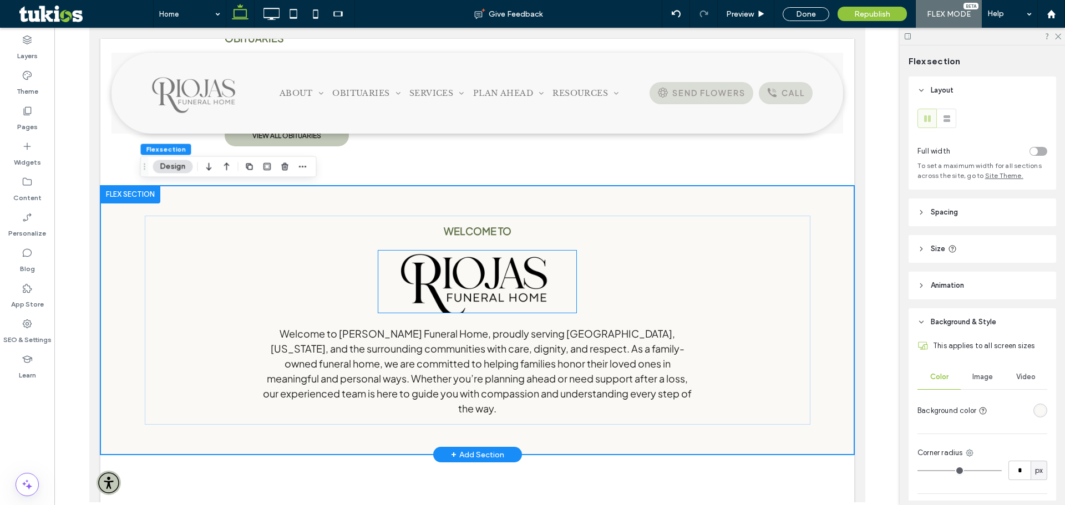
click at [499, 300] on img at bounding box center [477, 282] width 199 height 62
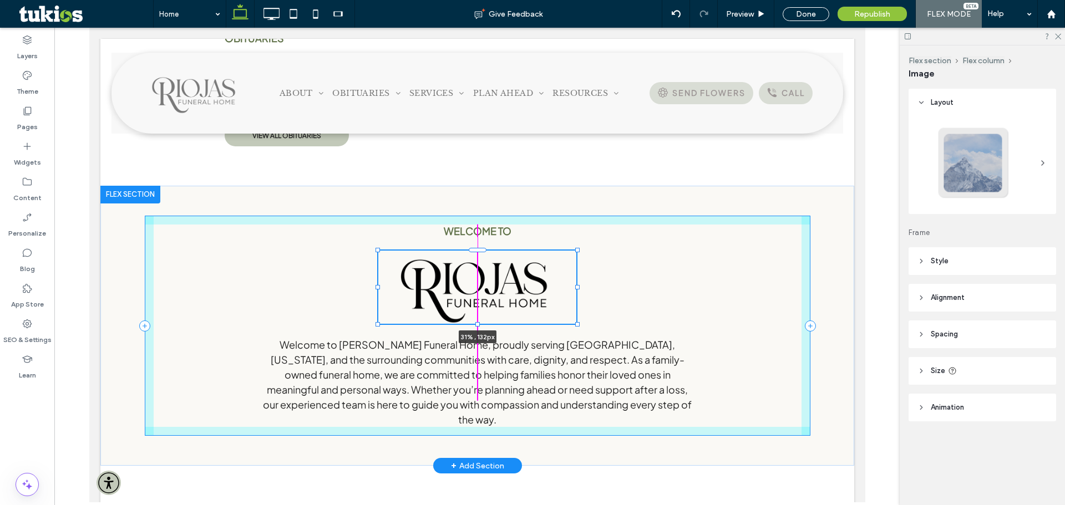
drag, startPoint x: 472, startPoint y: 312, endPoint x: 473, endPoint y: 318, distance: 5.6
click at [473, 318] on div "WELCOME TO 31% , 132px Welcome to Riojas Funeral Home, proudly serving Eagle Pa…" at bounding box center [477, 326] width 666 height 281
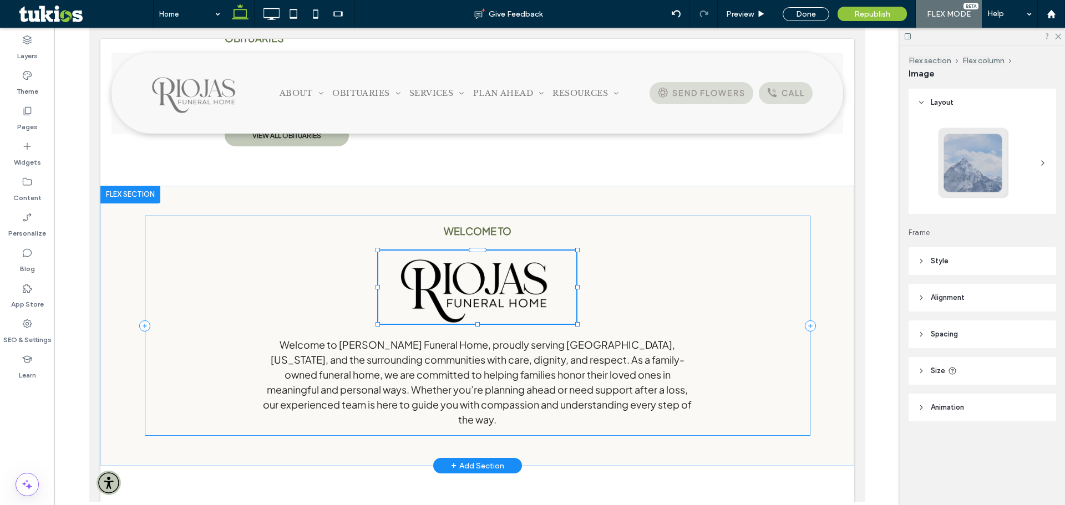
type input "***"
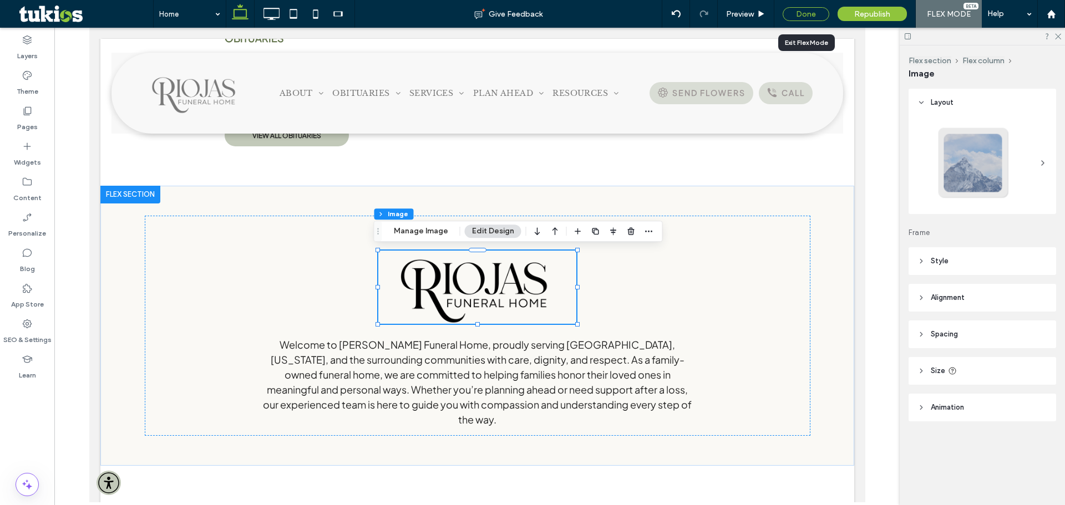
drag, startPoint x: 802, startPoint y: 15, endPoint x: 23, endPoint y: 334, distance: 841.3
click at [802, 15] on div "Done" at bounding box center [806, 14] width 47 height 14
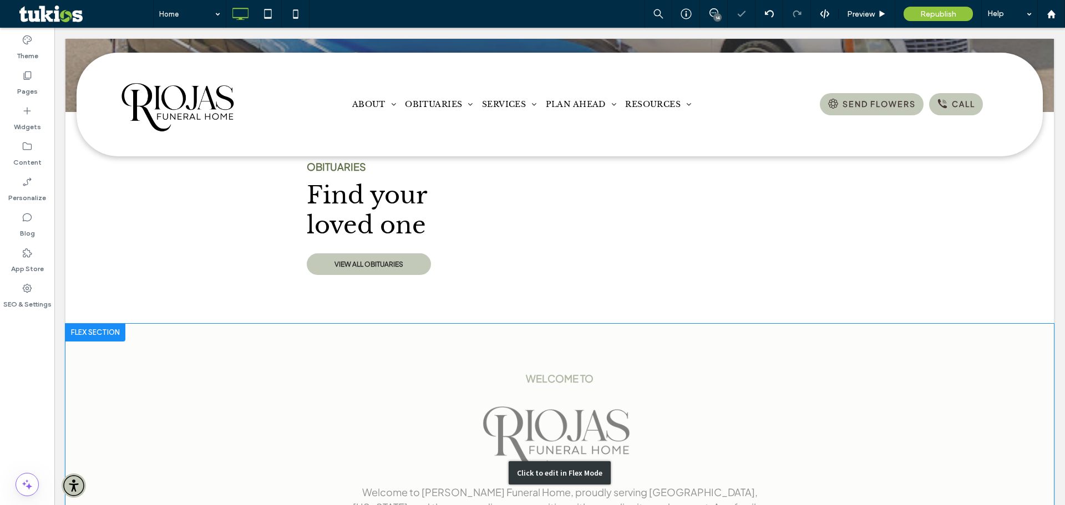
scroll to position [563, 0]
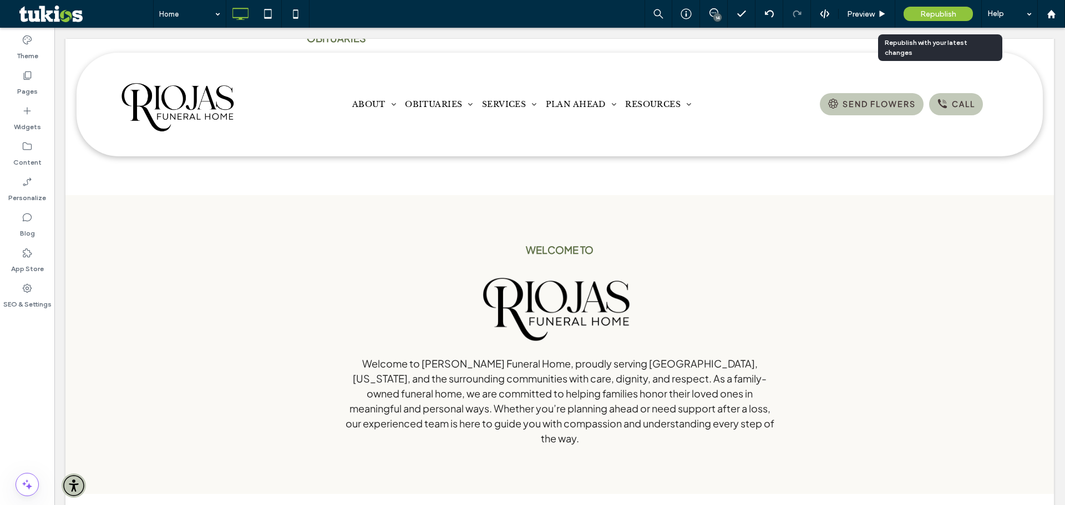
click at [926, 15] on span "Republish" at bounding box center [938, 13] width 36 height 9
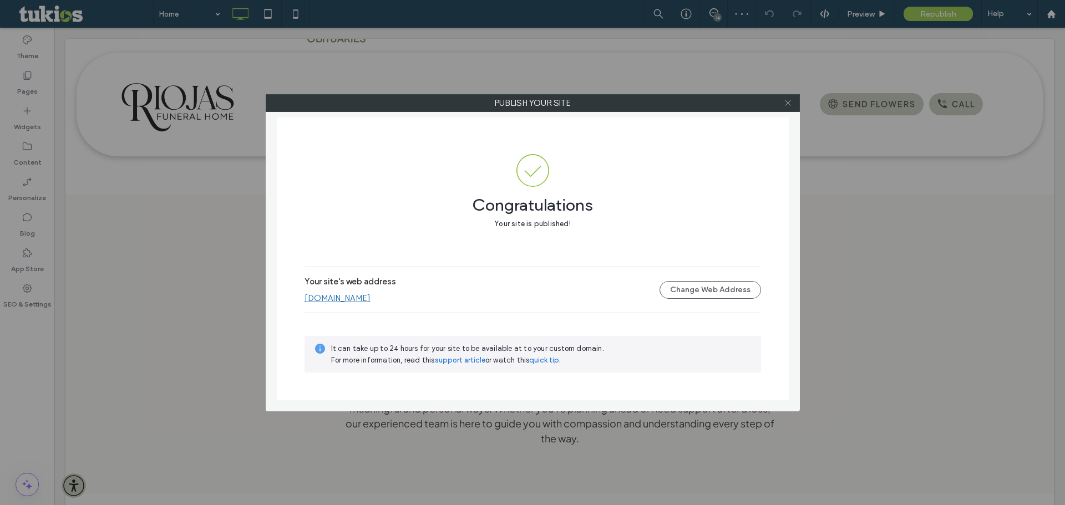
click at [790, 103] on icon at bounding box center [788, 103] width 8 height 8
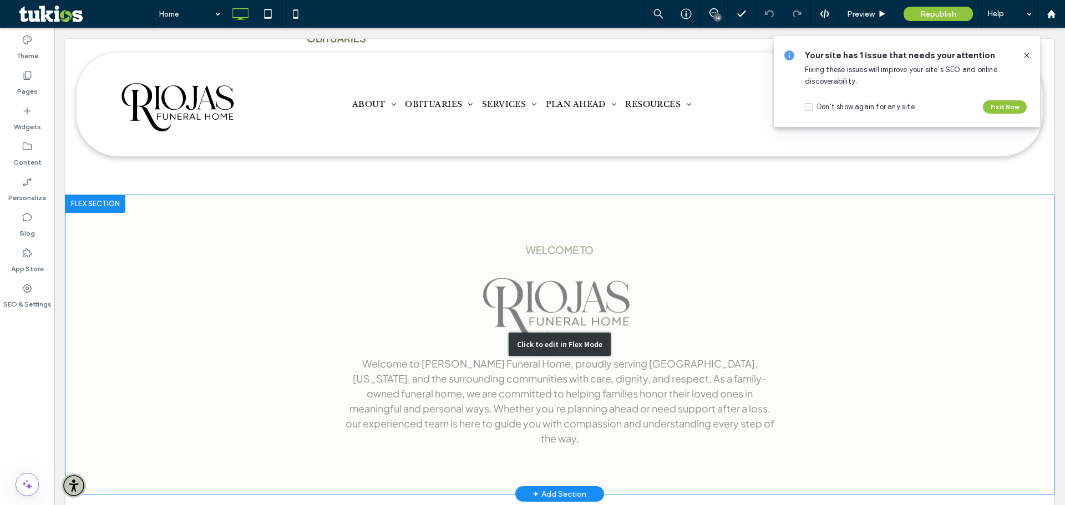
click at [597, 249] on div "Click to edit in Flex Mode" at bounding box center [559, 345] width 988 height 300
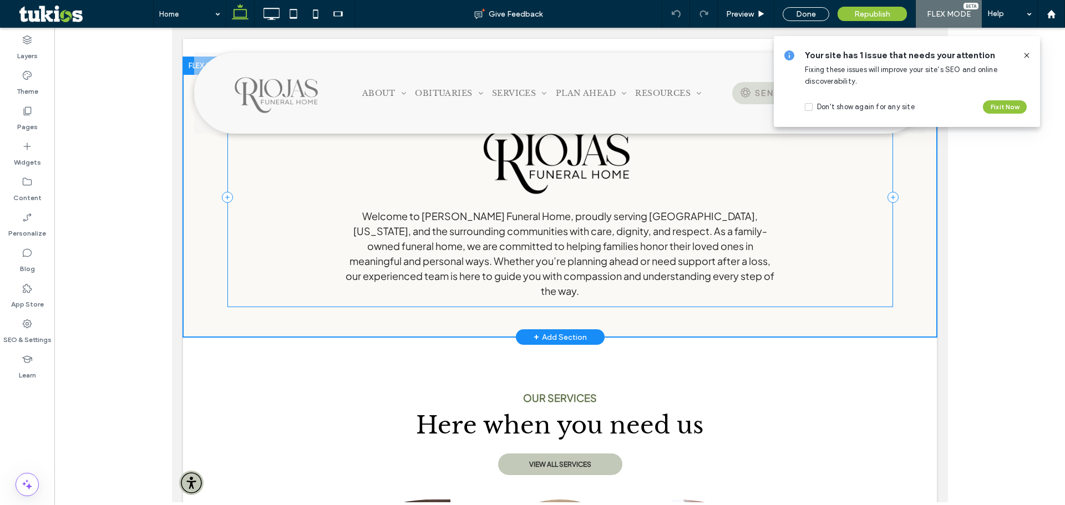
scroll to position [434, 0]
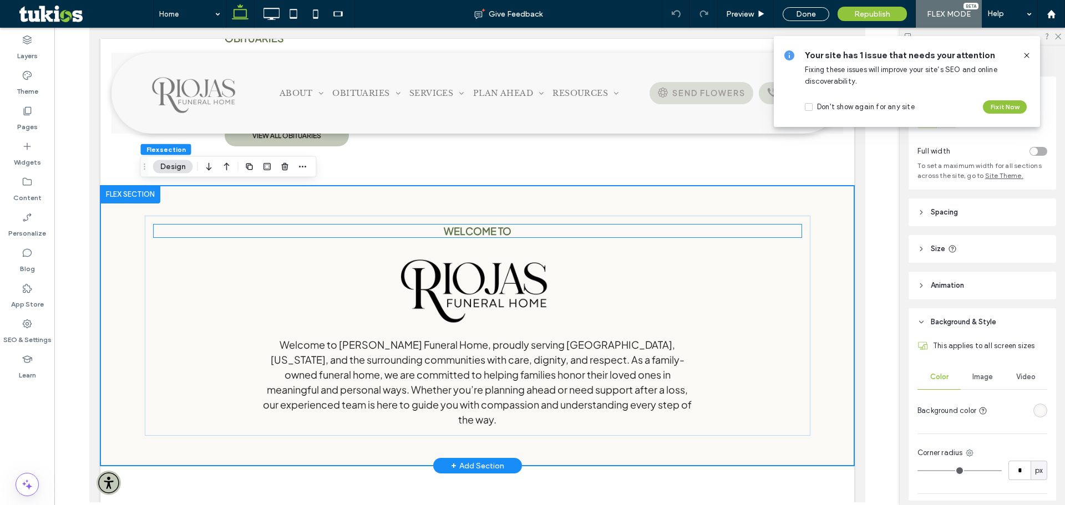
click at [497, 227] on span "WELCOME TO" at bounding box center [477, 231] width 68 height 13
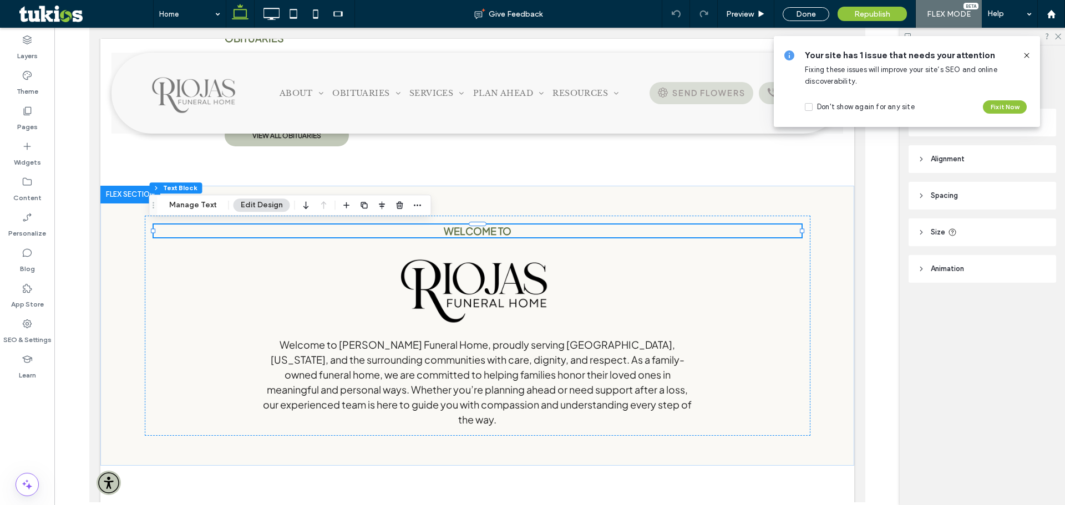
click at [1026, 55] on icon at bounding box center [1026, 55] width 9 height 9
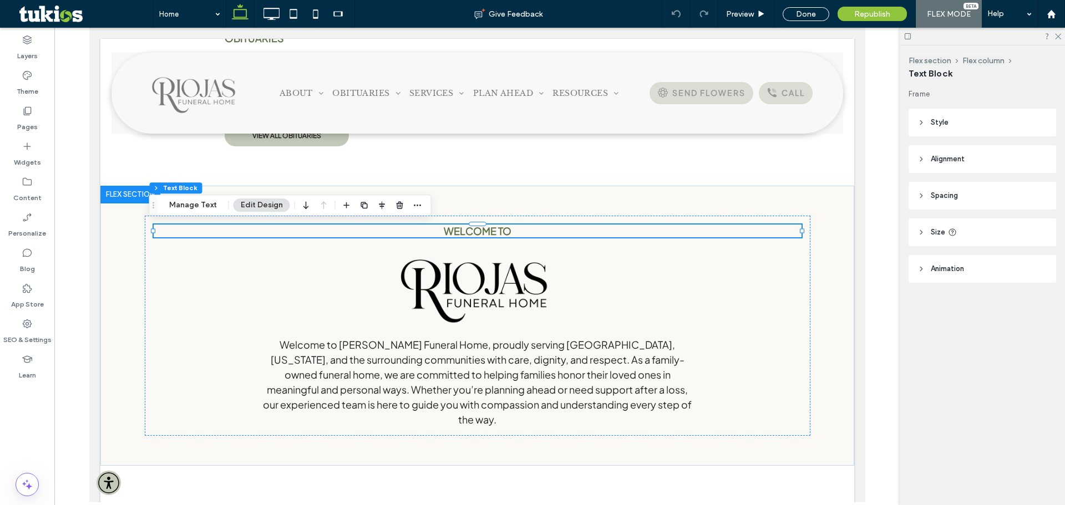
click at [947, 194] on span "Spacing" at bounding box center [944, 195] width 27 height 11
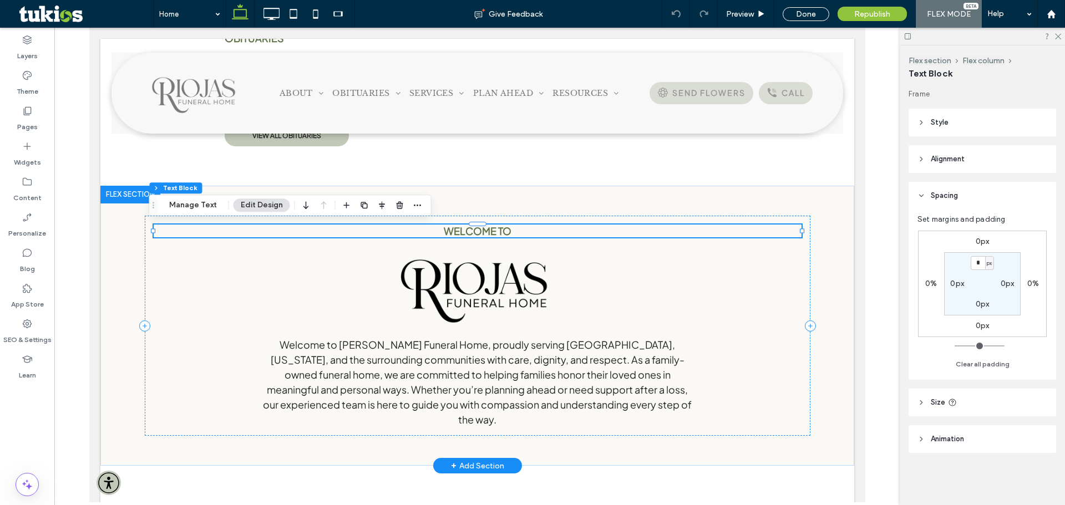
click at [494, 235] on span "WELCOME TO" at bounding box center [477, 231] width 68 height 13
type input "**********"
type input "**"
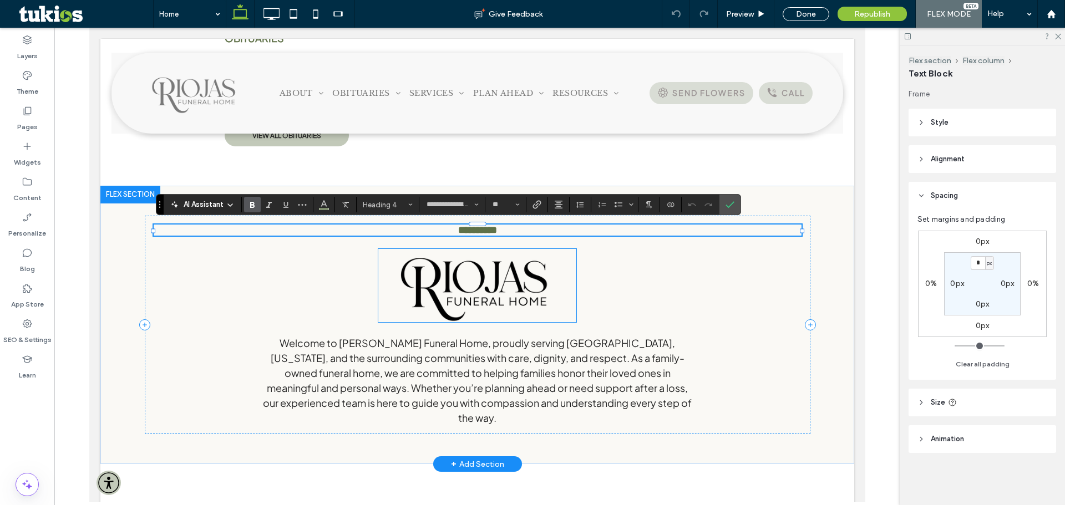
click at [526, 281] on img at bounding box center [477, 285] width 199 height 73
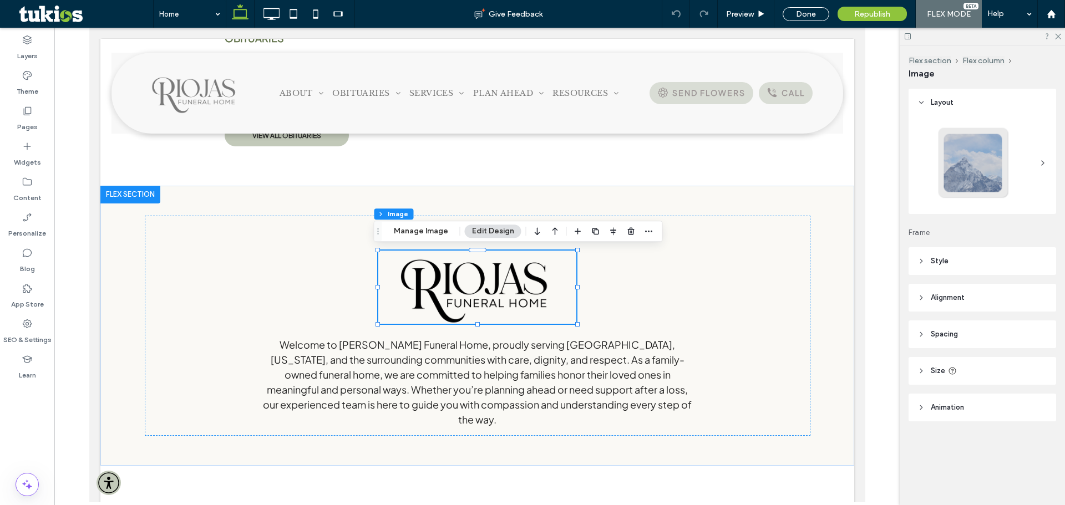
click at [947, 341] on header "Spacing" at bounding box center [983, 335] width 148 height 28
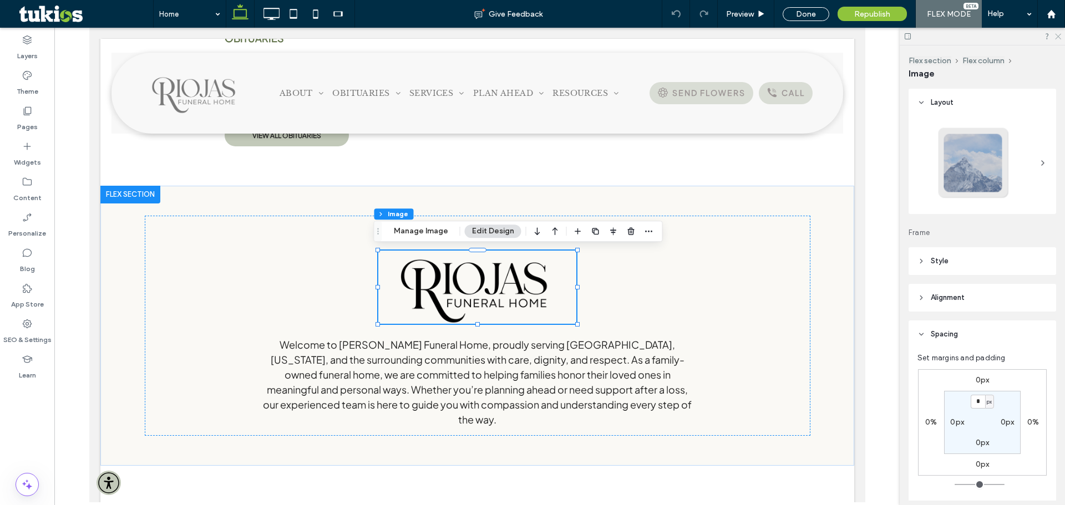
click at [1058, 35] on icon at bounding box center [1057, 35] width 7 height 7
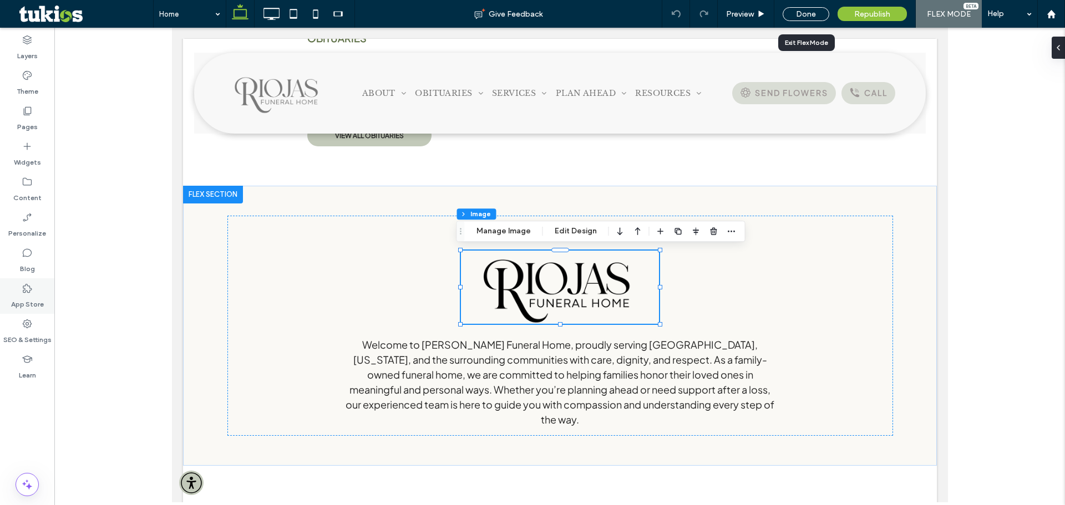
click at [807, 15] on div "Done" at bounding box center [806, 14] width 47 height 14
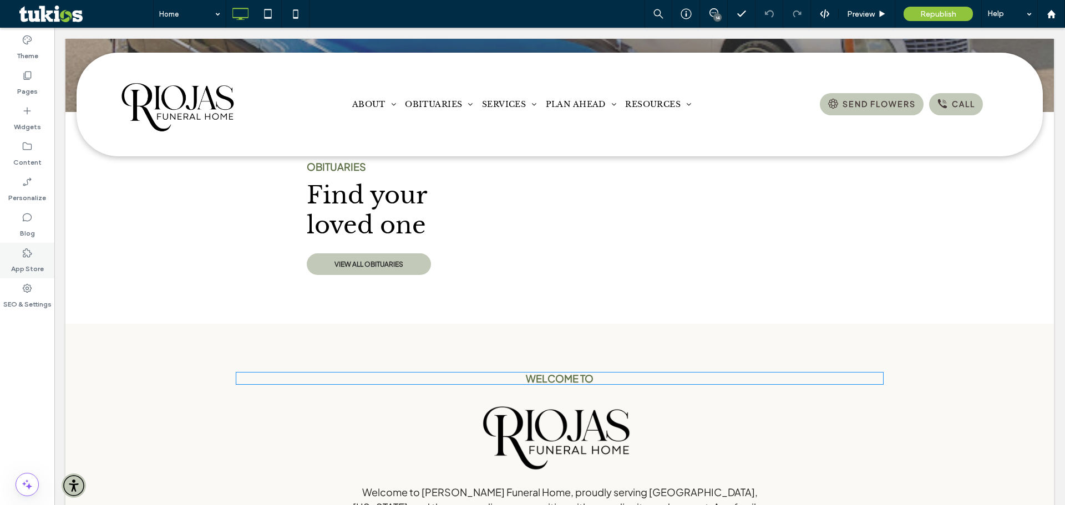
scroll to position [563, 0]
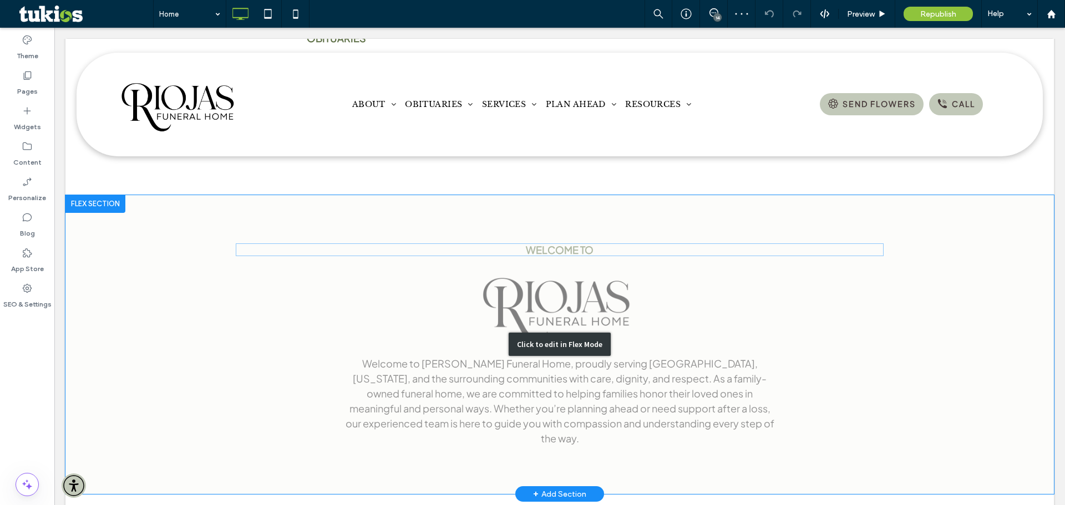
click at [585, 298] on div "Click to edit in Flex Mode" at bounding box center [559, 345] width 988 height 300
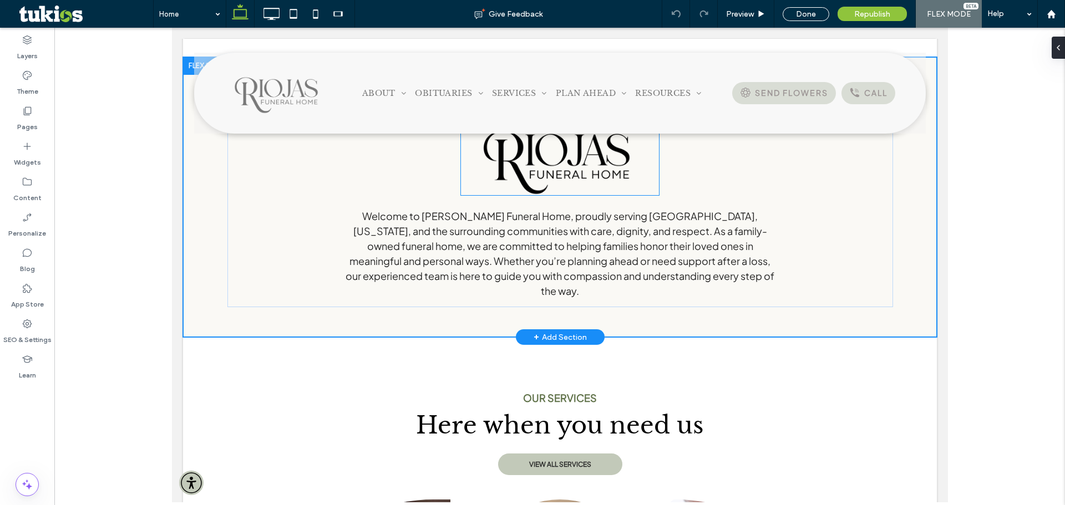
scroll to position [434, 0]
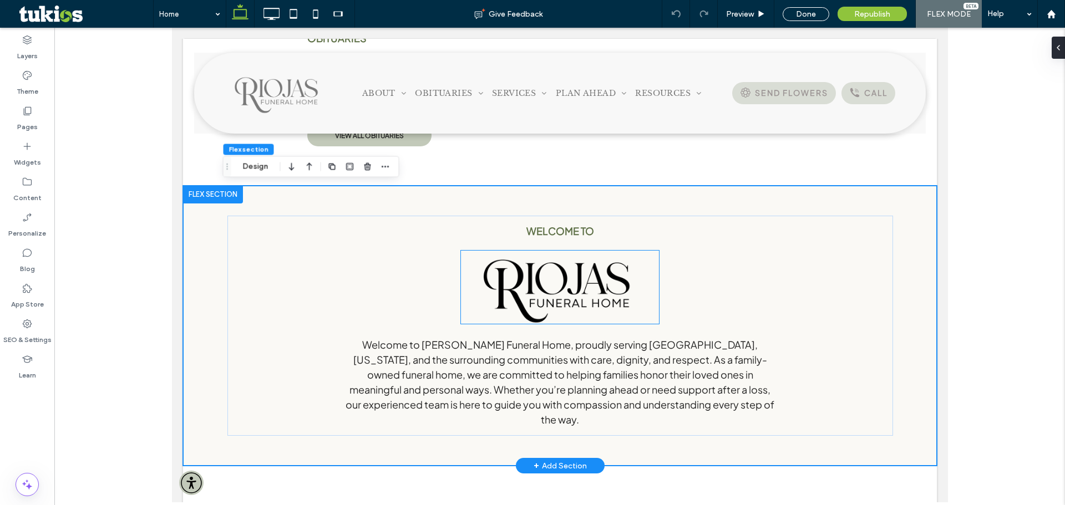
click at [577, 279] on img at bounding box center [559, 287] width 199 height 73
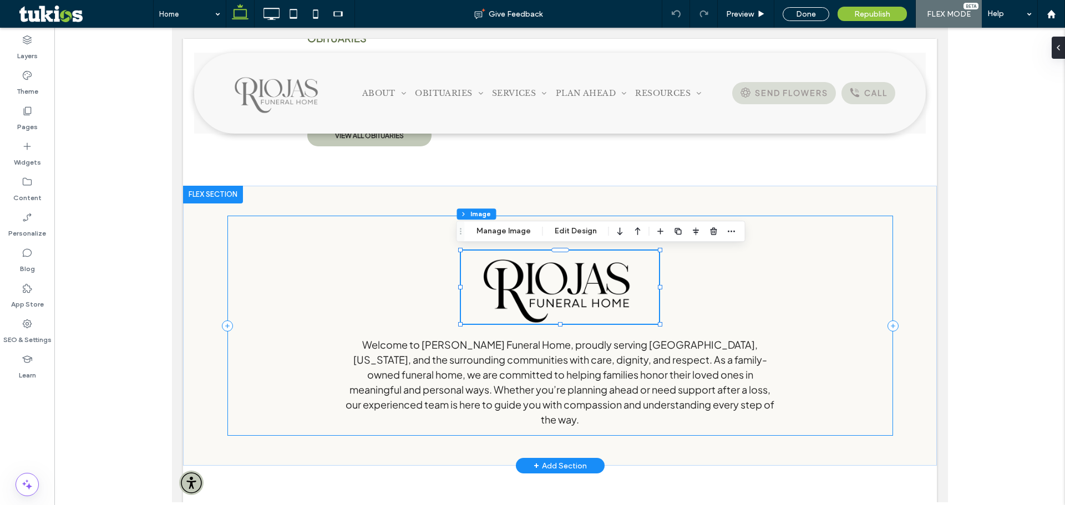
click at [418, 254] on div "WELCOME TO Welcome to Riojas Funeral Home, proudly serving Eagle Pass, Texas, a…" at bounding box center [560, 326] width 666 height 220
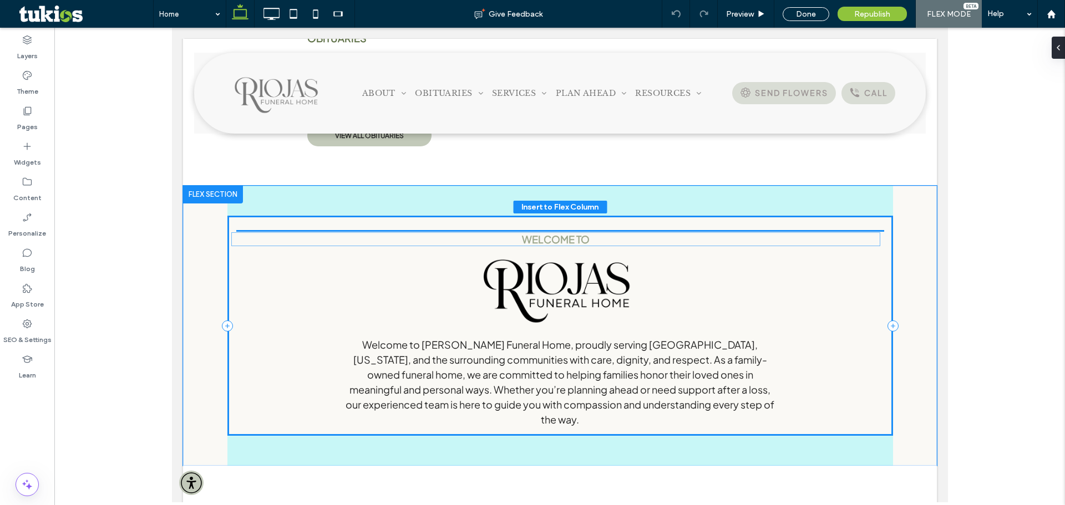
drag, startPoint x: 548, startPoint y: 234, endPoint x: 548, endPoint y: 243, distance: 8.9
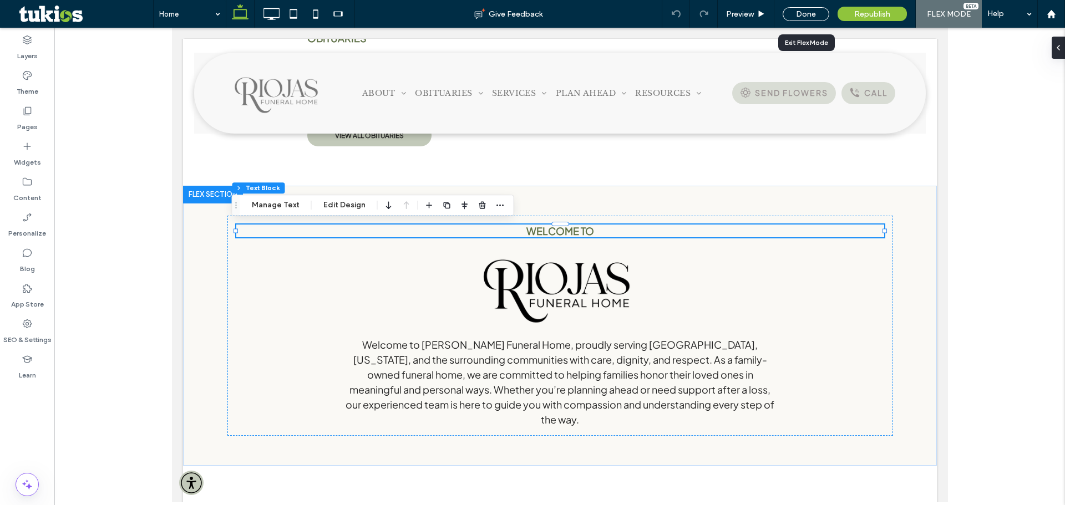
click at [813, 5] on div "Done" at bounding box center [805, 14] width 63 height 28
drag, startPoint x: 806, startPoint y: 13, endPoint x: 554, endPoint y: 322, distance: 398.2
click at [806, 13] on div "Done" at bounding box center [806, 14] width 47 height 14
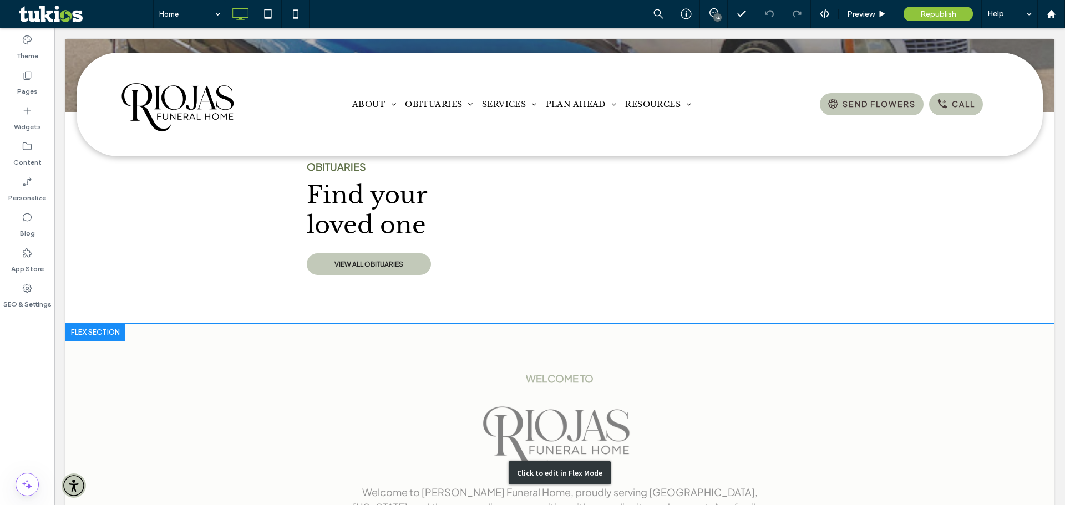
scroll to position [563, 0]
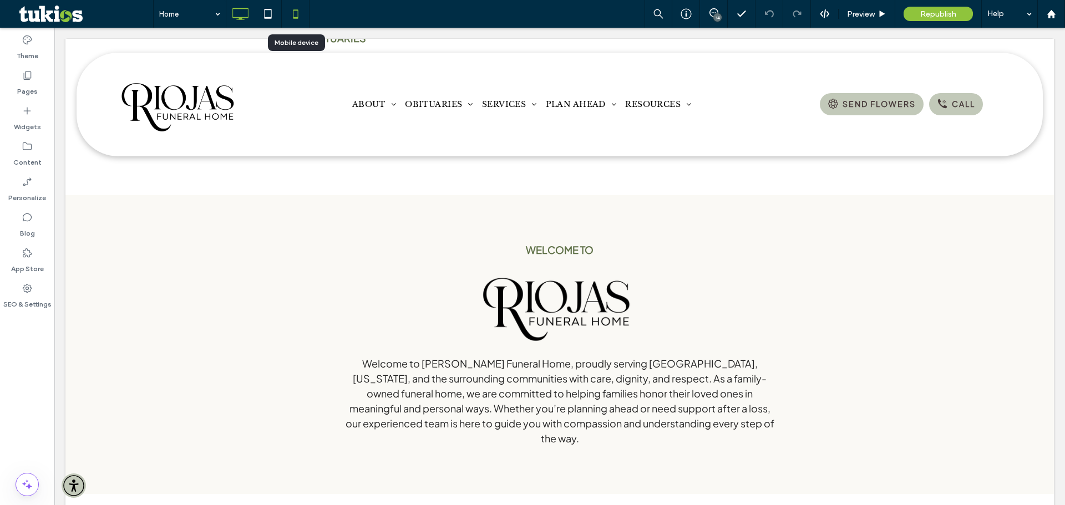
click at [298, 14] on icon at bounding box center [296, 14] width 22 height 22
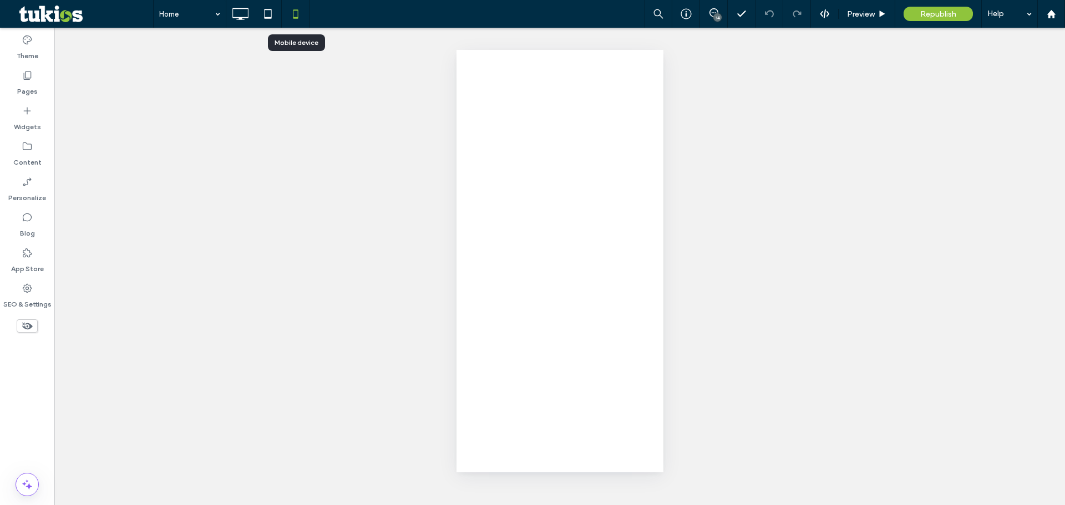
scroll to position [0, 0]
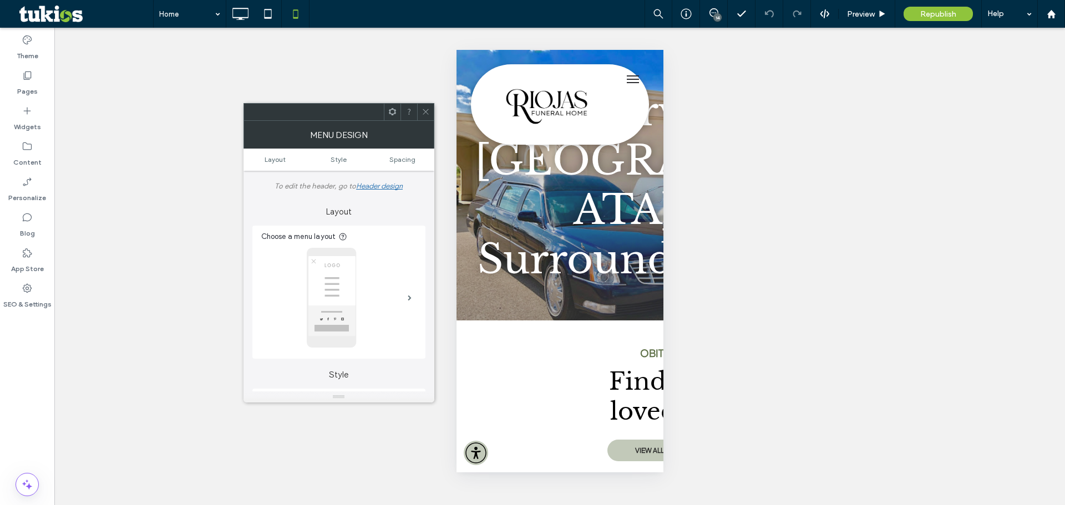
click at [432, 108] on div at bounding box center [425, 112] width 17 height 17
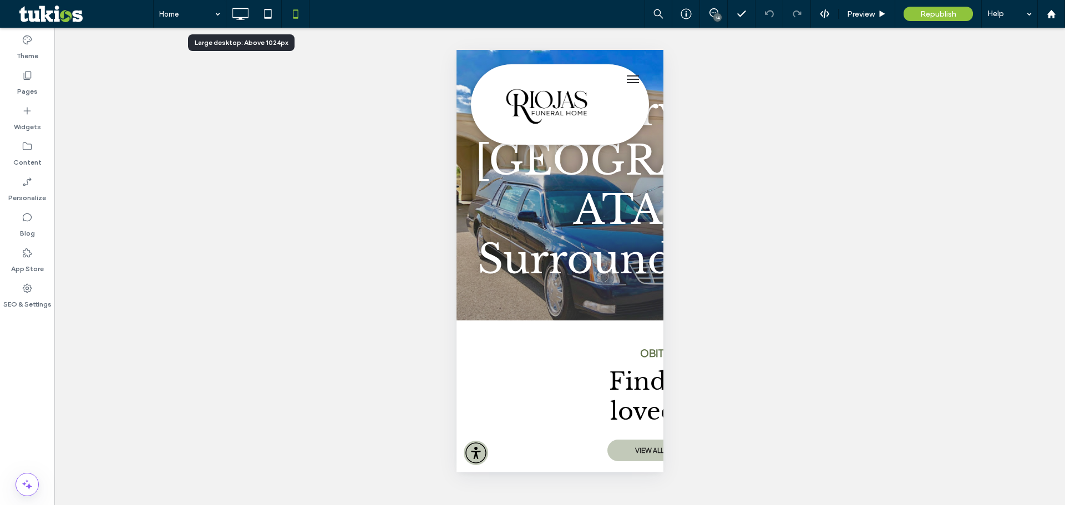
click at [239, 20] on icon at bounding box center [240, 14] width 22 height 22
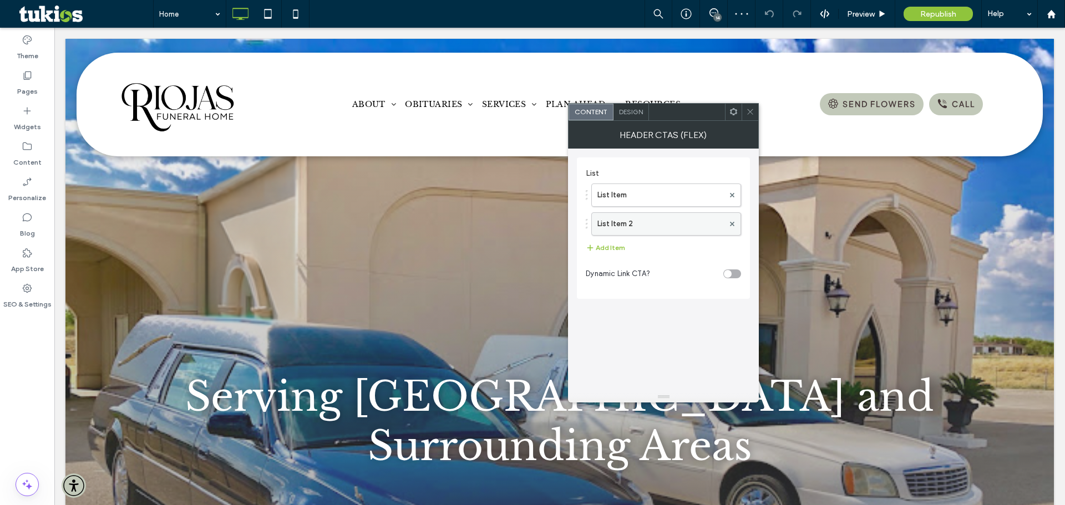
click at [615, 214] on label "List Item 2" at bounding box center [660, 224] width 126 height 22
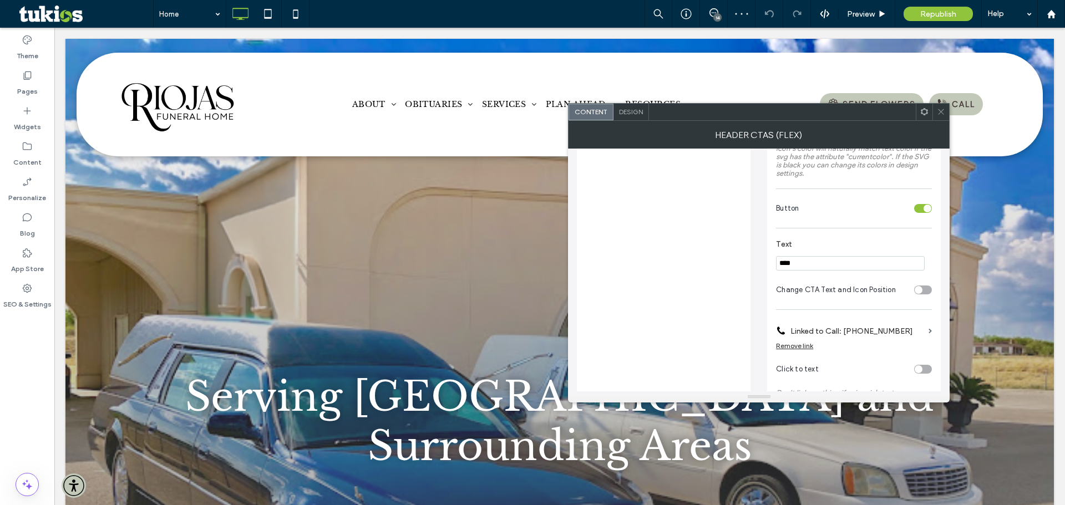
scroll to position [222, 0]
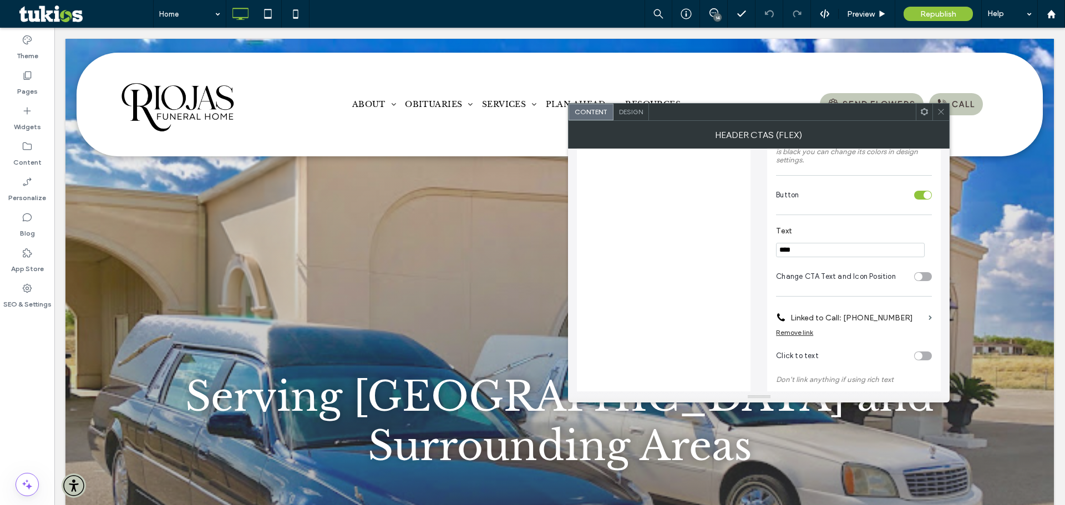
drag, startPoint x: 808, startPoint y: 252, endPoint x: 697, endPoint y: 300, distance: 120.8
click at [697, 300] on div "List List Item List Item 2 Add Item Dynamic Link CTA? Icon Change Icon Match ic…" at bounding box center [759, 186] width 364 height 519
type input "**********"
click at [879, 170] on div "**********" at bounding box center [854, 188] width 174 height 504
click at [944, 114] on icon at bounding box center [941, 112] width 8 height 8
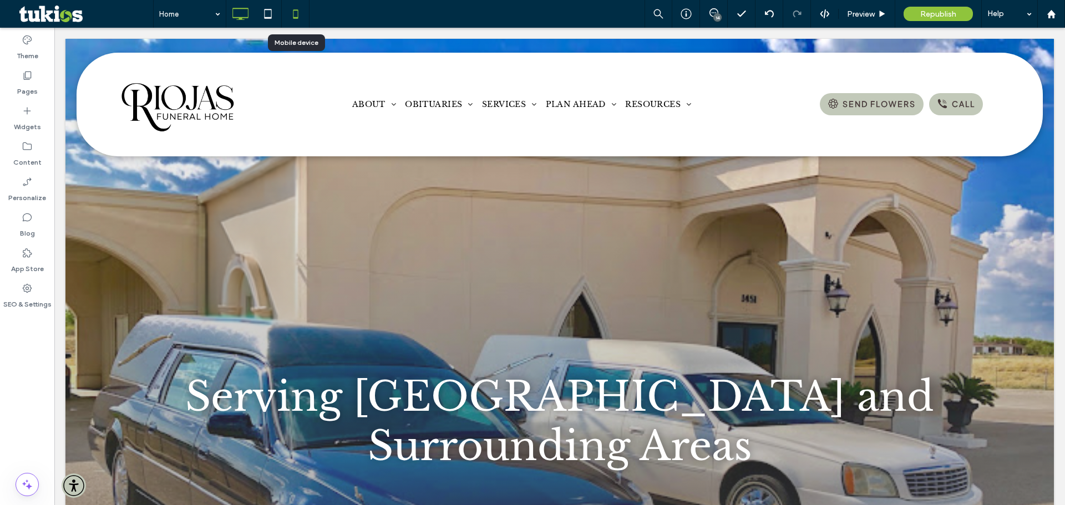
click at [288, 17] on icon at bounding box center [296, 14] width 22 height 22
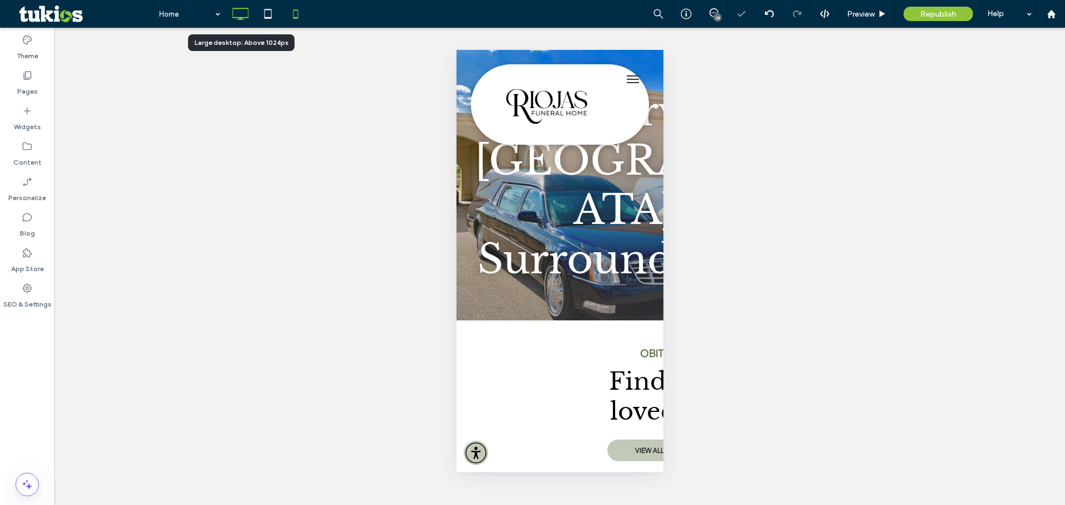
click at [242, 14] on icon at bounding box center [240, 14] width 22 height 22
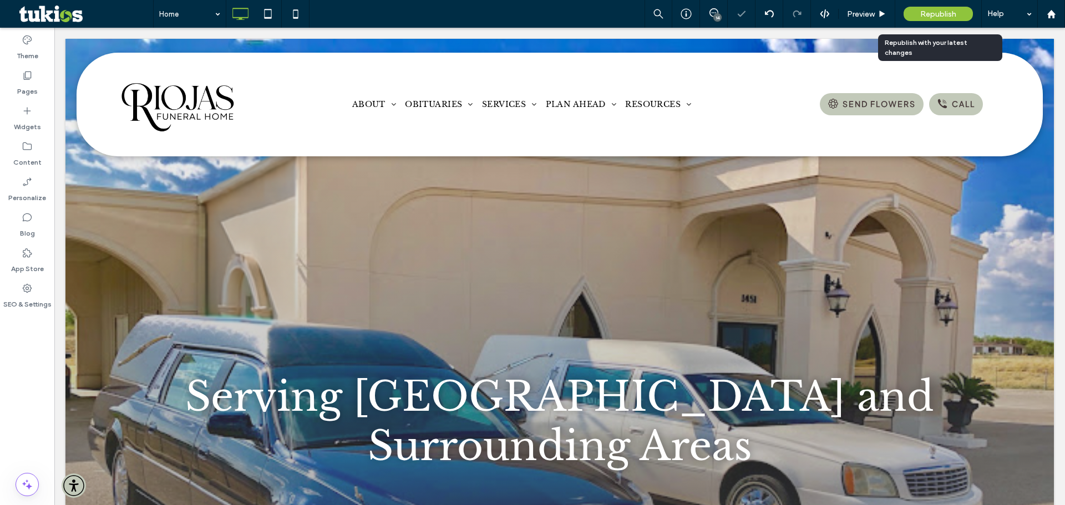
click at [939, 17] on span "Republish" at bounding box center [938, 13] width 36 height 9
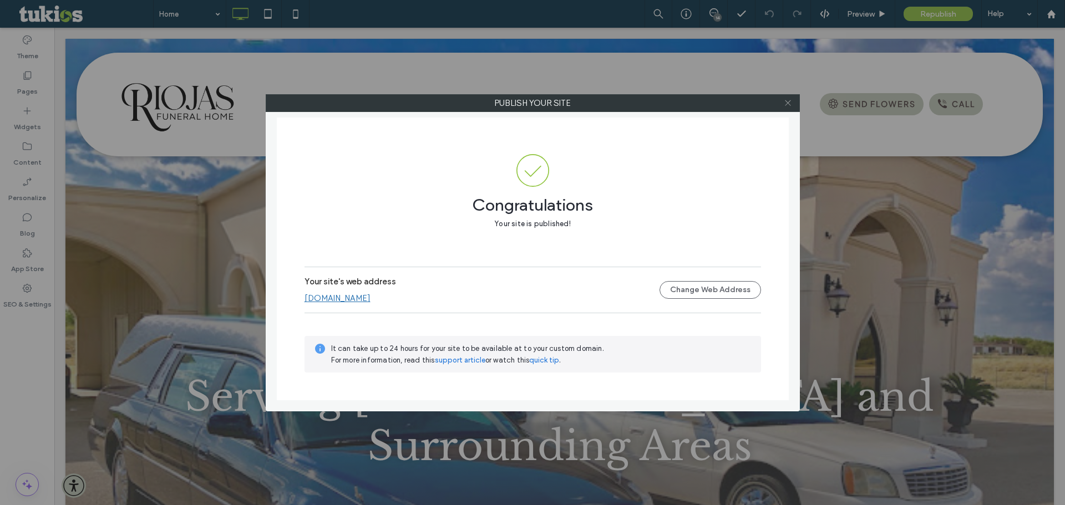
click at [787, 101] on icon at bounding box center [788, 103] width 8 height 8
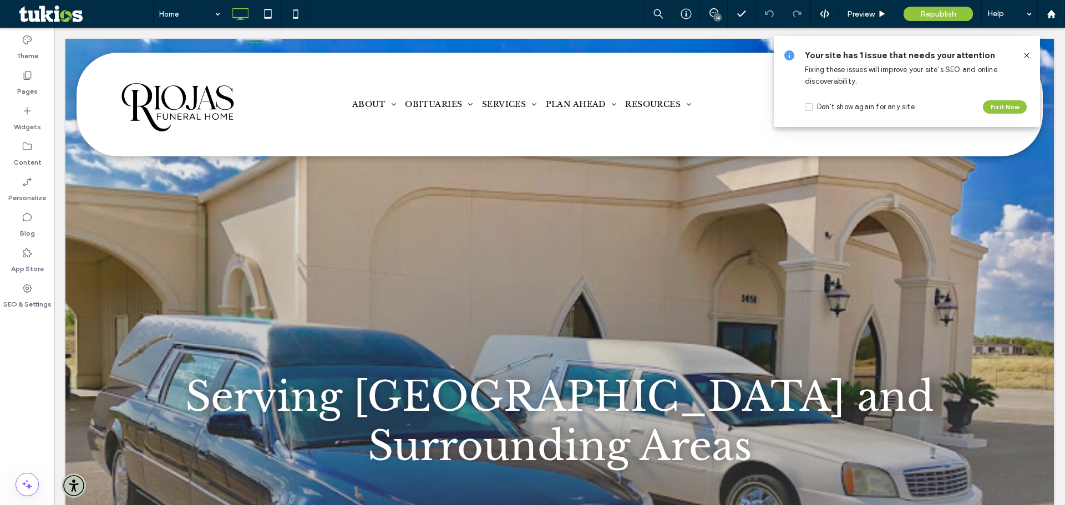
click at [1025, 56] on icon at bounding box center [1026, 55] width 9 height 9
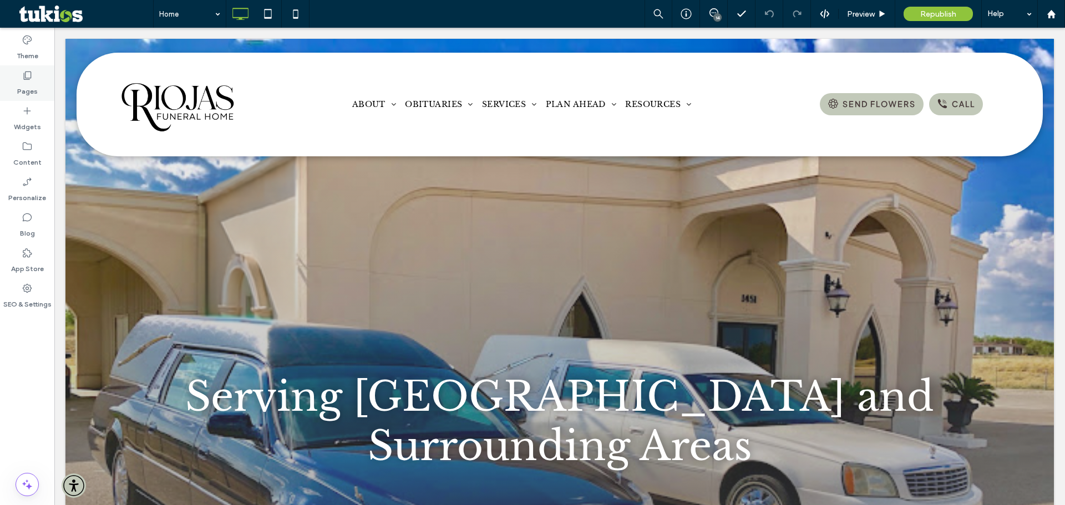
click at [35, 87] on label "Pages" at bounding box center [27, 89] width 21 height 16
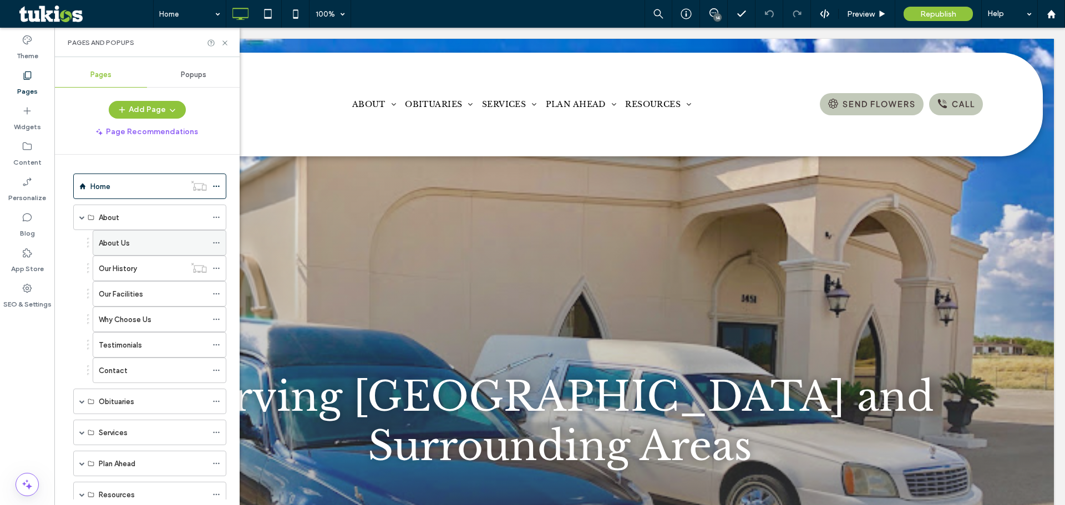
click at [122, 240] on label "About Us" at bounding box center [114, 243] width 31 height 19
click at [225, 43] on div at bounding box center [532, 252] width 1065 height 505
click at [223, 40] on icon at bounding box center [225, 43] width 8 height 8
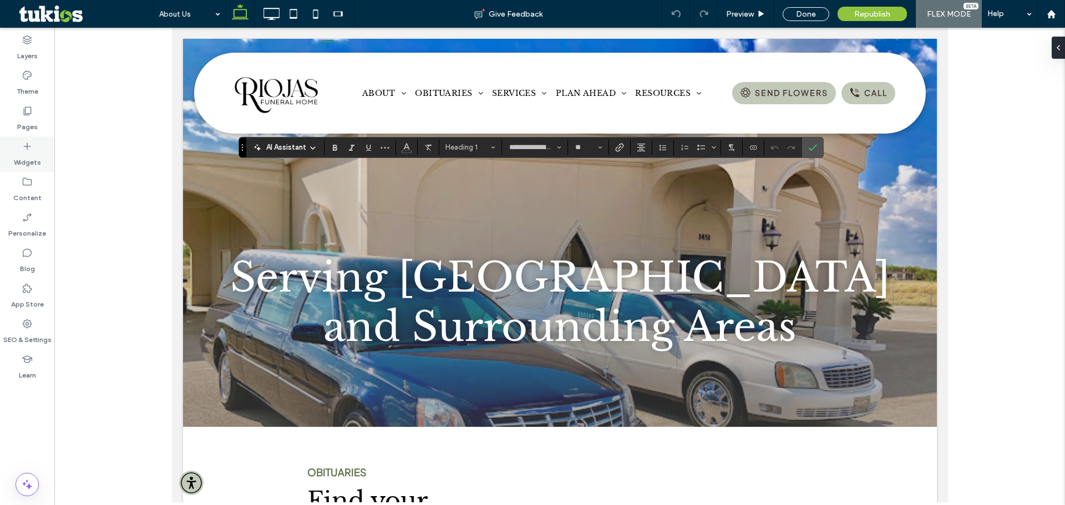
click at [29, 139] on div "Widgets" at bounding box center [27, 154] width 54 height 36
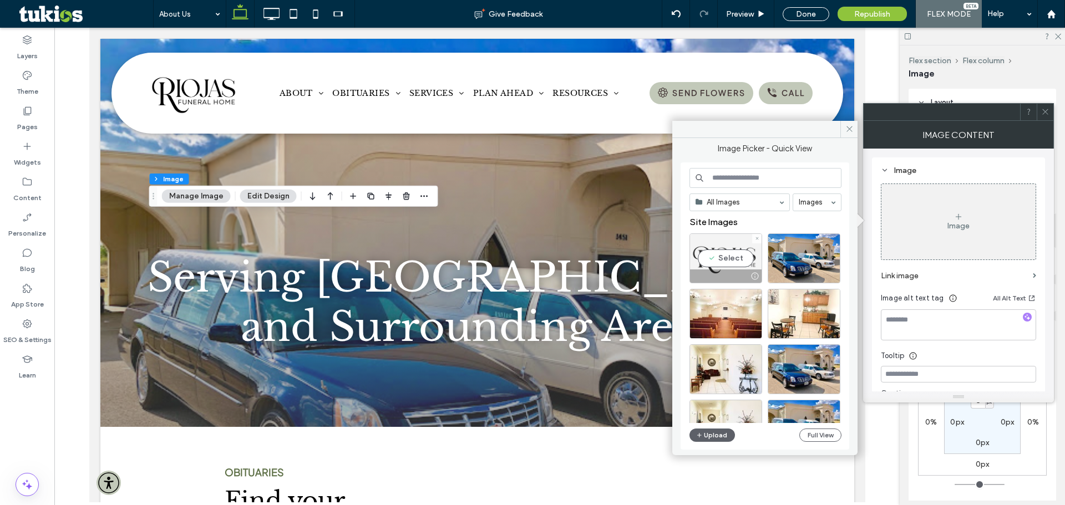
click at [733, 260] on div "Select" at bounding box center [726, 259] width 73 height 50
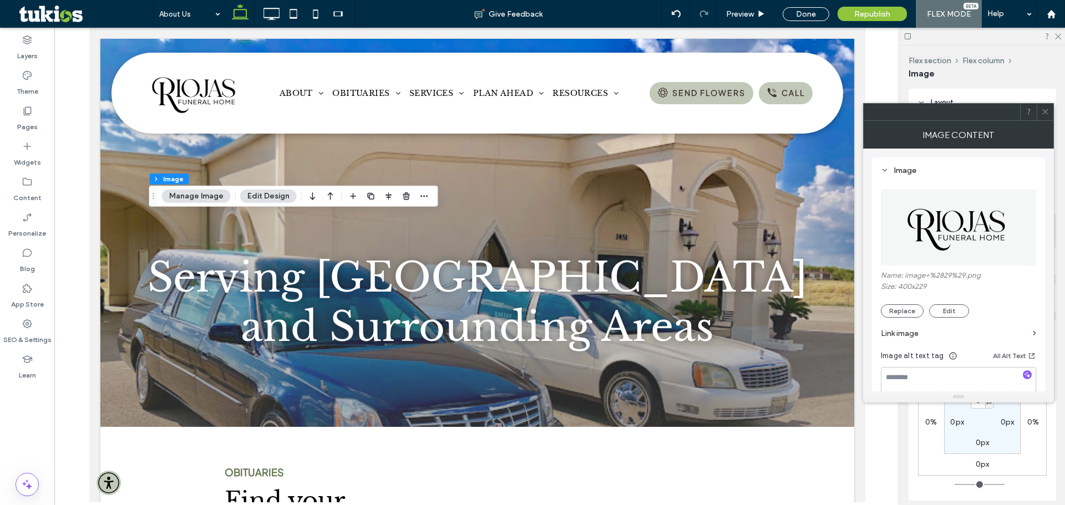
click at [1053, 116] on div at bounding box center [1045, 112] width 17 height 17
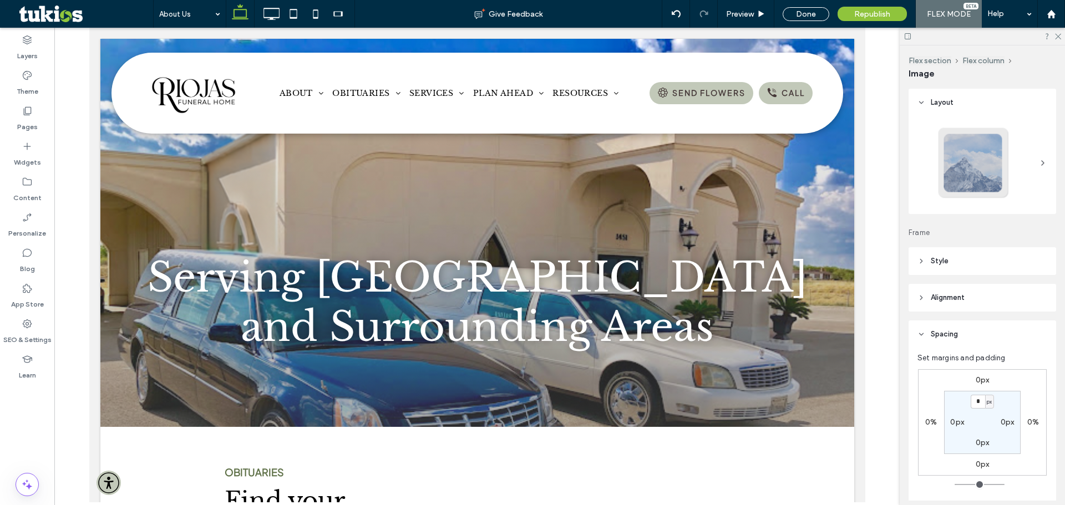
type input "**"
type input "****"
type input "***"
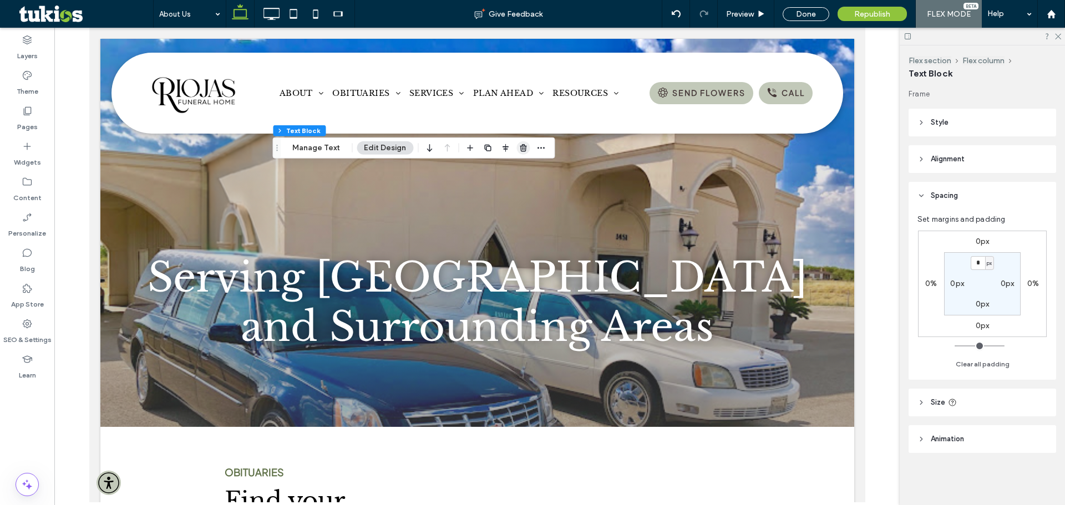
click at [516, 145] on span "button" at bounding box center [522, 147] width 13 height 13
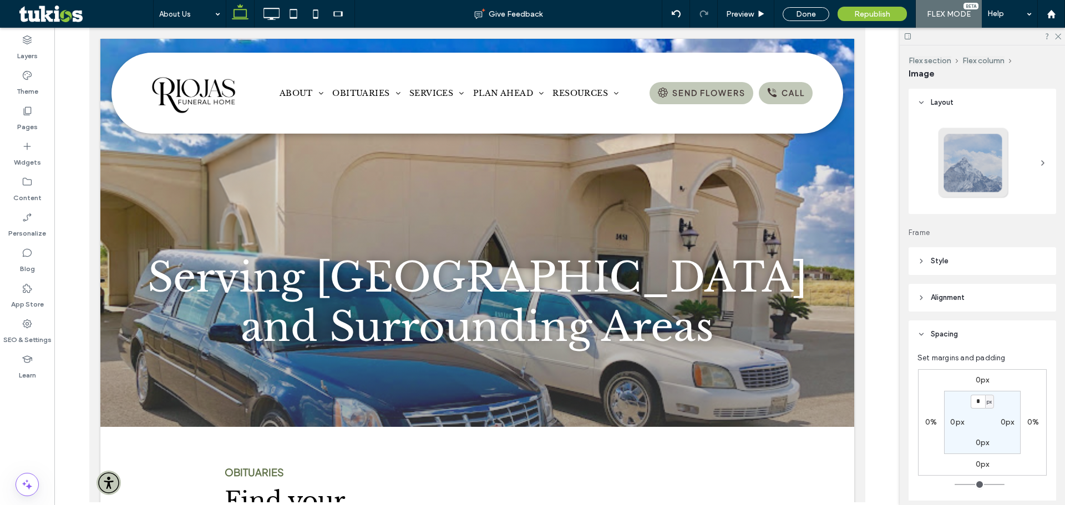
type input "***"
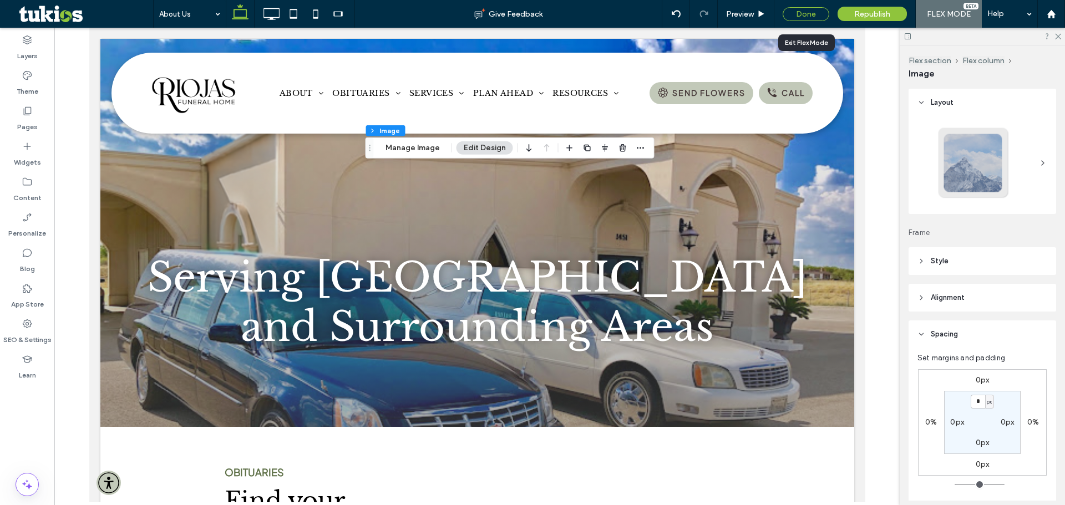
click at [807, 13] on div "Done" at bounding box center [806, 14] width 47 height 14
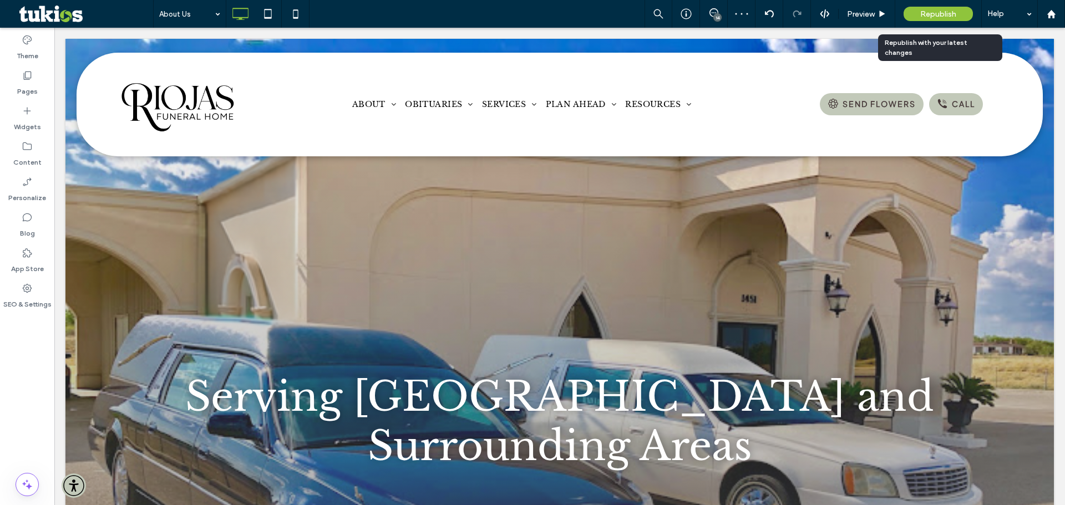
click at [917, 8] on div "Republish" at bounding box center [938, 14] width 69 height 14
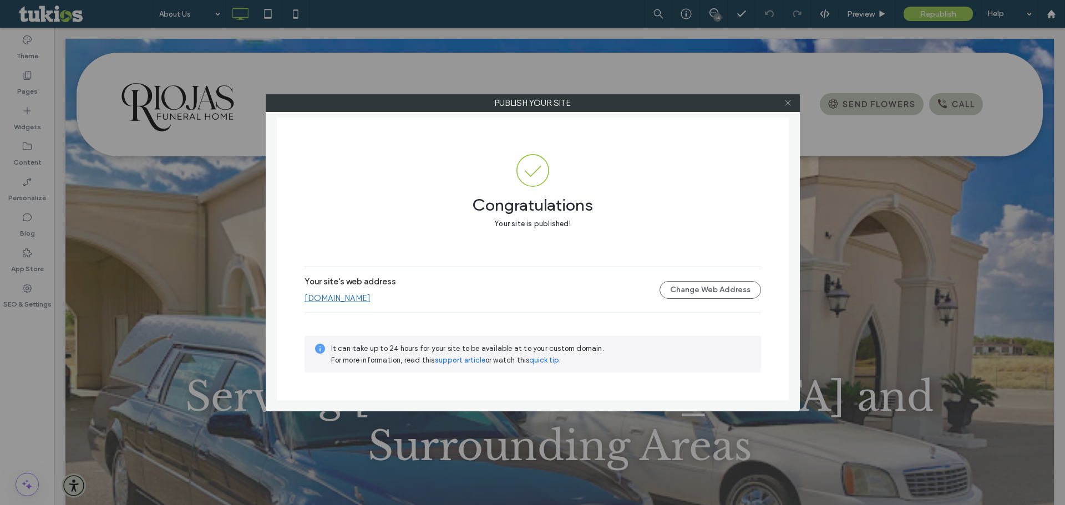
click at [787, 103] on icon at bounding box center [788, 103] width 8 height 8
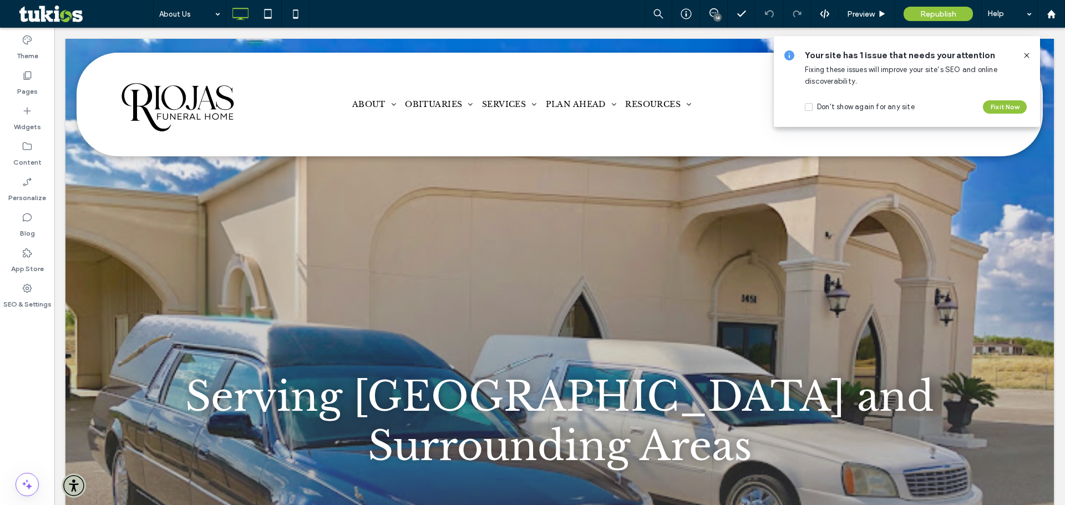
click at [1031, 54] on icon at bounding box center [1026, 55] width 9 height 9
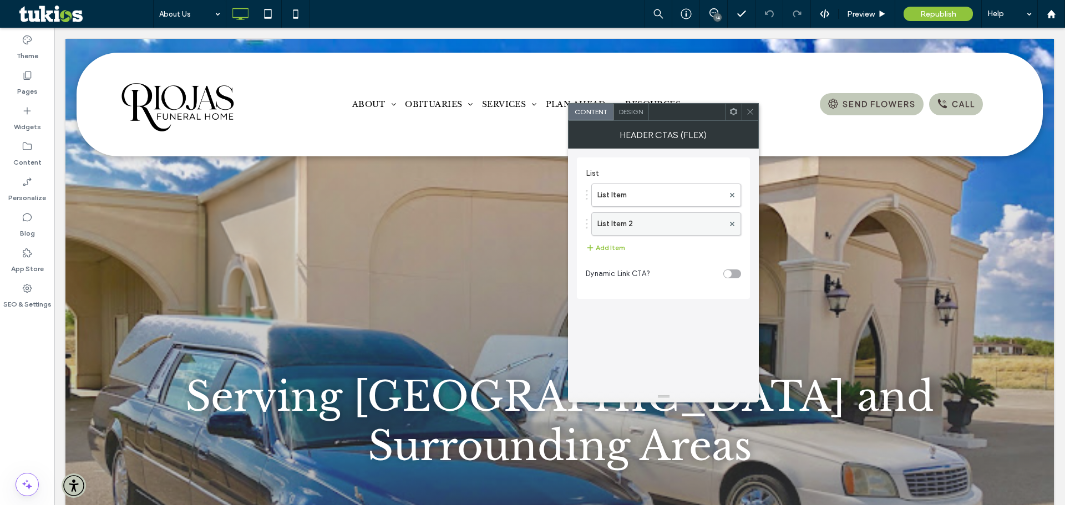
click at [635, 231] on label "List Item 2" at bounding box center [660, 224] width 126 height 22
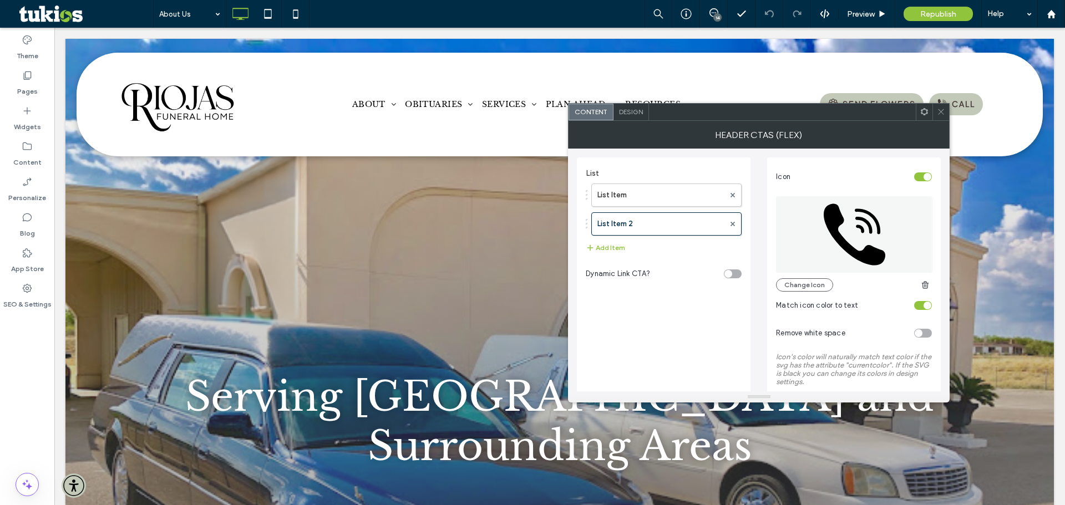
scroll to position [276, 0]
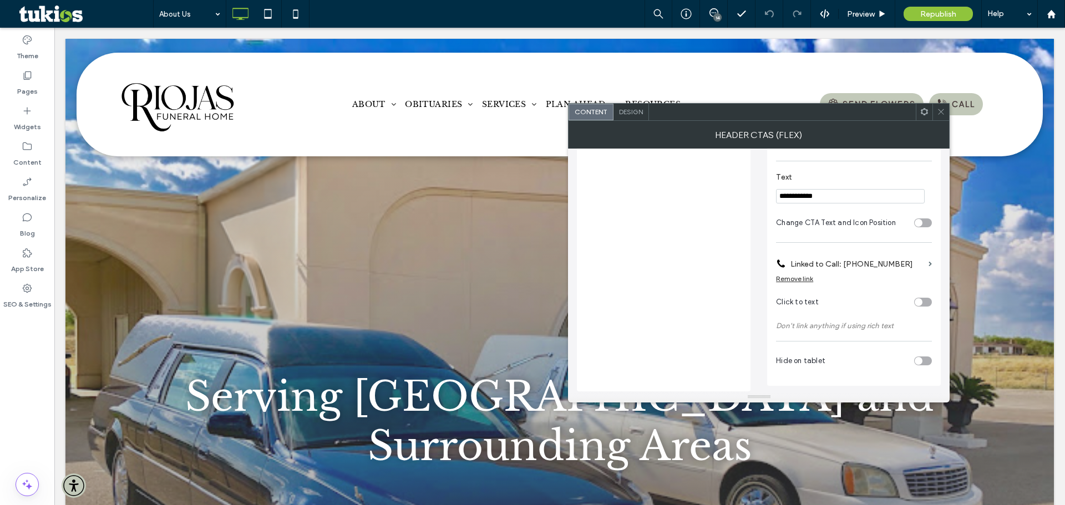
click at [779, 197] on input "**********" at bounding box center [850, 196] width 149 height 14
click at [784, 196] on input "**********" at bounding box center [850, 196] width 149 height 14
type input "**********"
click at [837, 182] on label "Text" at bounding box center [851, 179] width 151 height 12
click at [942, 111] on use at bounding box center [942, 112] width 6 height 6
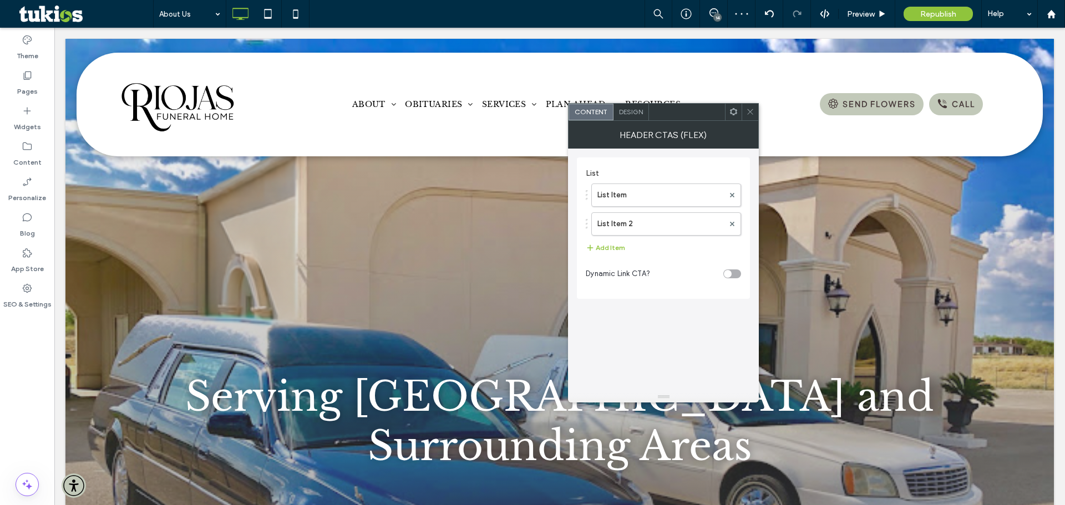
click at [749, 110] on icon at bounding box center [750, 112] width 8 height 8
click at [642, 223] on label "List Item 2" at bounding box center [660, 224] width 126 height 22
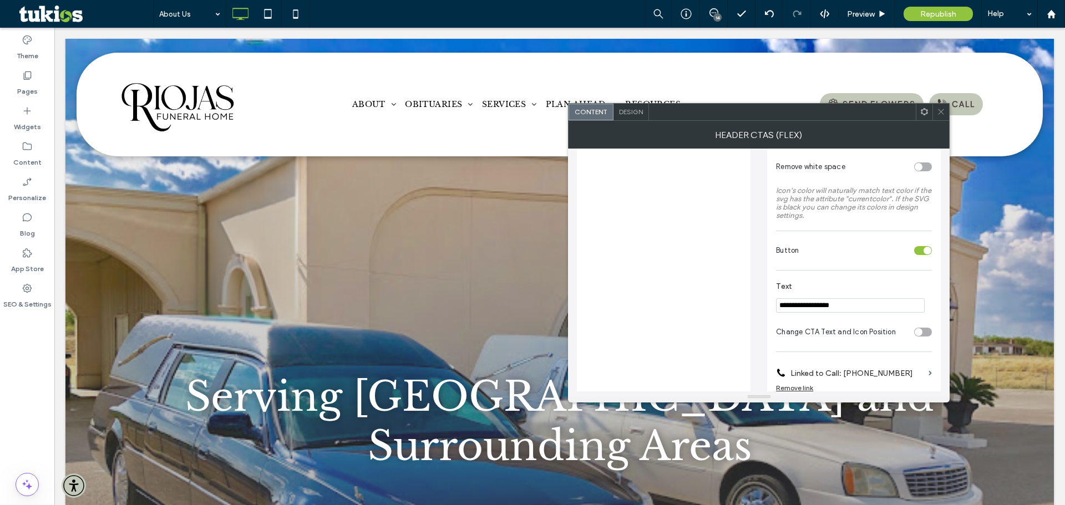
scroll to position [222, 0]
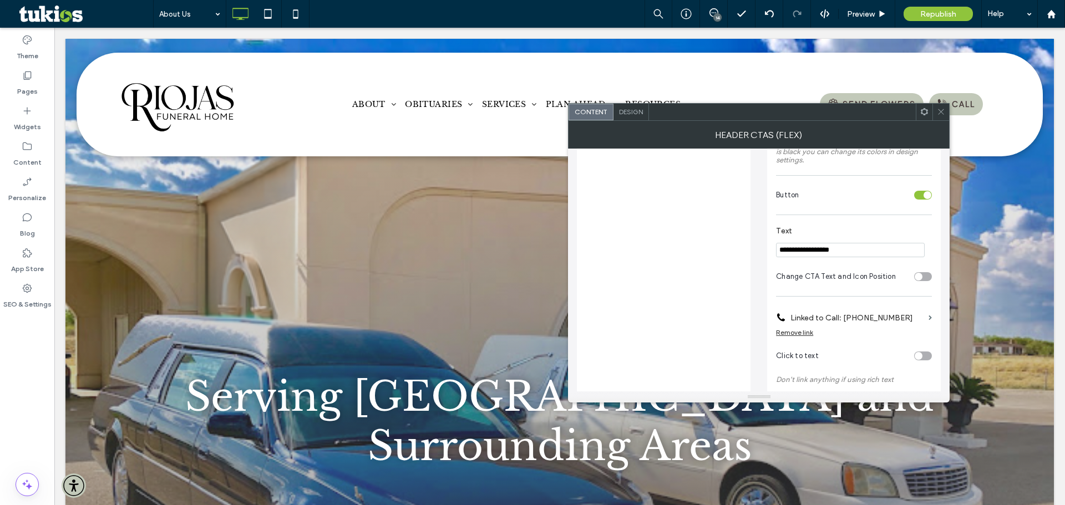
drag, startPoint x: 798, startPoint y: 251, endPoint x: 770, endPoint y: 254, distance: 27.3
click at [770, 254] on div "**********" at bounding box center [854, 188] width 174 height 504
type input "**********"
click at [857, 222] on section "**********" at bounding box center [854, 242] width 156 height 42
click at [946, 110] on div at bounding box center [940, 112] width 17 height 17
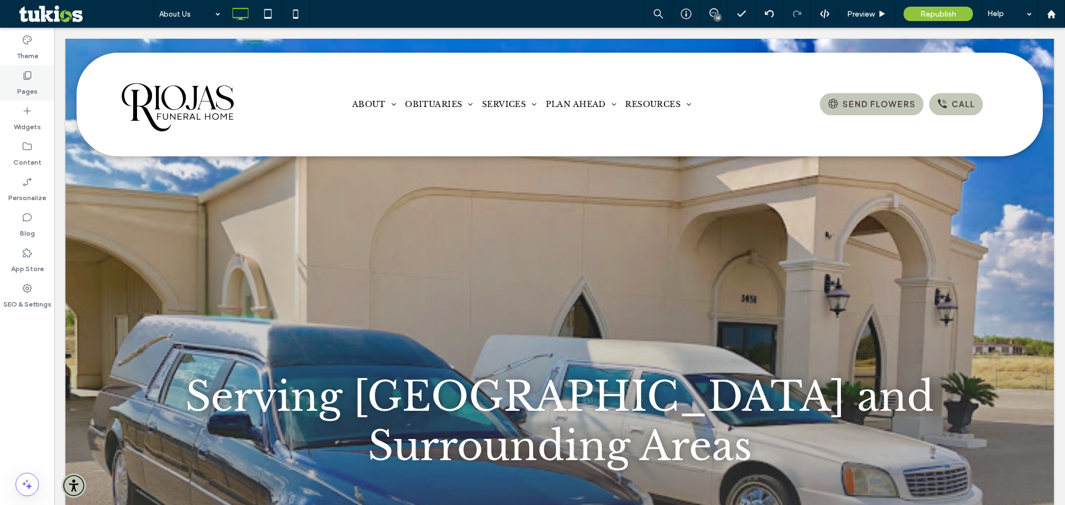
click at [45, 95] on div "Pages" at bounding box center [27, 83] width 54 height 36
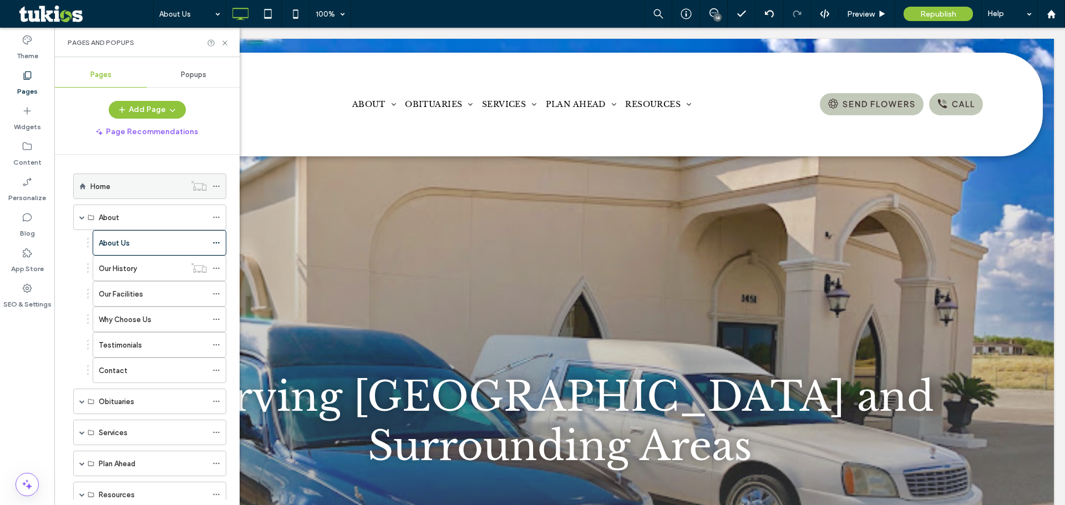
click at [95, 190] on label "Home" at bounding box center [100, 186] width 20 height 19
click at [223, 40] on use at bounding box center [224, 42] width 4 height 4
